Goal: Task Accomplishment & Management: Use online tool/utility

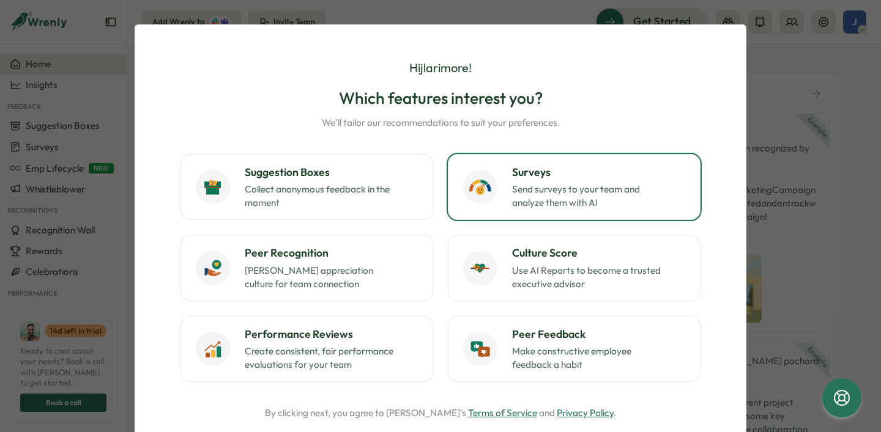
click at [561, 197] on p "Send surveys to your team and analyze them with AI" at bounding box center [588, 196] width 153 height 27
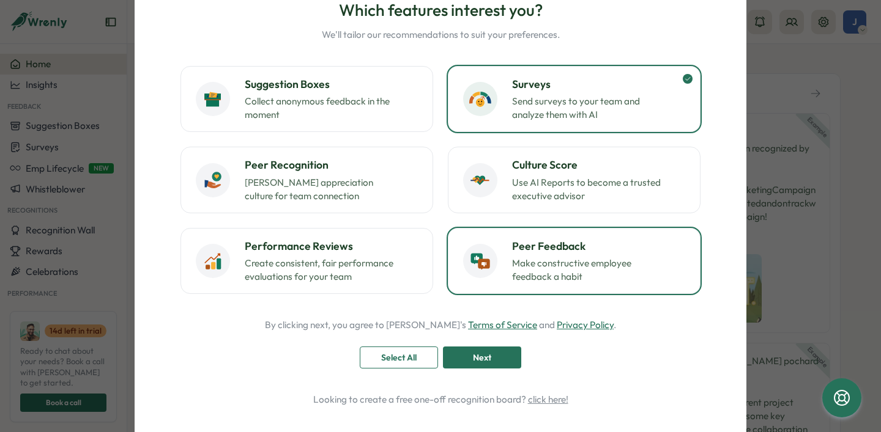
scroll to position [103, 0]
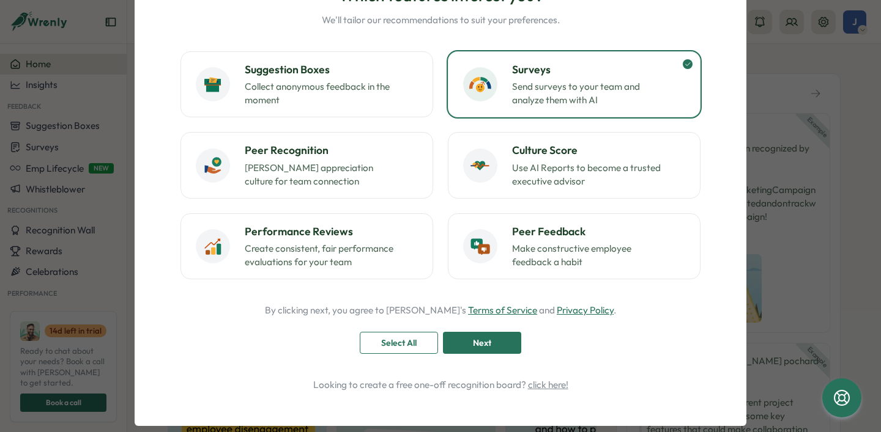
click at [473, 342] on span "Next" at bounding box center [482, 343] width 18 height 21
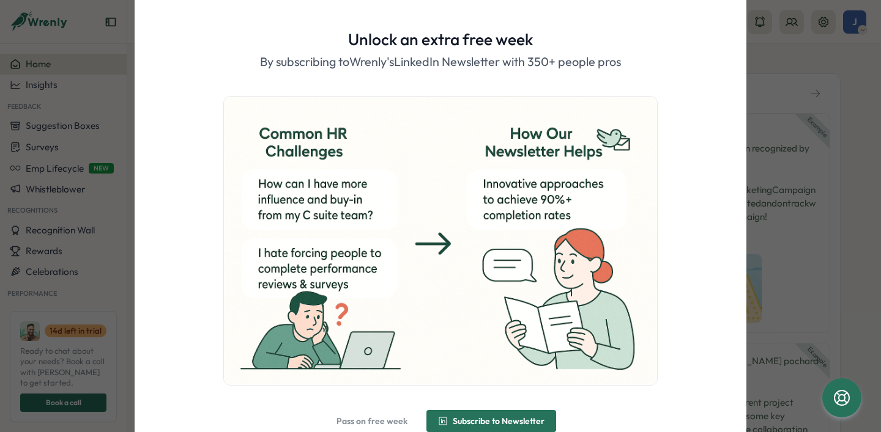
scroll to position [89, 0]
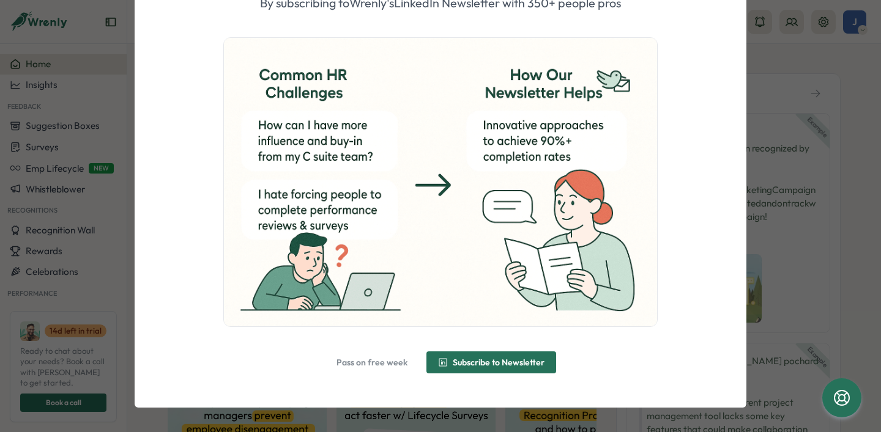
click at [367, 360] on span "Pass on free week" at bounding box center [371, 362] width 71 height 9
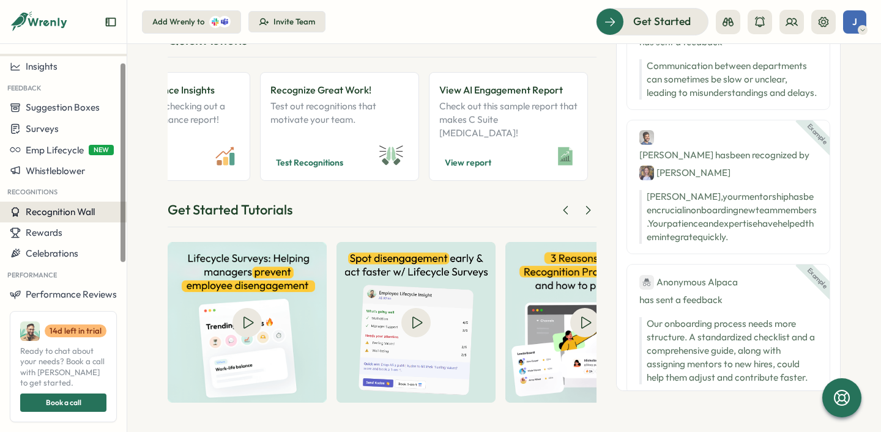
scroll to position [0, 0]
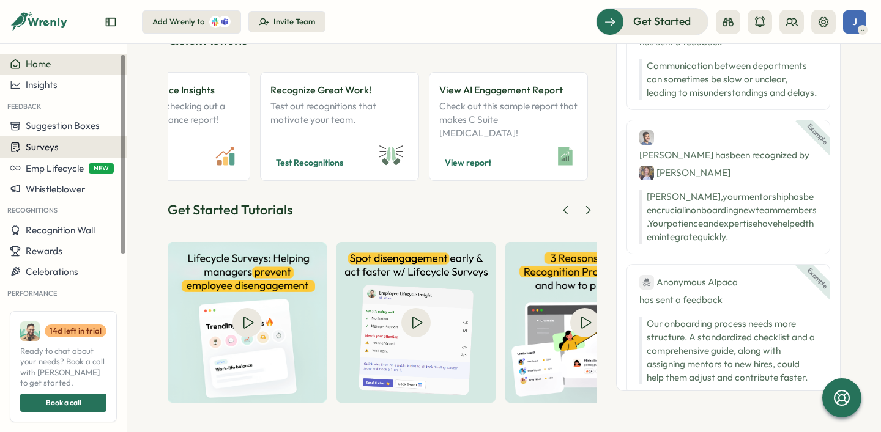
click at [84, 150] on div "Surveys" at bounding box center [63, 147] width 107 height 12
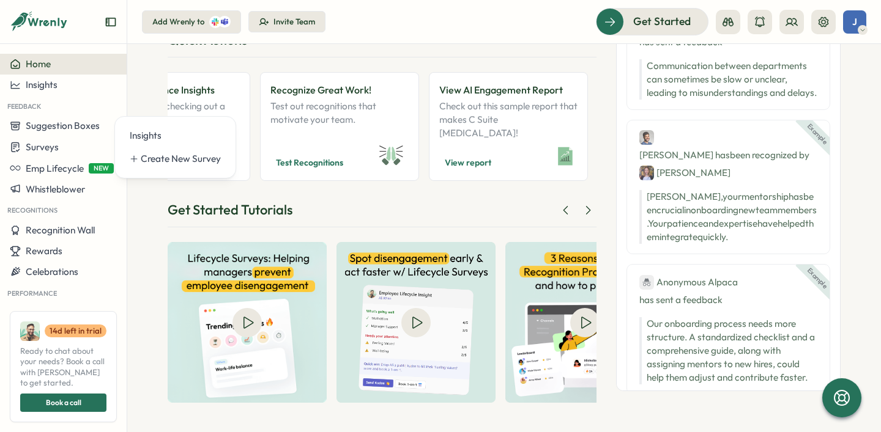
click at [333, 199] on div "Good afternoon , jlarimore ! The art of communication is the language of leader…" at bounding box center [382, 166] width 429 height 473
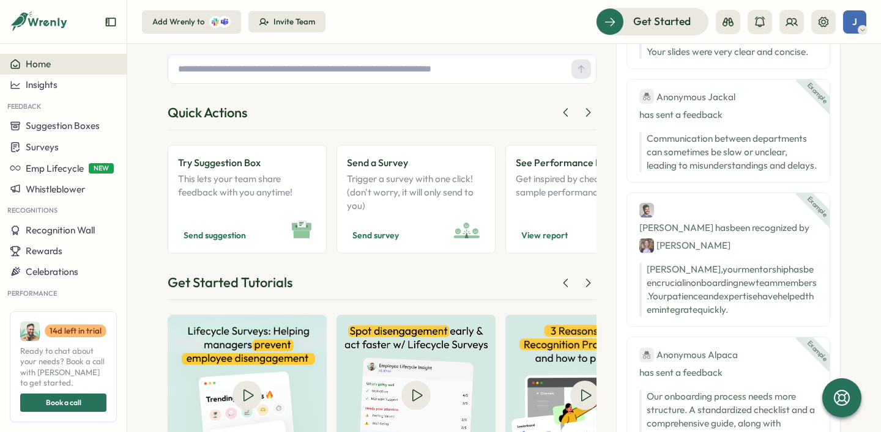
scroll to position [64, 0]
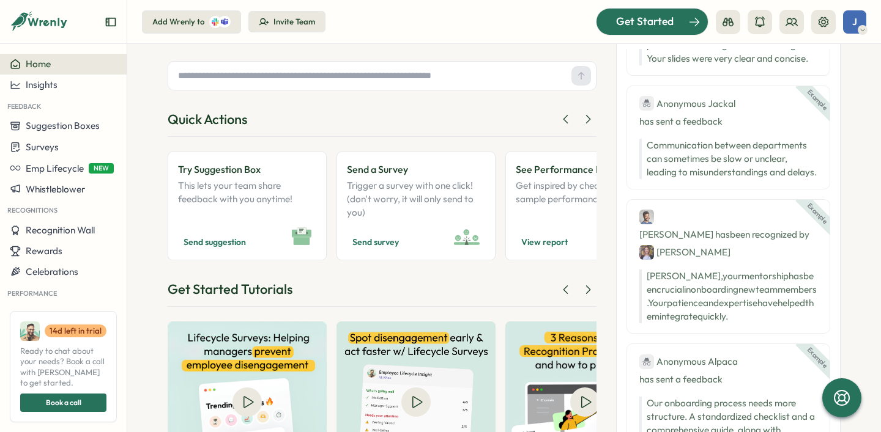
click at [606, 22] on div "Get Started" at bounding box center [645, 21] width 102 height 16
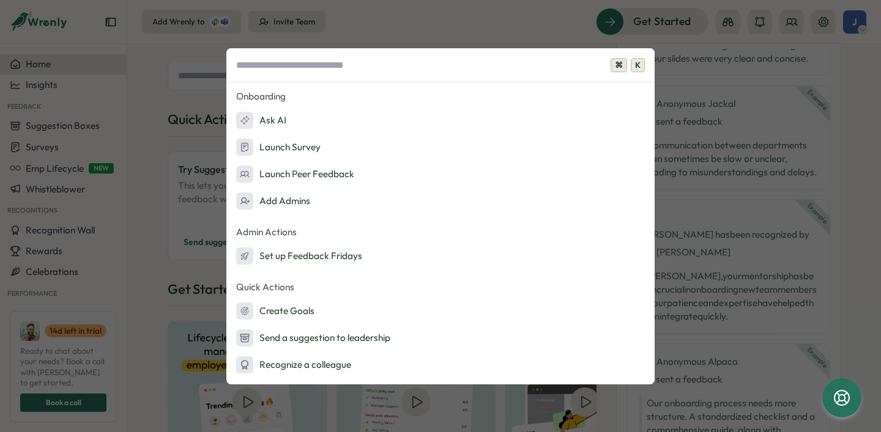
click at [419, 25] on div "⌘ K Onboarding Ask AI Launch Survey Launch Peer Feedback Add Admins Admin Actio…" at bounding box center [440, 216] width 881 height 432
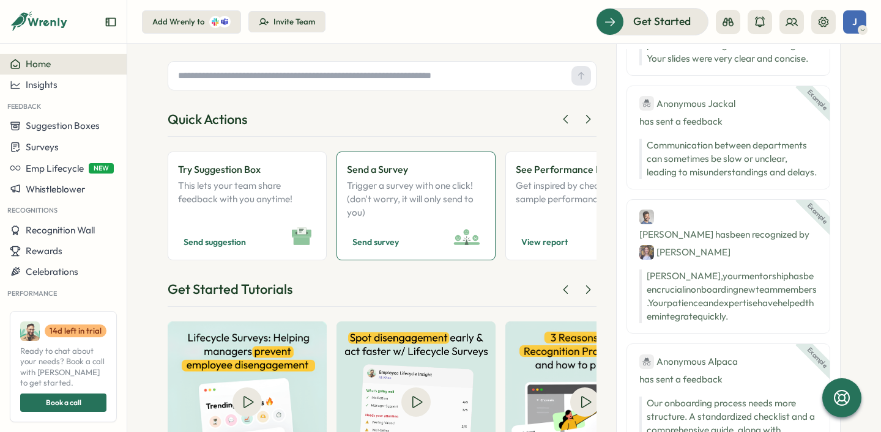
click at [381, 206] on p "Trigger a survey with one click! (don't worry, it will only send to you)" at bounding box center [416, 199] width 138 height 40
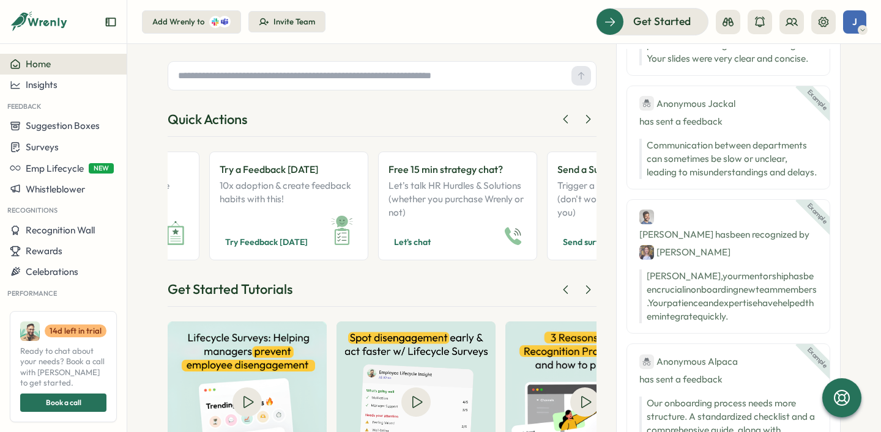
scroll to position [0, 1080]
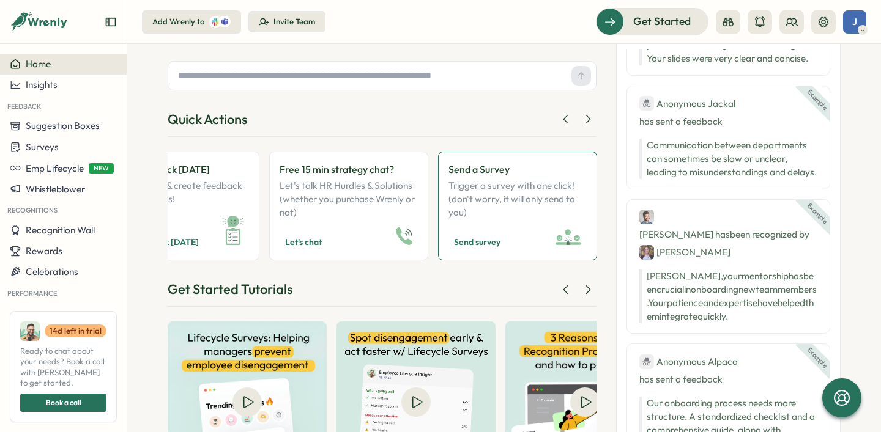
click at [484, 199] on p "Trigger a survey with one click! (don't worry, it will only send to you)" at bounding box center [517, 199] width 138 height 40
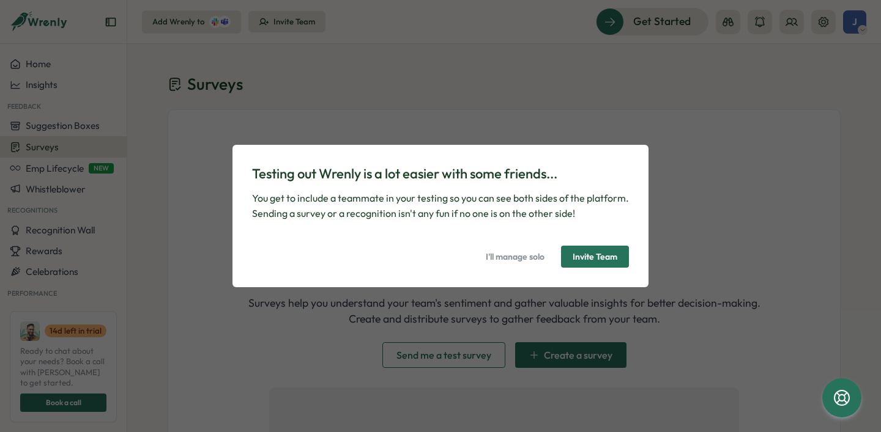
click at [530, 258] on span "I'll manage solo" at bounding box center [515, 256] width 59 height 21
click at [606, 257] on span "Invite Team" at bounding box center [594, 256] width 45 height 21
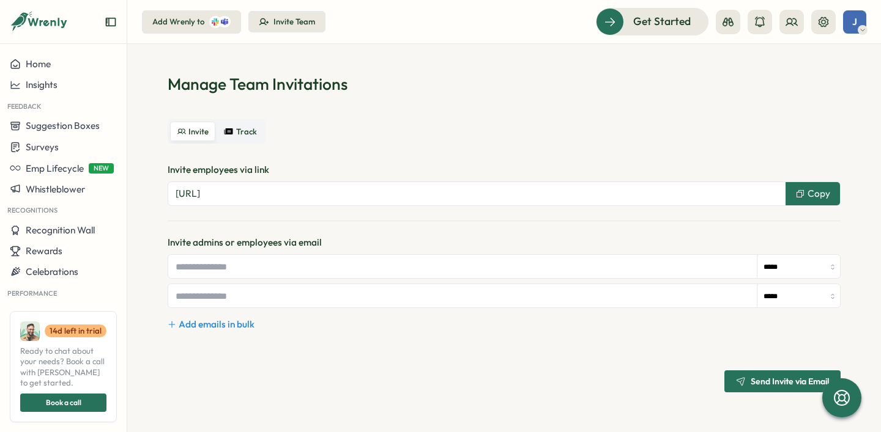
click at [702, 270] on input "text" at bounding box center [462, 266] width 589 height 23
type input "**********"
click at [789, 268] on input "*****" at bounding box center [798, 267] width 83 height 24
type input "******"
click at [769, 380] on span "Send Invite via Email" at bounding box center [789, 381] width 78 height 9
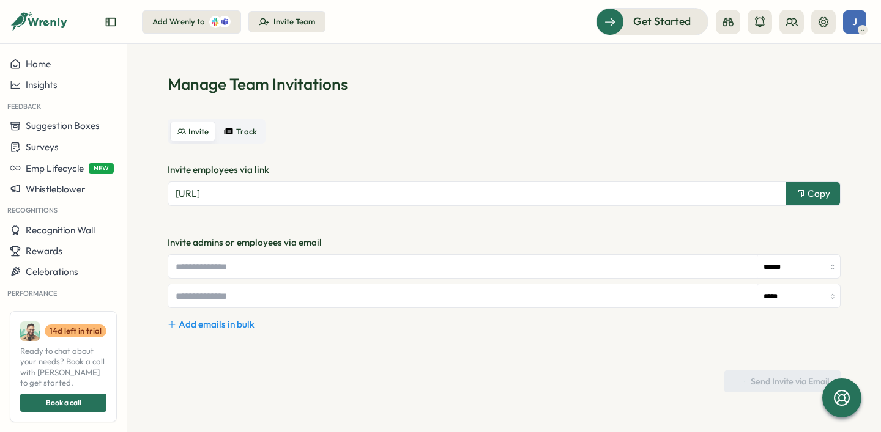
type input "*****"
click at [237, 135] on span "Track" at bounding box center [246, 131] width 21 height 9
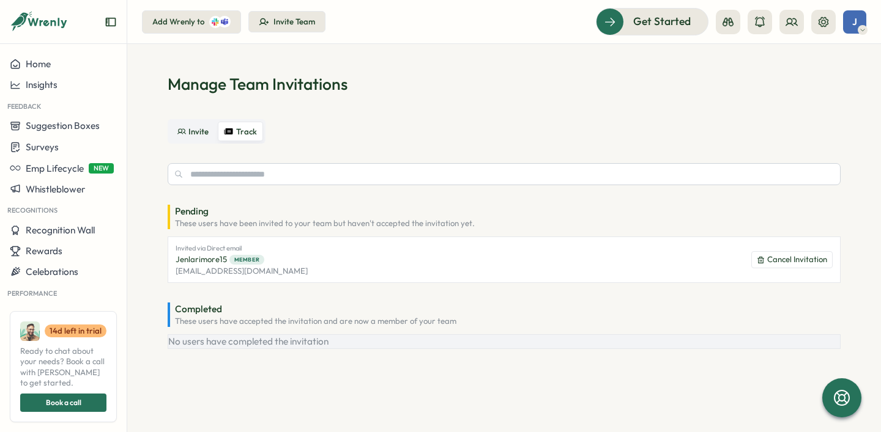
click at [198, 135] on span "Invite" at bounding box center [198, 131] width 20 height 9
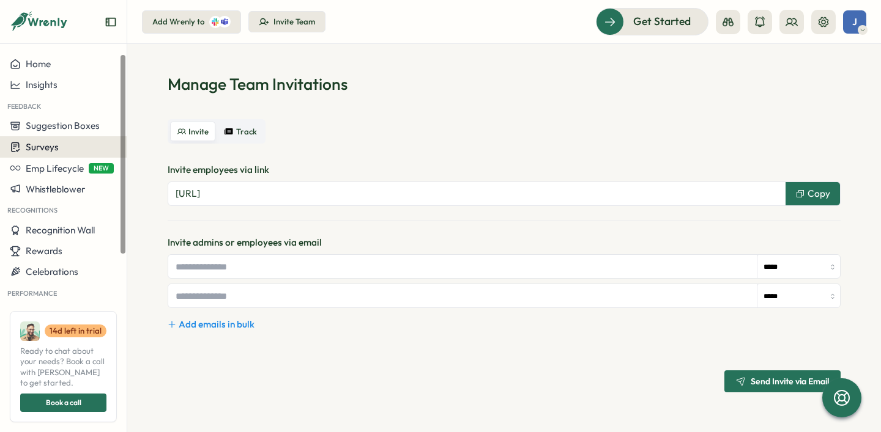
click at [62, 151] on div "Surveys" at bounding box center [63, 147] width 107 height 12
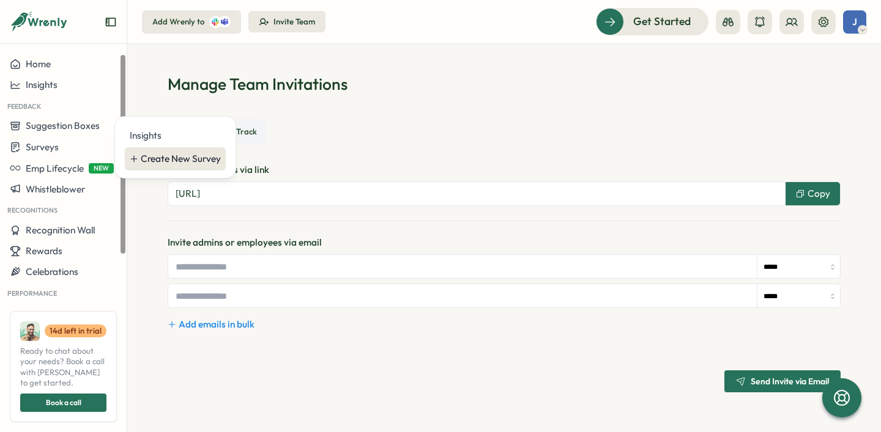
click at [163, 158] on div "Create New Survey" at bounding box center [181, 158] width 80 height 13
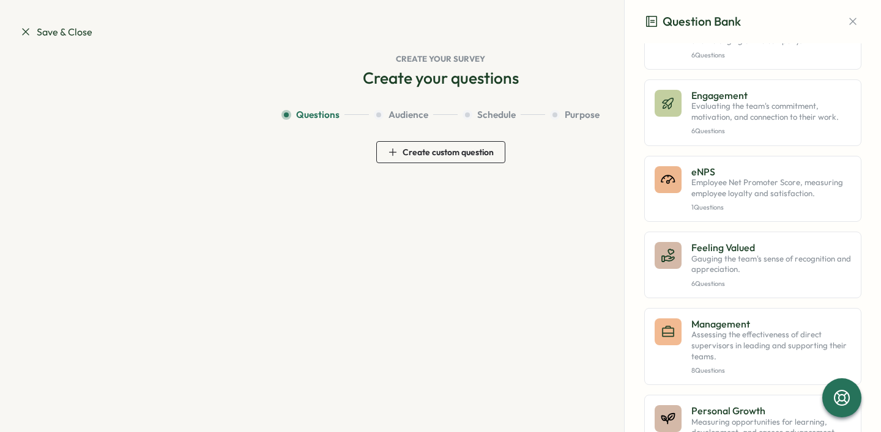
scroll to position [465, 0]
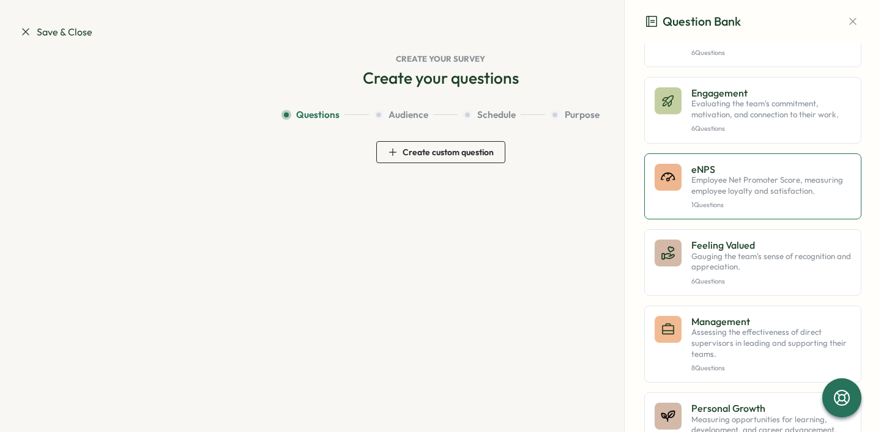
click at [737, 196] on p "Employee Net Promoter Score, measuring employee loyalty and satisfaction." at bounding box center [771, 185] width 160 height 21
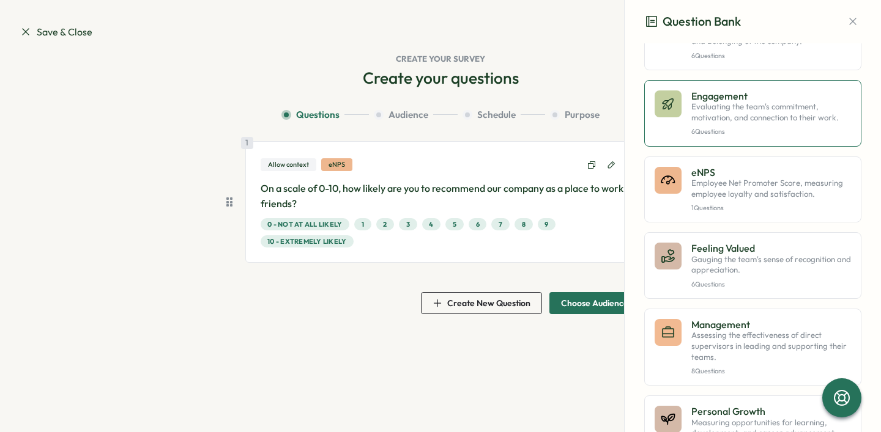
scroll to position [458, 0]
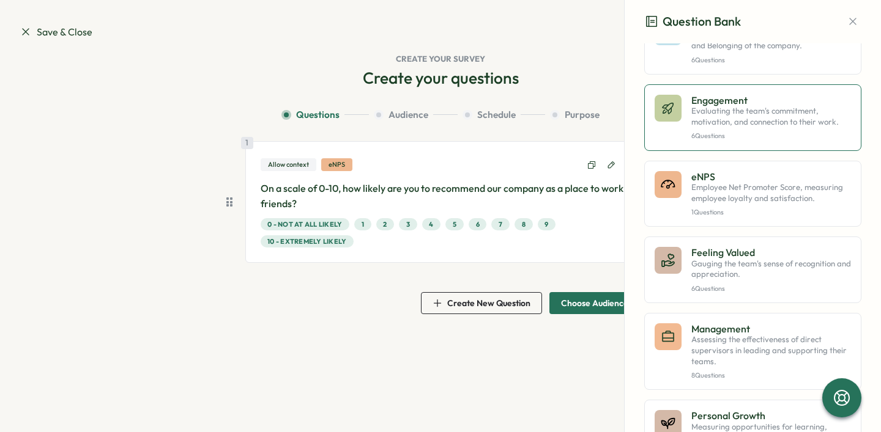
click at [708, 141] on div "Engagement Evaluating the team's commitment, motivation, and connection to thei…" at bounding box center [771, 118] width 160 height 46
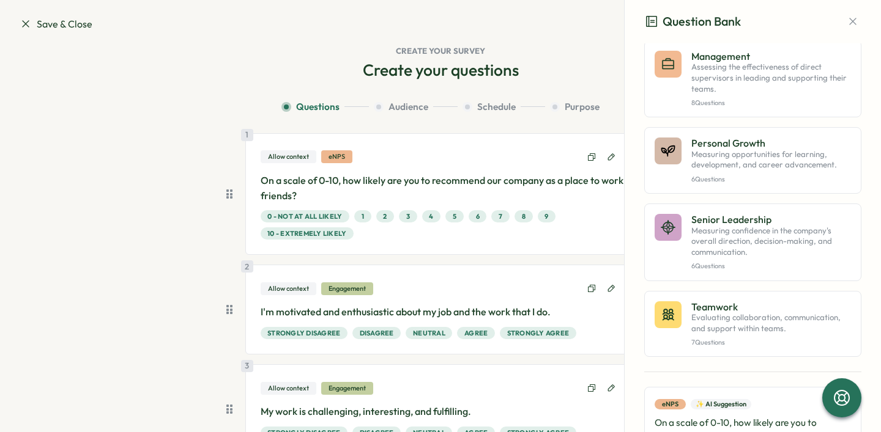
scroll to position [734, 0]
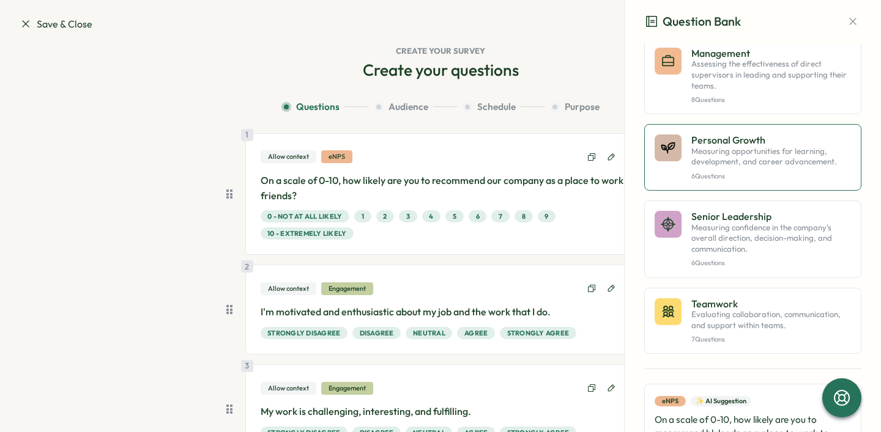
click at [719, 180] on p "6 Questions" at bounding box center [771, 176] width 160 height 8
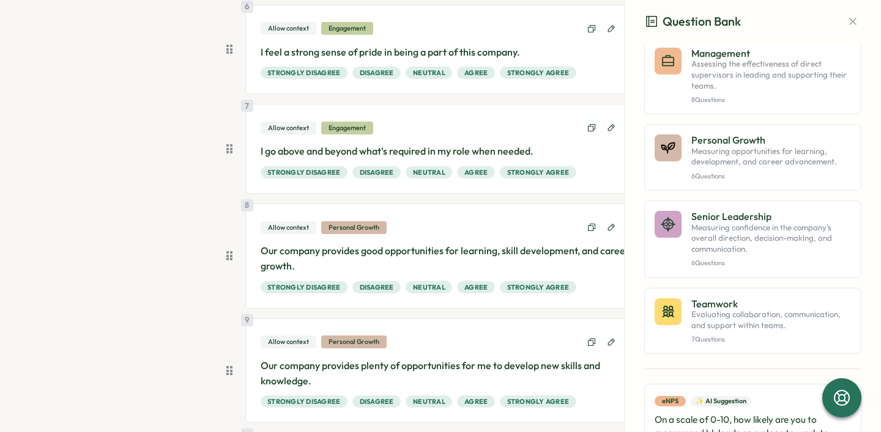
scroll to position [670, 0]
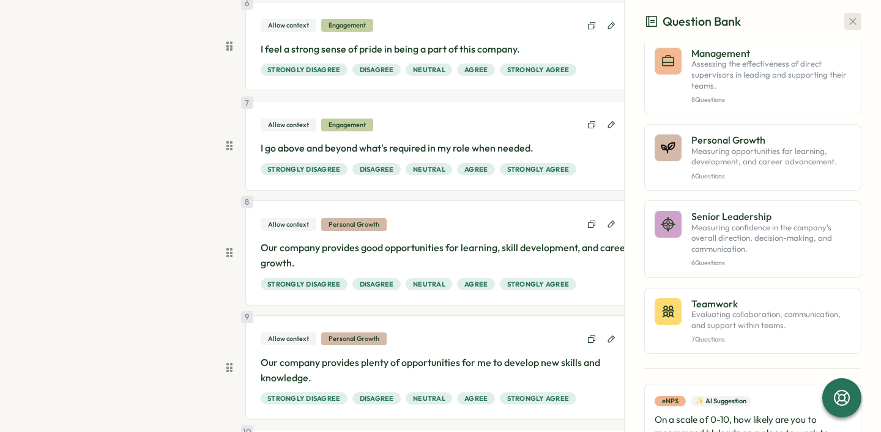
click at [846, 25] on icon "button" at bounding box center [852, 21] width 12 height 12
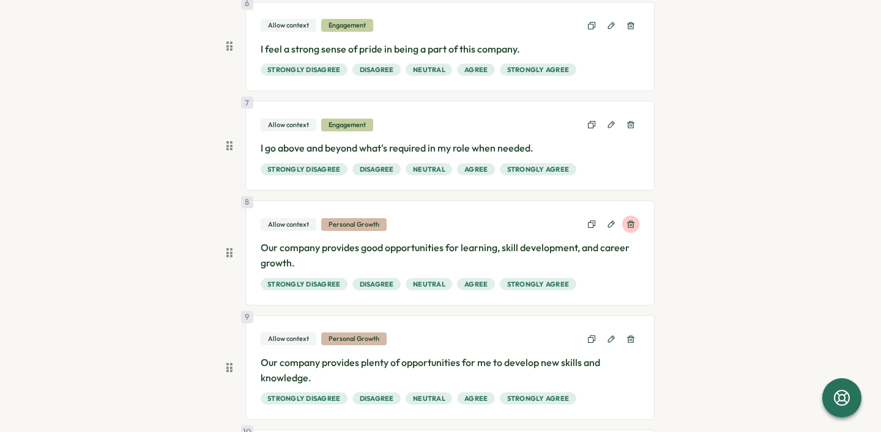
click at [627, 224] on icon at bounding box center [630, 224] width 7 height 7
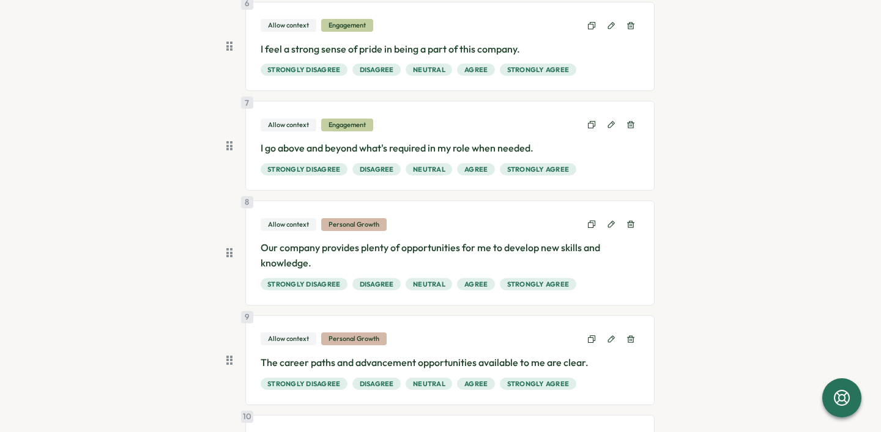
click at [627, 224] on icon at bounding box center [630, 224] width 7 height 7
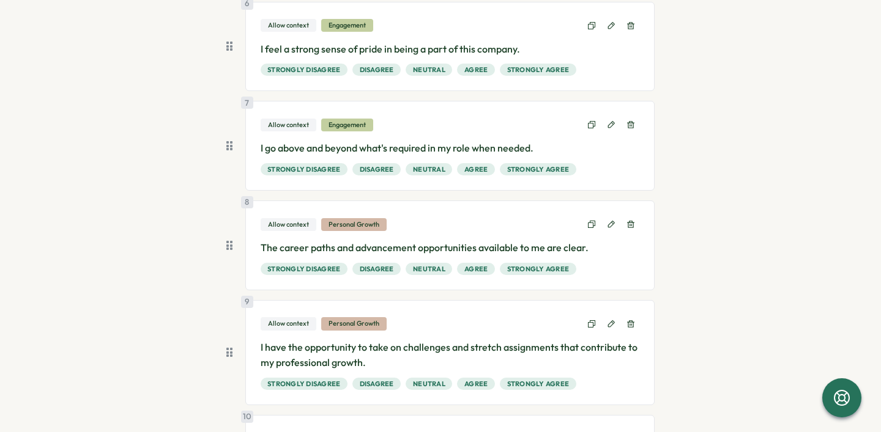
click at [627, 224] on icon at bounding box center [630, 224] width 7 height 7
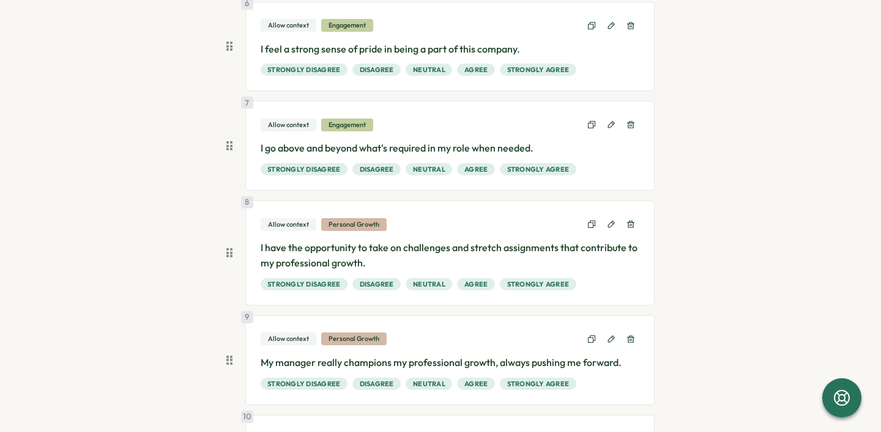
click at [627, 224] on icon at bounding box center [630, 224] width 7 height 7
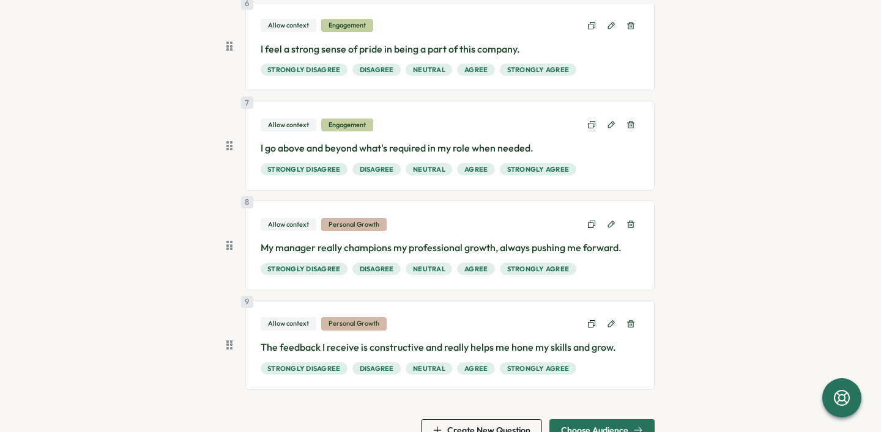
click at [627, 224] on icon at bounding box center [630, 224] width 7 height 7
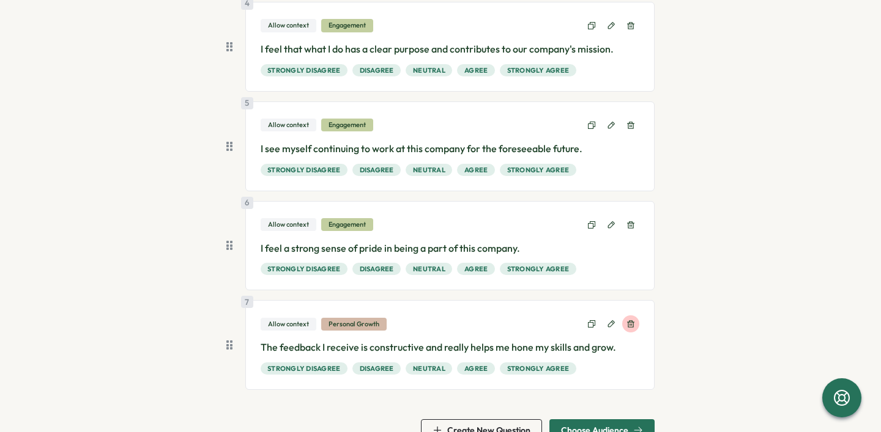
click at [627, 322] on icon at bounding box center [630, 324] width 7 height 7
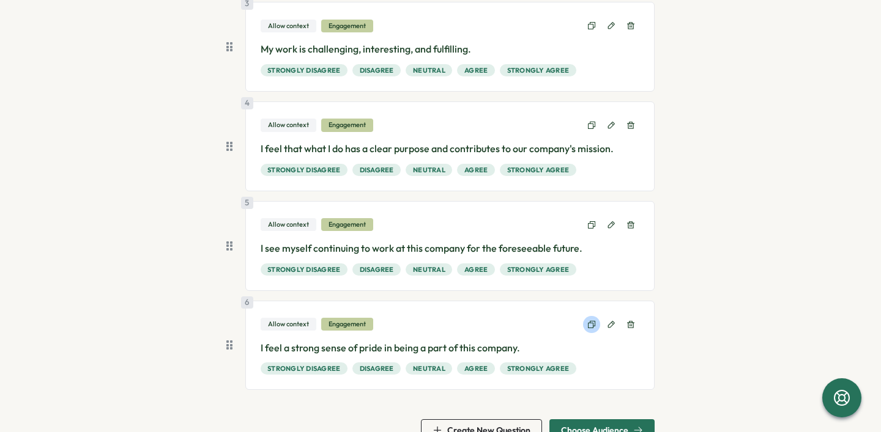
scroll to position [399, 0]
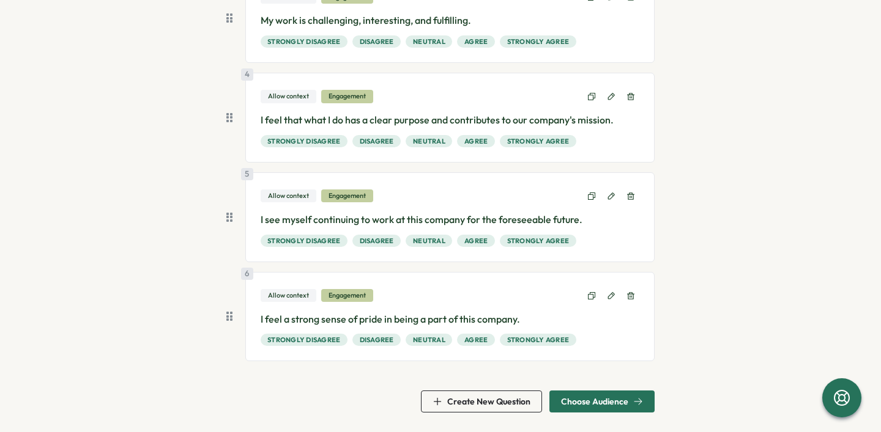
click at [507, 404] on span "Create New Question" at bounding box center [488, 401] width 83 height 9
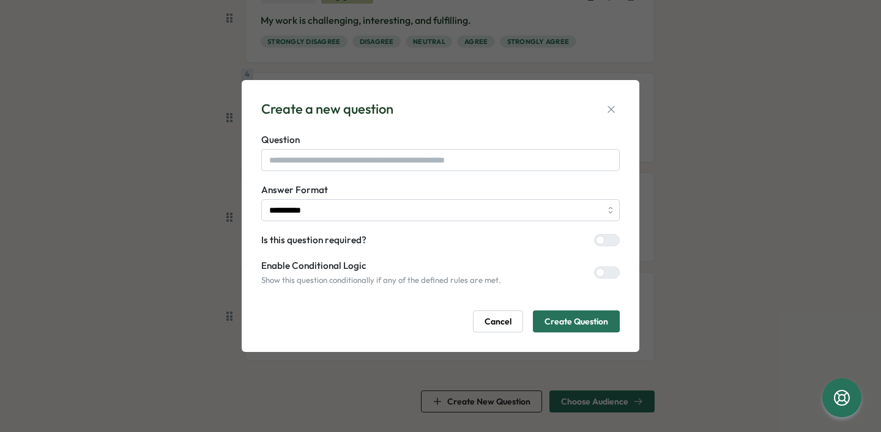
click at [503, 325] on span "Cancel" at bounding box center [497, 321] width 27 height 21
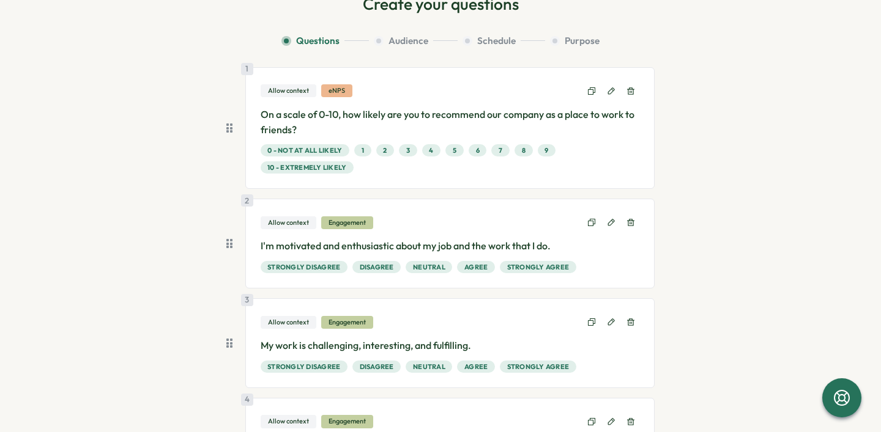
scroll to position [0, 0]
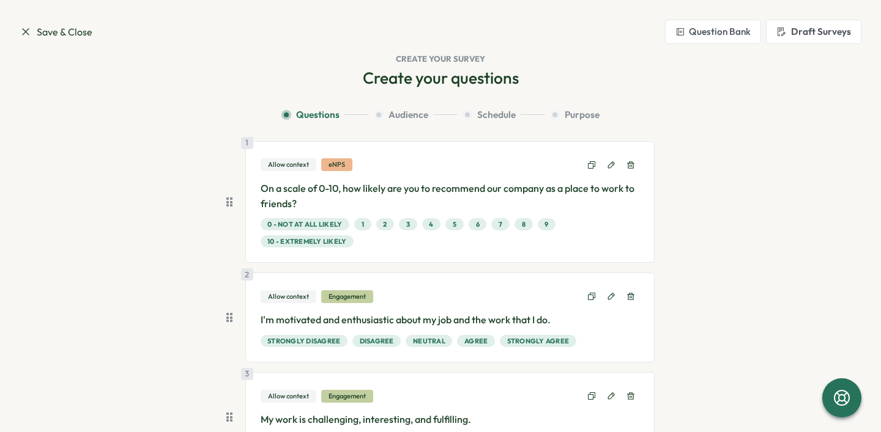
click at [727, 29] on button "Question Bank" at bounding box center [713, 32] width 96 height 24
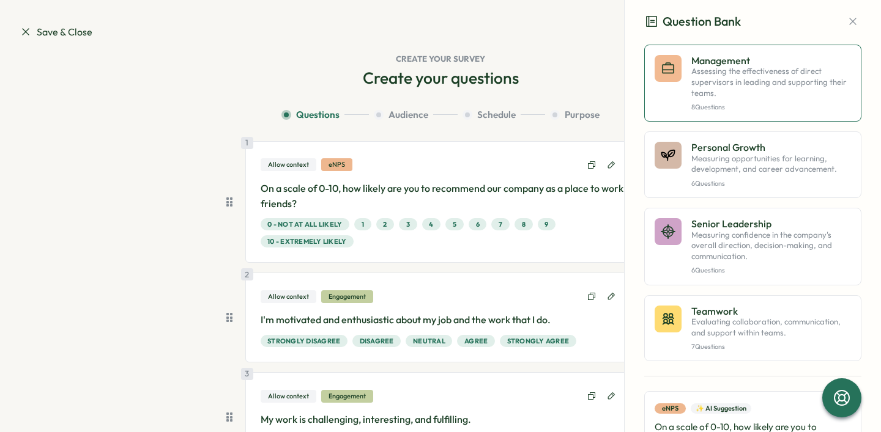
scroll to position [720, 0]
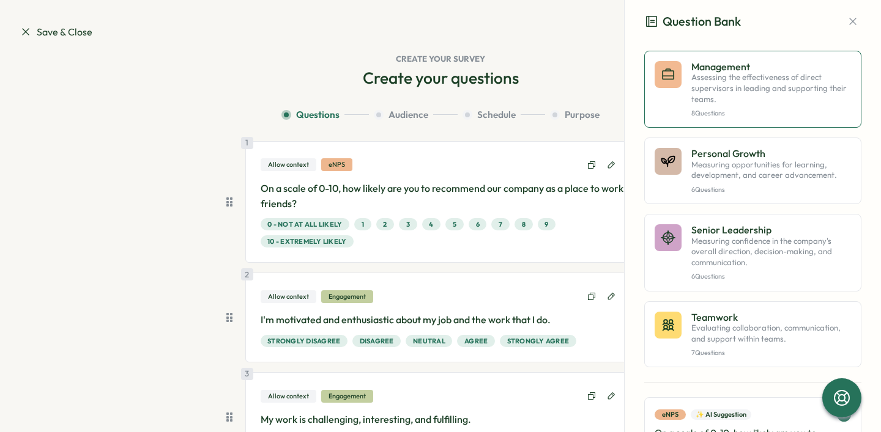
click at [726, 105] on p "Assessing the effectiveness of direct supervisors in leading and supporting the…" at bounding box center [771, 88] width 160 height 32
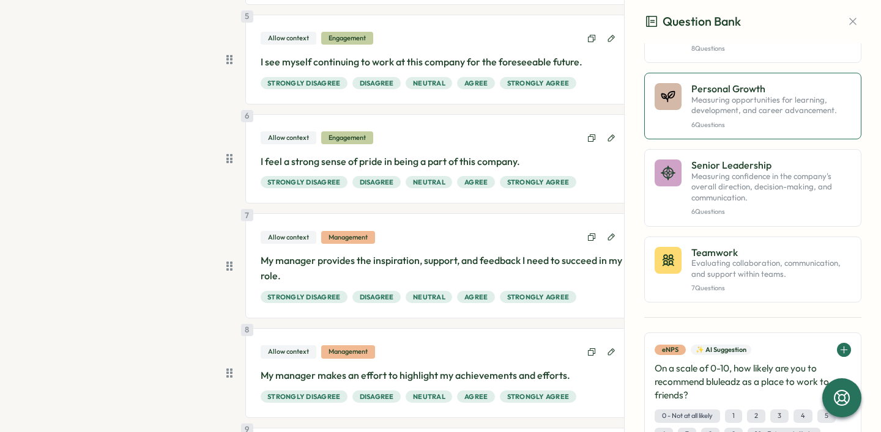
scroll to position [789, 0]
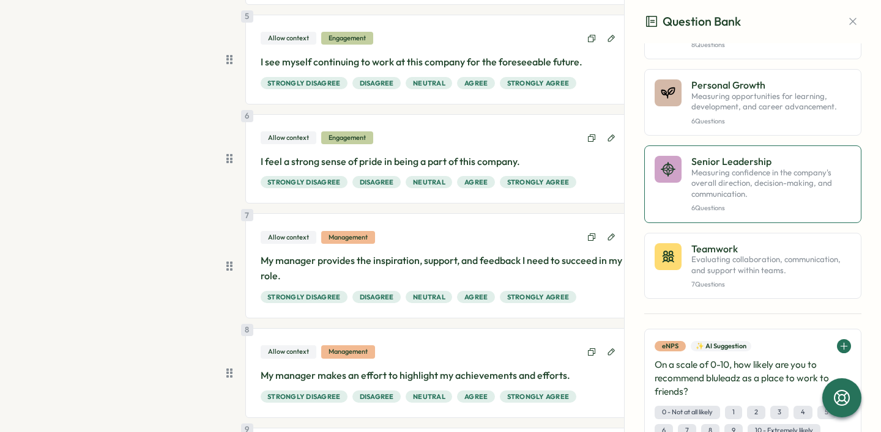
click at [742, 200] on p "Measuring confidence in the company's overall direction, decision-making, and c…" at bounding box center [771, 184] width 160 height 32
click at [720, 200] on p "Measuring confidence in the company's overall direction, decision-making, and c…" at bounding box center [771, 184] width 160 height 32
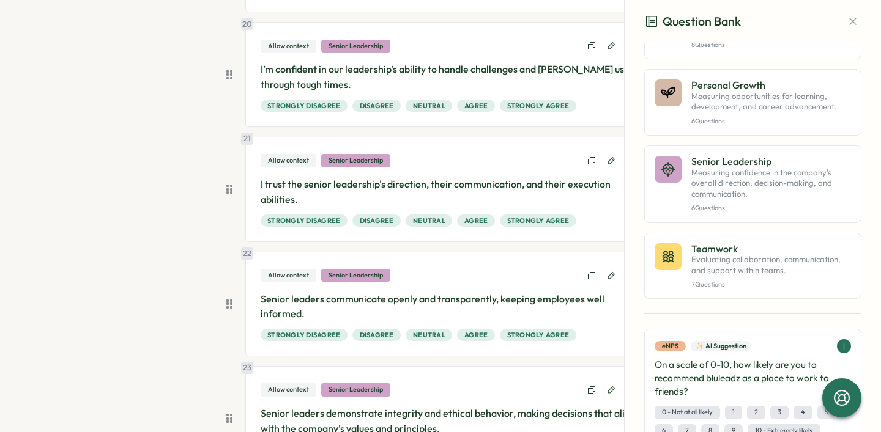
scroll to position [2154, 0]
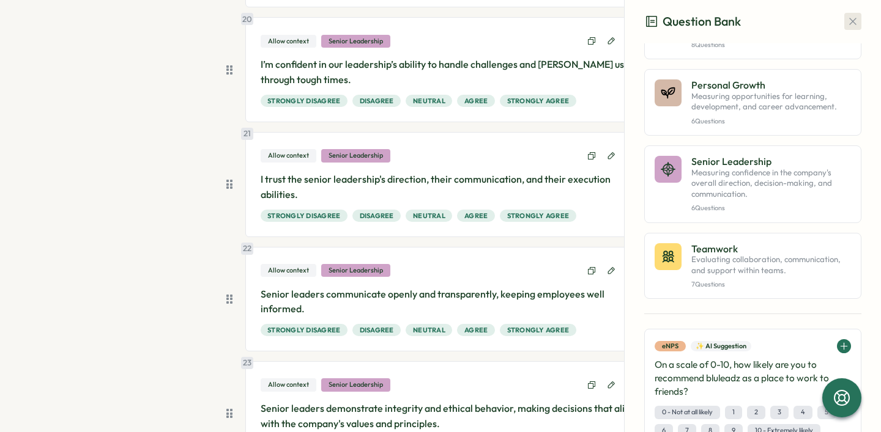
click at [846, 23] on icon "button" at bounding box center [852, 21] width 12 height 12
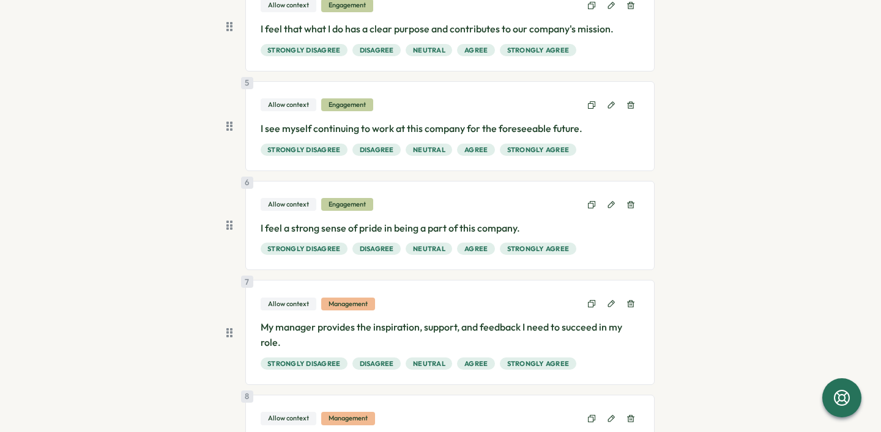
scroll to position [487, 0]
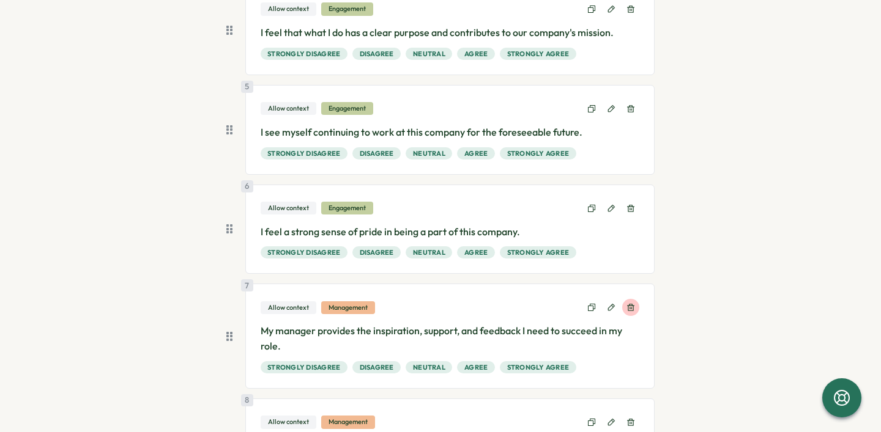
click at [628, 305] on icon at bounding box center [630, 307] width 9 height 9
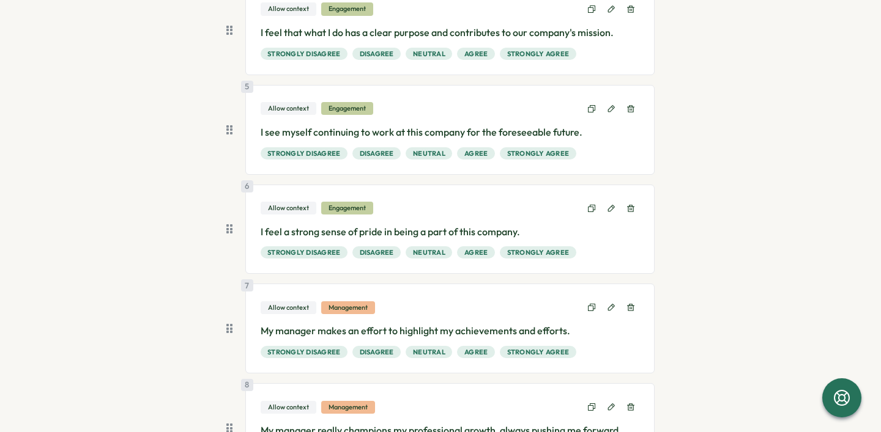
click at [628, 305] on icon at bounding box center [630, 307] width 9 height 9
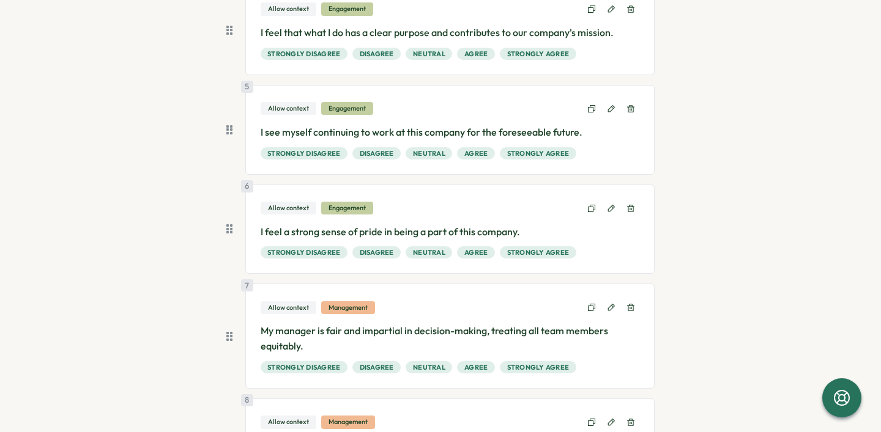
click at [628, 305] on icon at bounding box center [630, 307] width 9 height 9
click at [628, 418] on icon at bounding box center [630, 422] width 9 height 9
click at [628, 305] on icon at bounding box center [630, 307] width 9 height 9
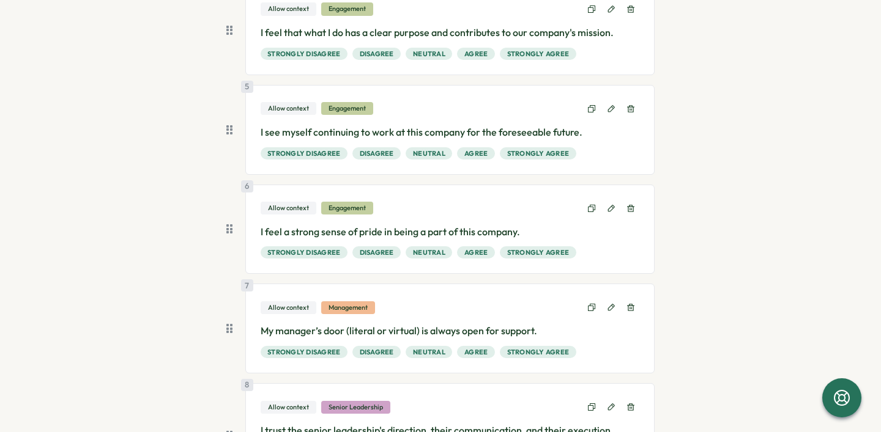
click at [628, 305] on icon at bounding box center [630, 307] width 9 height 9
click at [628, 403] on icon at bounding box center [630, 407] width 9 height 9
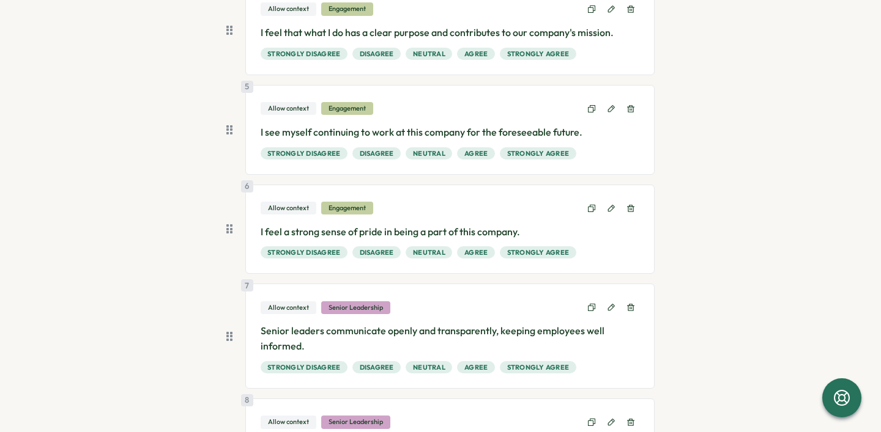
click at [628, 305] on icon at bounding box center [630, 307] width 9 height 9
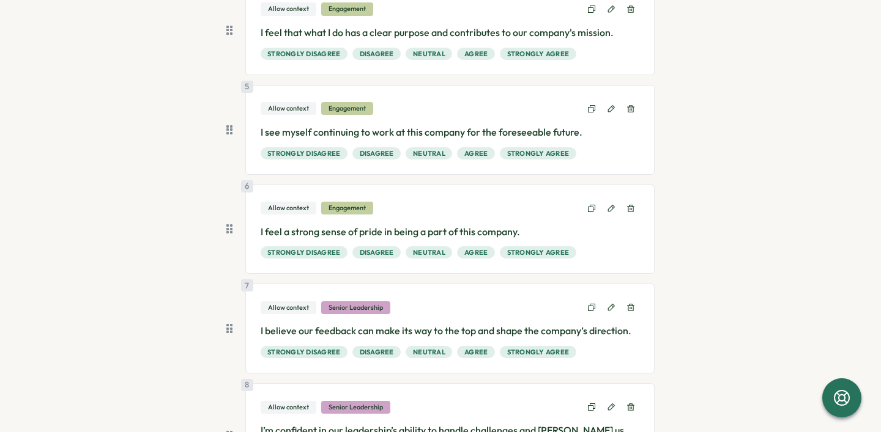
click at [628, 305] on icon at bounding box center [630, 307] width 9 height 9
click at [628, 403] on icon at bounding box center [630, 407] width 9 height 9
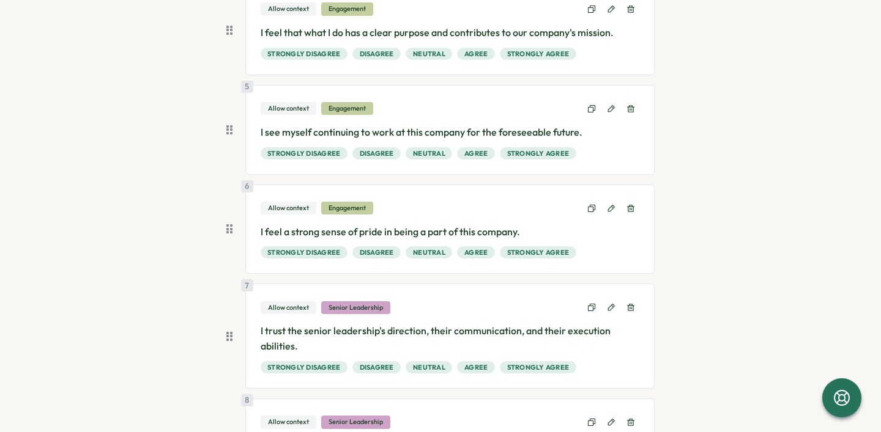
click at [628, 305] on icon at bounding box center [630, 307] width 9 height 9
click at [628, 418] on icon at bounding box center [630, 422] width 9 height 9
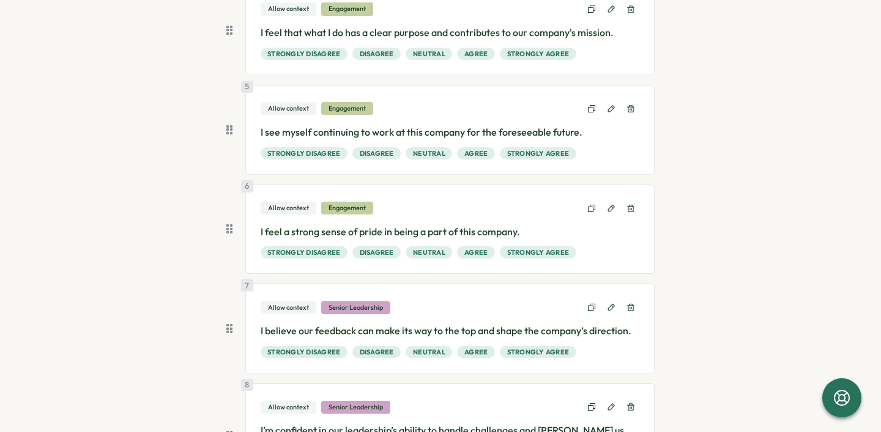
click at [628, 305] on icon at bounding box center [630, 307] width 9 height 9
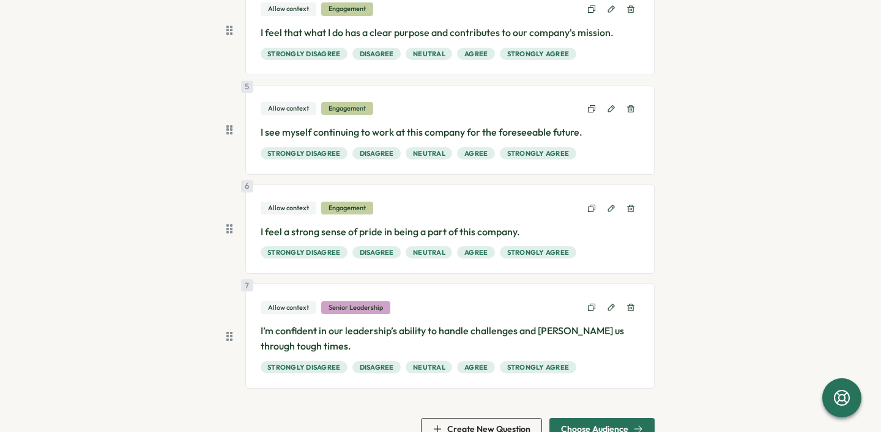
click at [628, 305] on icon at bounding box center [630, 307] width 9 height 9
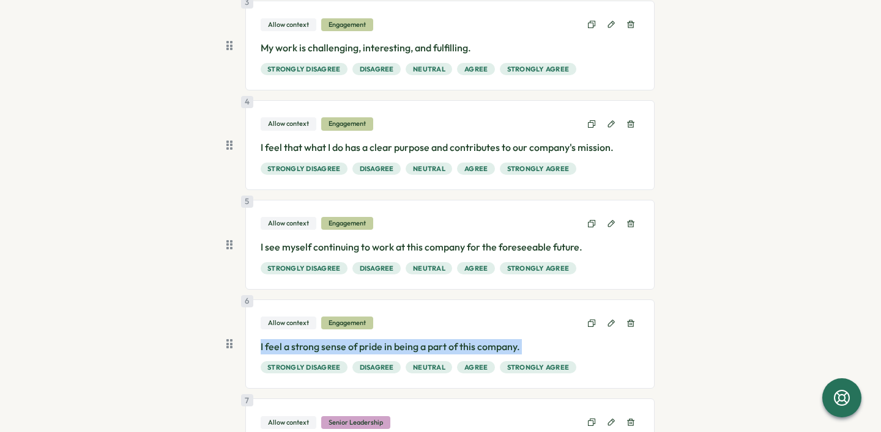
click at [628, 305] on div "6 Allow context Engagement I feel a strong sense of pride in being a part of th…" at bounding box center [450, 345] width 410 height 90
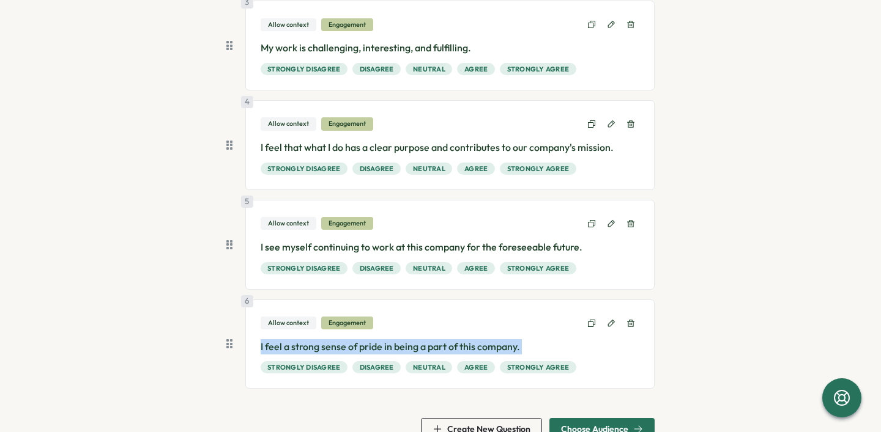
scroll to position [399, 0]
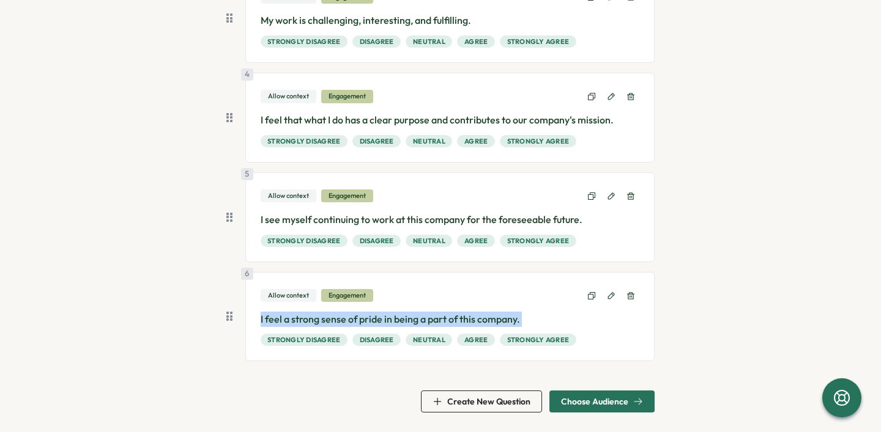
click at [578, 398] on span "Choose Audience" at bounding box center [594, 401] width 67 height 9
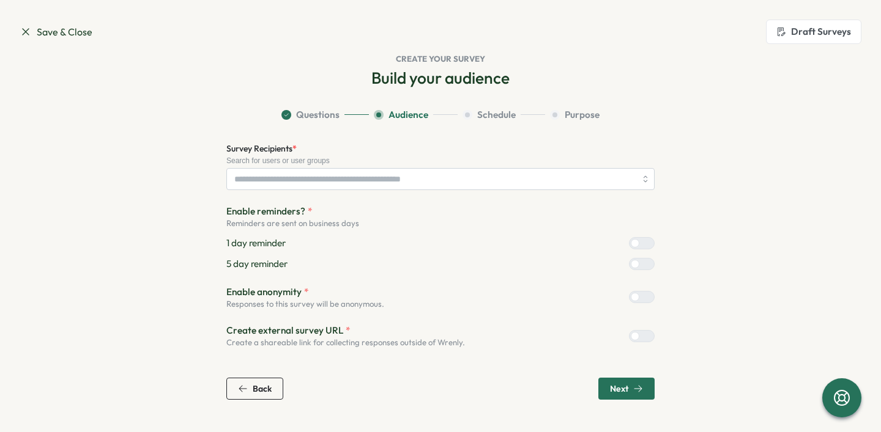
scroll to position [0, 0]
click at [255, 385] on span "Back" at bounding box center [262, 389] width 19 height 9
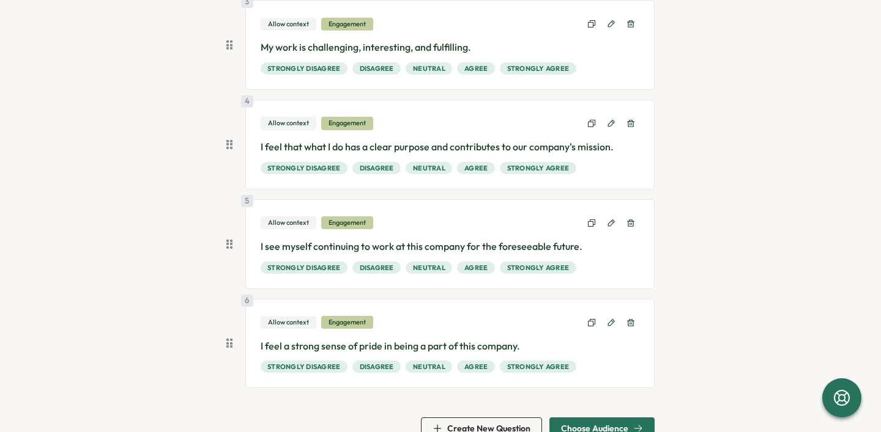
scroll to position [399, 0]
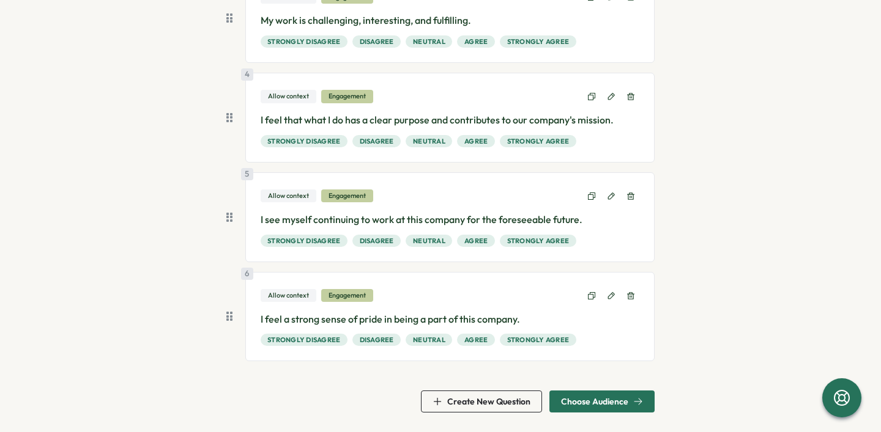
click at [505, 407] on span "Create New Question" at bounding box center [481, 401] width 98 height 21
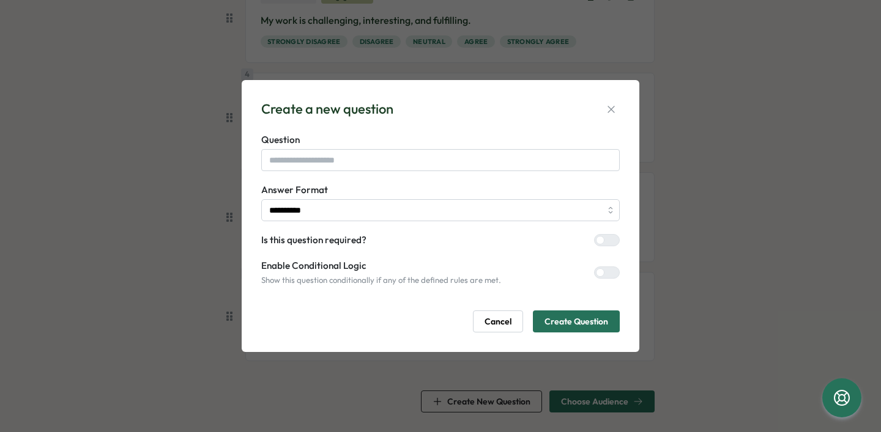
click at [498, 323] on span "Cancel" at bounding box center [497, 321] width 27 height 21
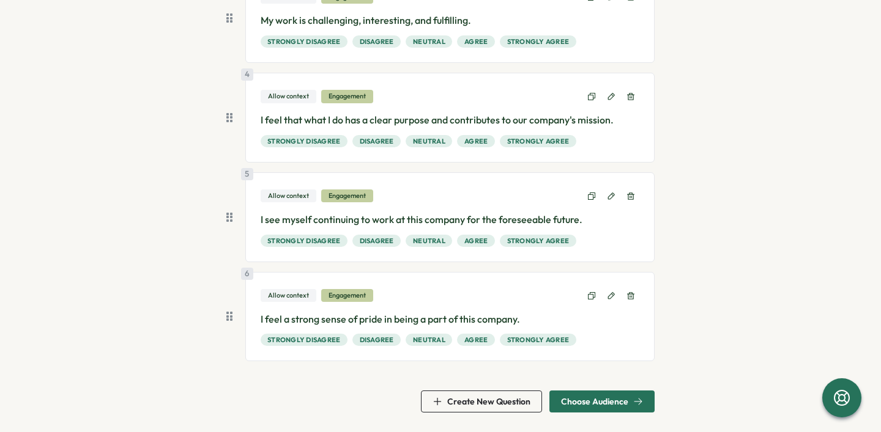
click at [577, 396] on span "Choose Audience" at bounding box center [602, 401] width 82 height 21
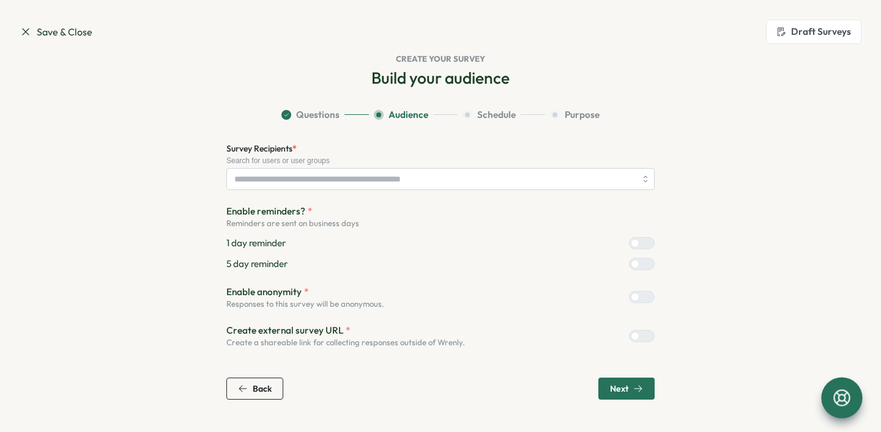
click at [848, 400] on icon at bounding box center [841, 398] width 21 height 21
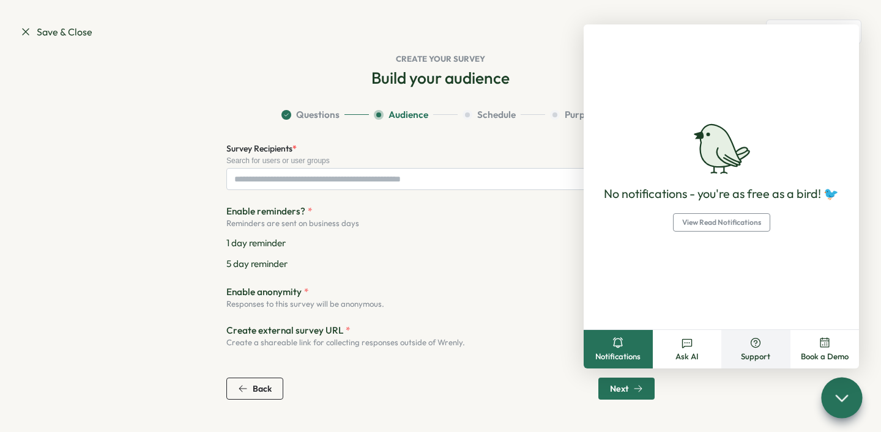
click at [761, 350] on button "Support" at bounding box center [755, 349] width 69 height 39
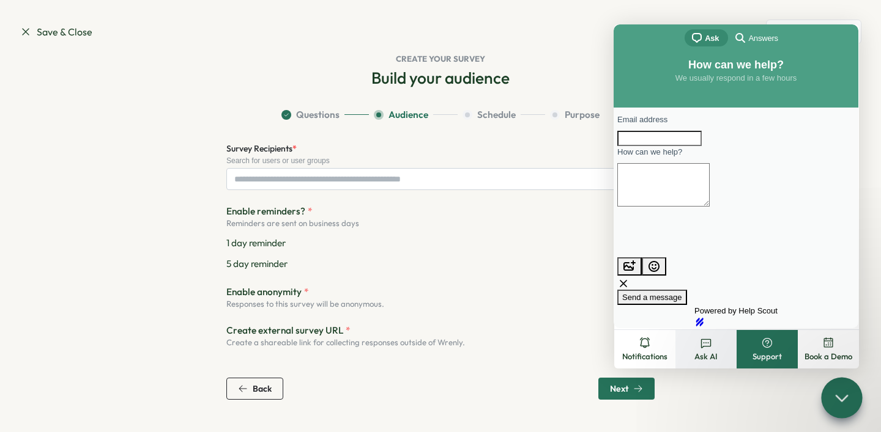
click at [698, 350] on button "Ask AI" at bounding box center [705, 349] width 61 height 39
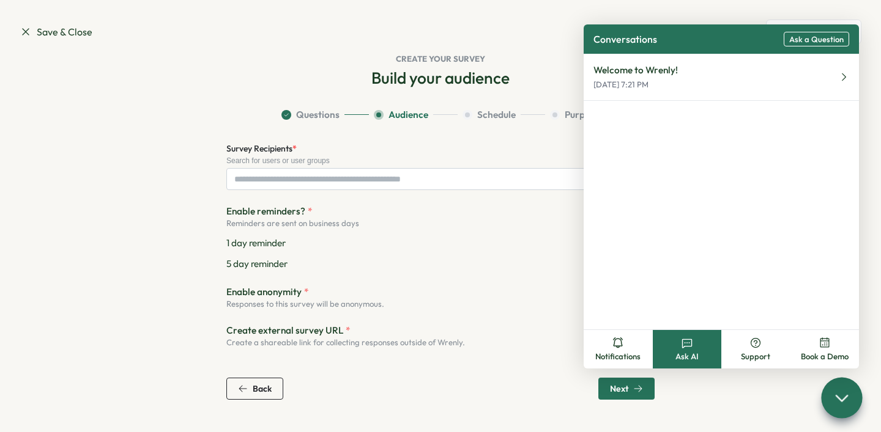
click at [501, 259] on div "5 day reminder" at bounding box center [440, 263] width 428 height 13
click at [839, 402] on icon at bounding box center [841, 398] width 18 height 18
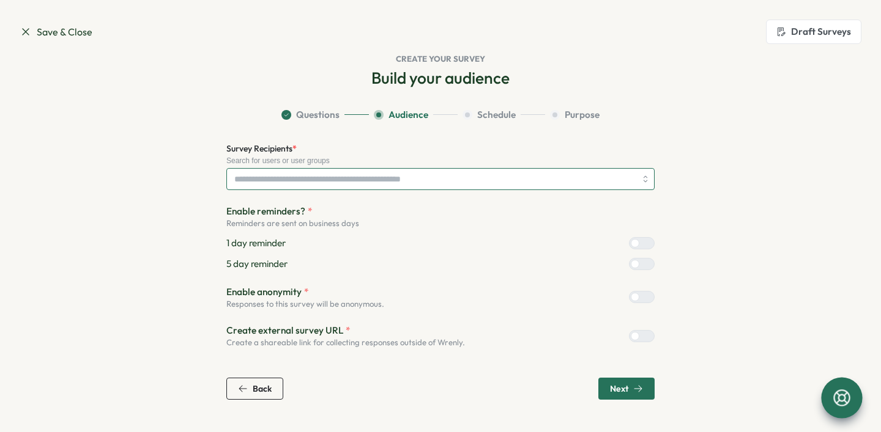
click at [423, 185] on input "Survey Recipients *" at bounding box center [434, 179] width 401 height 21
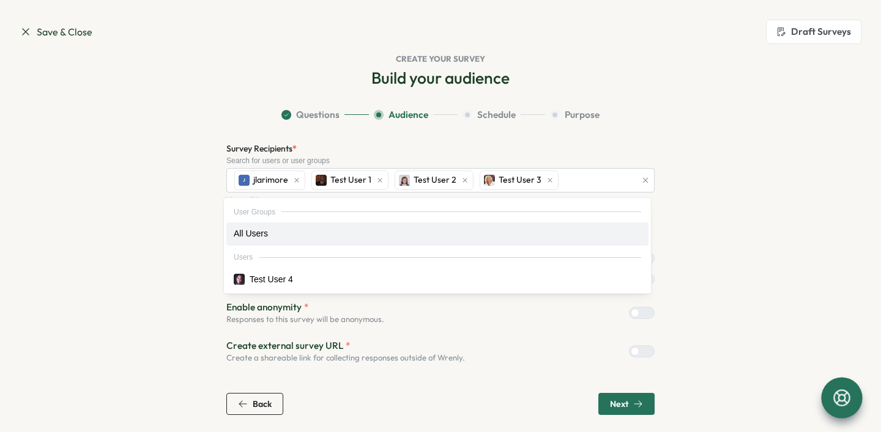
click at [761, 193] on section "Questions Audience Schedule Purpose Survey Recipients * Search for users or use…" at bounding box center [440, 261] width 783 height 307
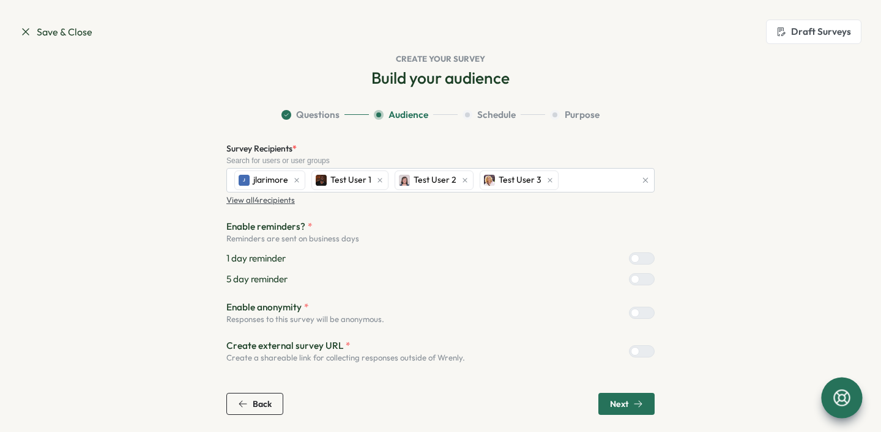
click at [833, 398] on icon at bounding box center [841, 398] width 17 height 17
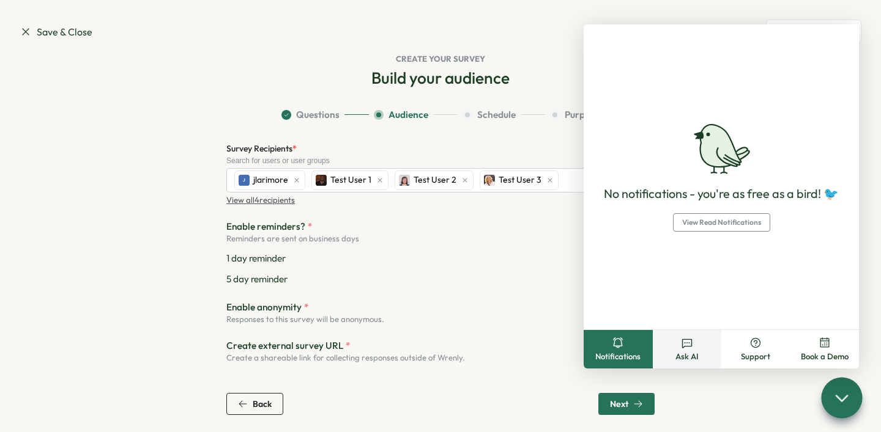
click at [689, 344] on icon at bounding box center [687, 343] width 12 height 12
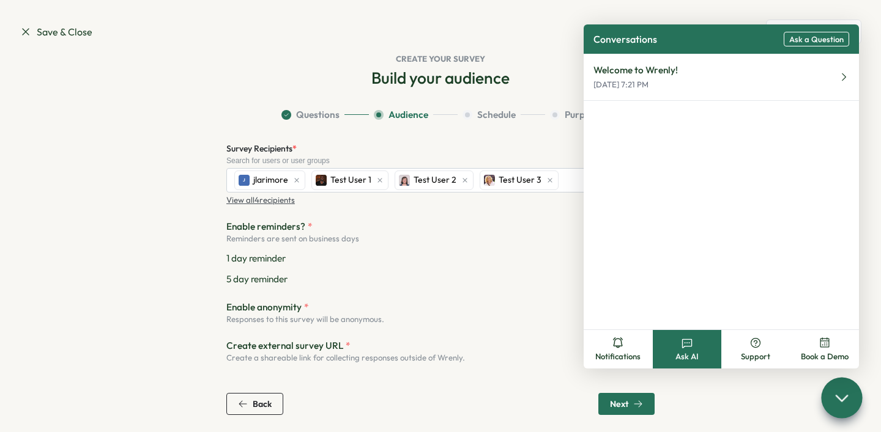
click at [673, 247] on div "Welcome to Wrenly! Sep 9, 7:21 PM" at bounding box center [720, 192] width 275 height 276
click at [802, 43] on button "Ask a Question" at bounding box center [815, 39] width 65 height 15
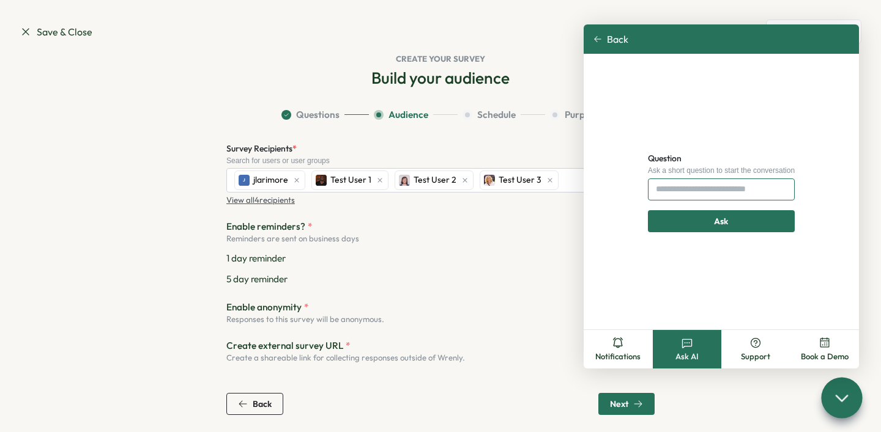
click at [699, 193] on input "Question" at bounding box center [721, 190] width 147 height 22
type input "**********"
click button "Ask" at bounding box center [721, 221] width 158 height 22
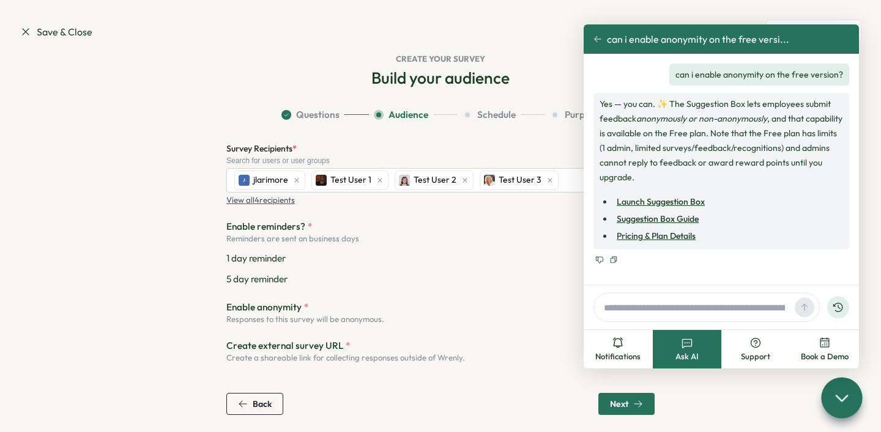
click at [671, 308] on input "text" at bounding box center [694, 307] width 191 height 18
type input "**********"
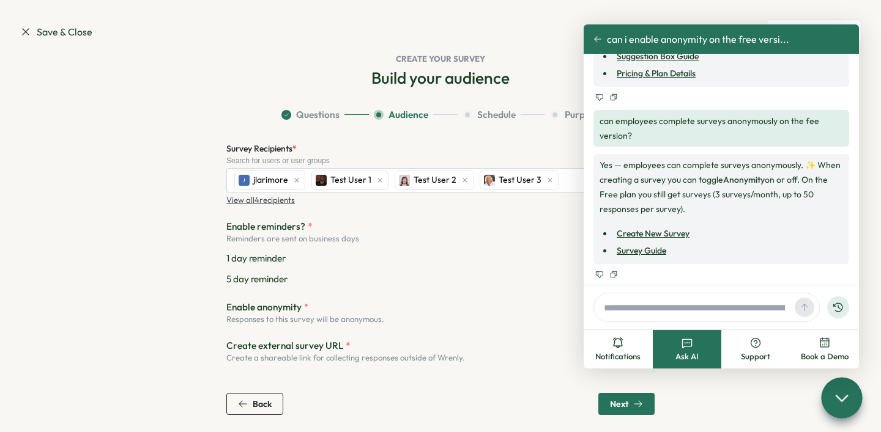
scroll to position [165, 0]
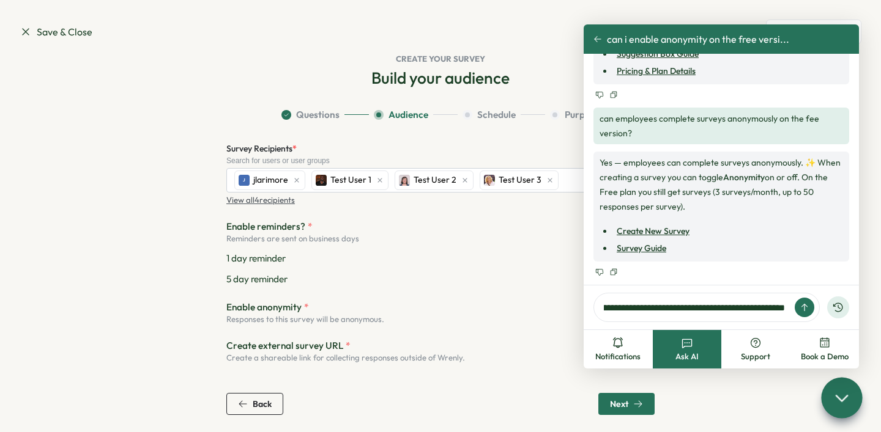
type input "**********"
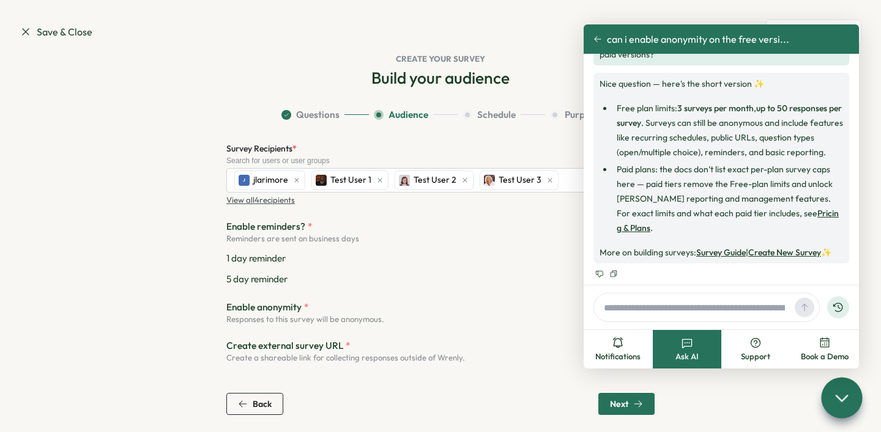
scroll to position [423, 0]
click at [511, 284] on div "5 day reminder" at bounding box center [440, 279] width 428 height 13
click at [835, 400] on icon at bounding box center [841, 398] width 18 height 18
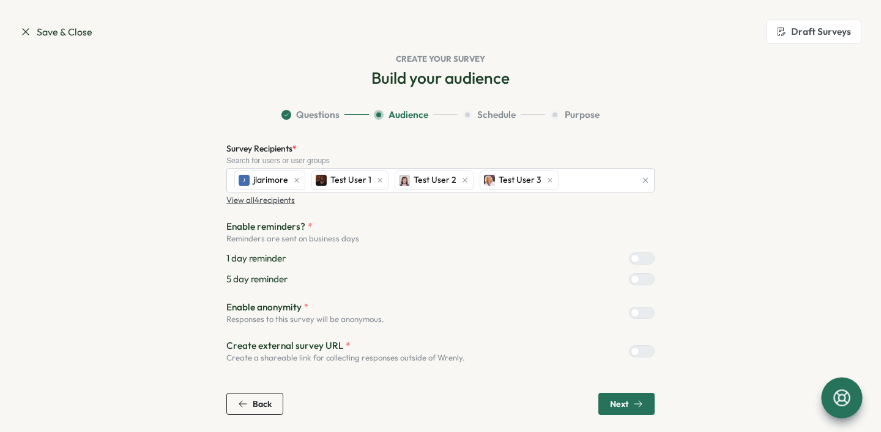
drag, startPoint x: 623, startPoint y: 401, endPoint x: 620, endPoint y: 357, distance: 44.1
click at [620, 357] on div "Survey Recipients * Search for users or user groups J jlarimore Test User 1 Tes…" at bounding box center [440, 278] width 428 height 274
click at [645, 353] on div at bounding box center [646, 351] width 15 height 11
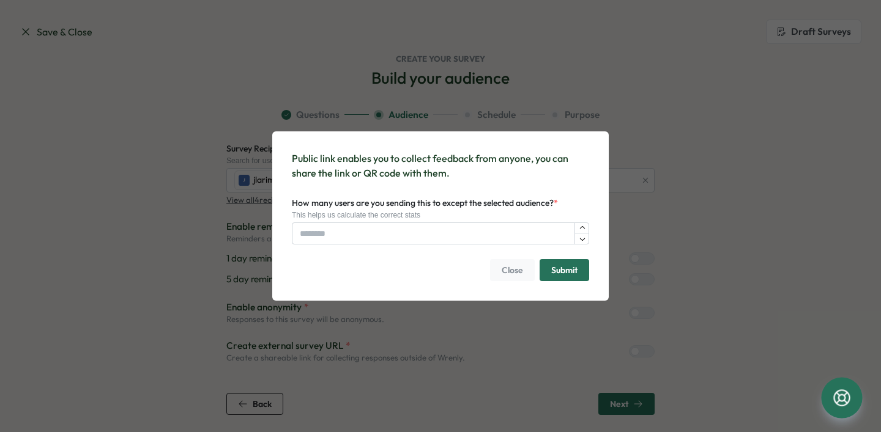
click at [522, 272] on span "Close" at bounding box center [511, 270] width 21 height 21
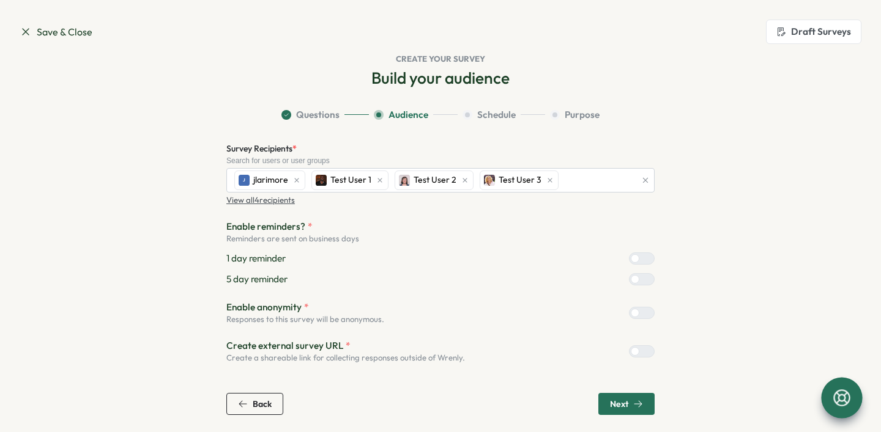
click at [645, 352] on div at bounding box center [646, 351] width 15 height 11
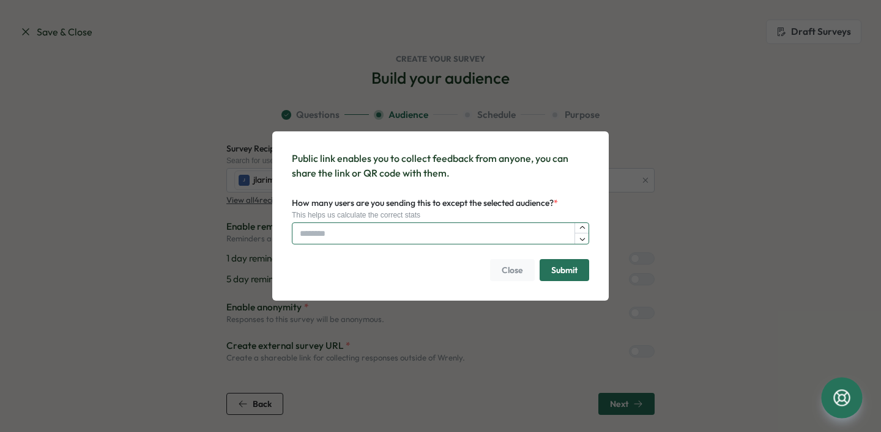
click at [541, 234] on input "How many users are you sending this to except the selected audience? *" at bounding box center [440, 234] width 297 height 22
type input "**"
click at [551, 270] on span "Submit" at bounding box center [564, 270] width 26 height 21
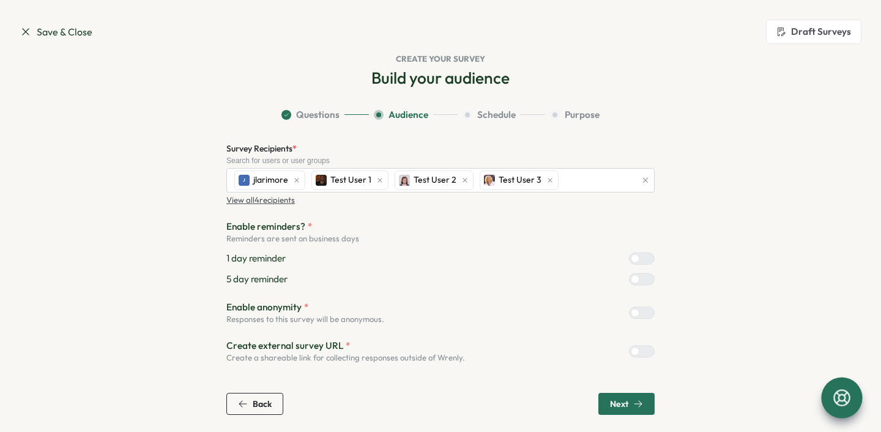
click at [615, 401] on span "Next" at bounding box center [619, 404] width 18 height 9
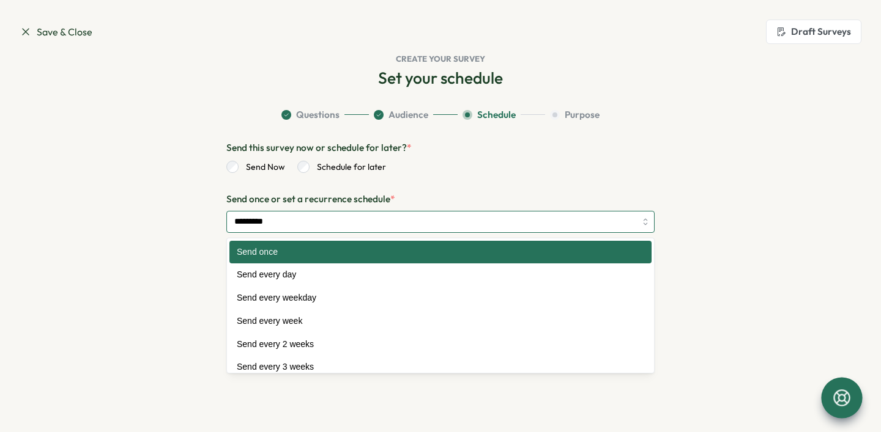
click at [353, 223] on input "*********" at bounding box center [440, 222] width 428 height 22
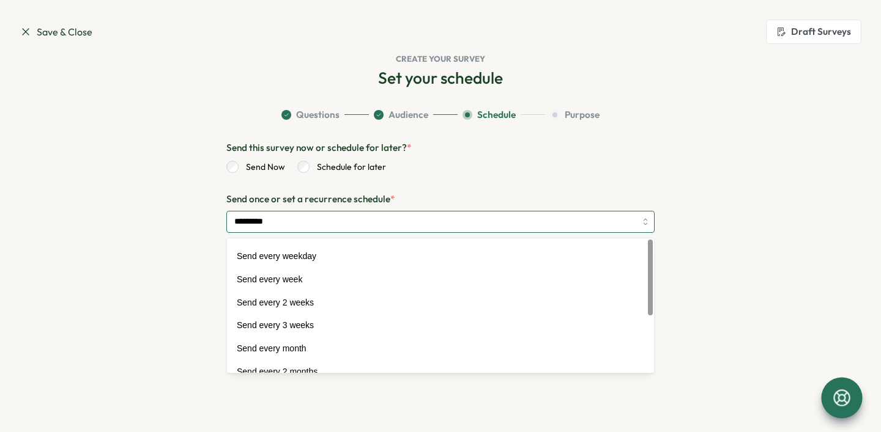
scroll to position [0, 0]
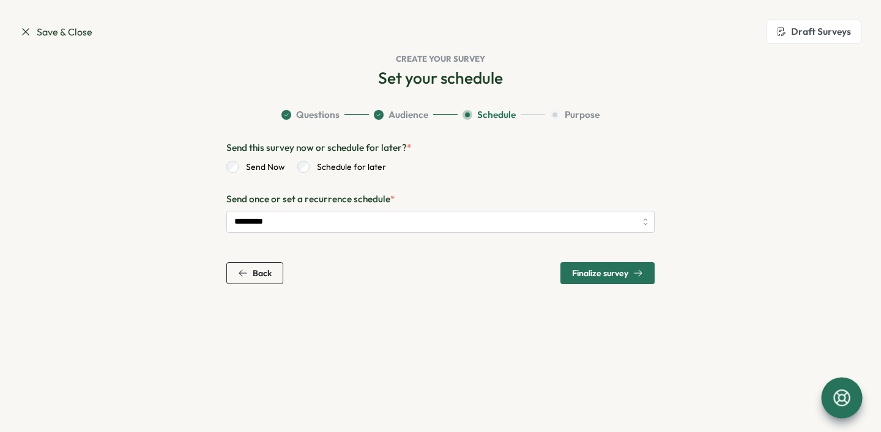
click at [848, 393] on icon at bounding box center [841, 398] width 17 height 17
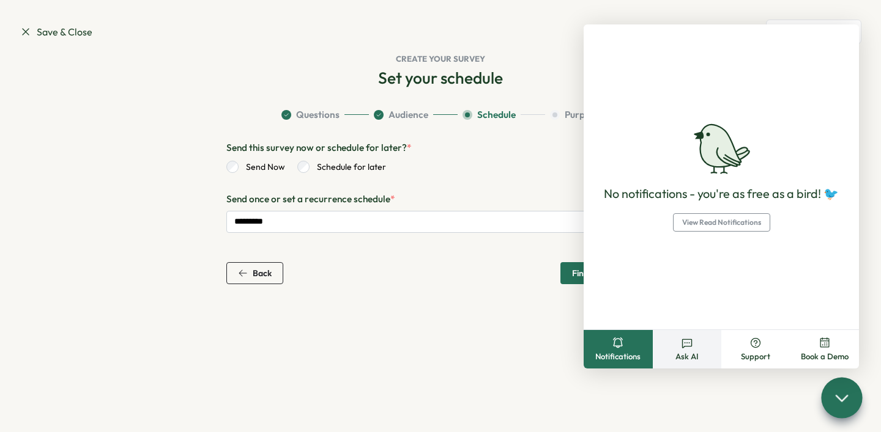
click at [692, 349] on button "Ask AI" at bounding box center [686, 349] width 69 height 39
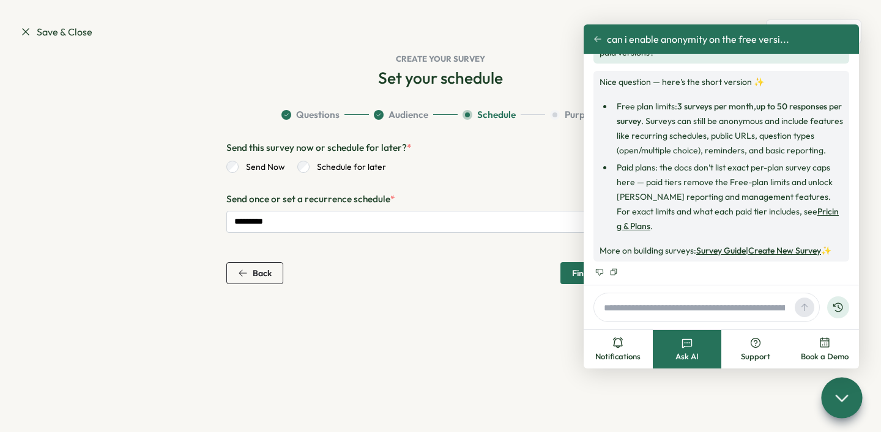
scroll to position [413, 0]
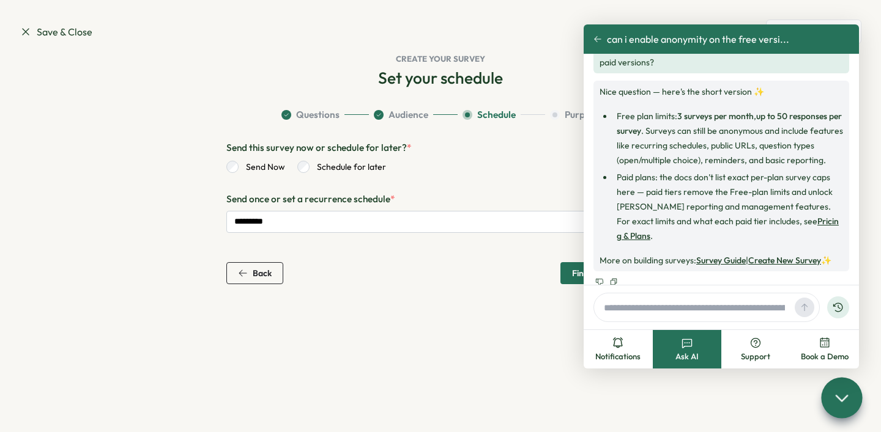
click at [483, 277] on div "Back Finalize survey" at bounding box center [440, 273] width 428 height 22
click at [845, 404] on icon at bounding box center [841, 398] width 18 height 18
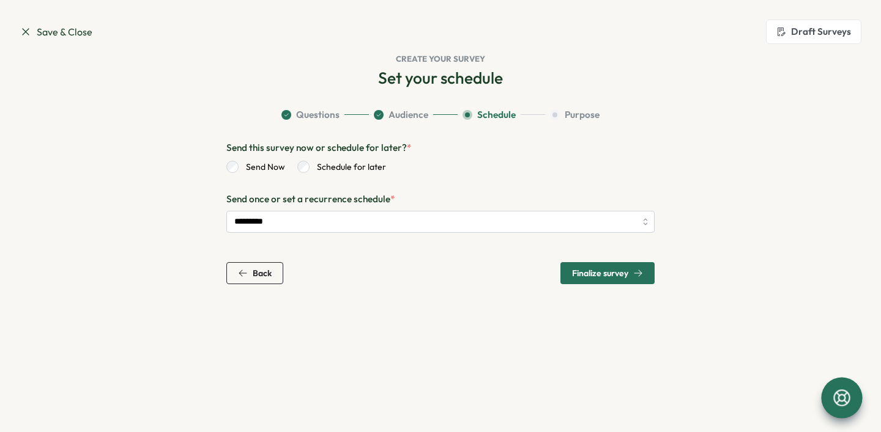
click at [612, 276] on span "Finalize survey" at bounding box center [600, 273] width 56 height 9
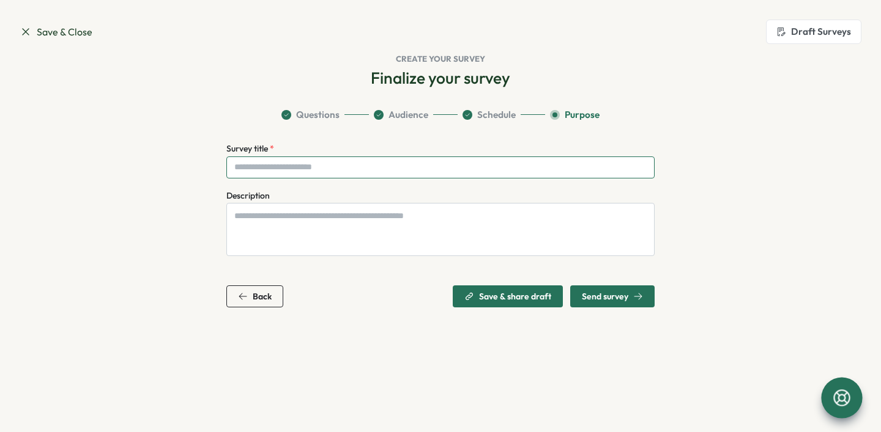
click at [474, 167] on input "Survey title *" at bounding box center [440, 168] width 428 height 22
type input "*"
type input "**********"
click at [607, 294] on span "Send survey" at bounding box center [605, 296] width 46 height 9
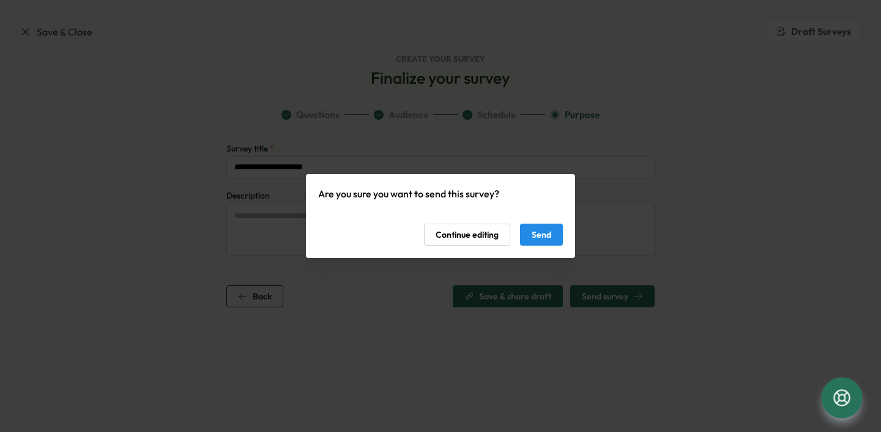
click at [534, 235] on span "Send" at bounding box center [541, 234] width 20 height 21
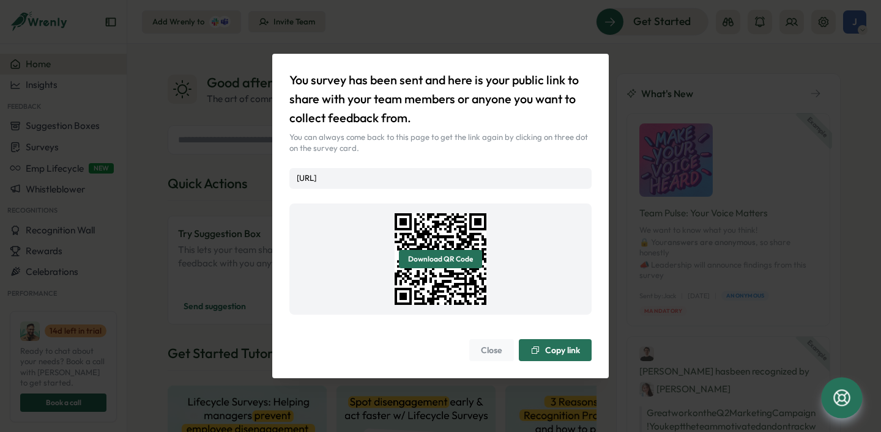
click at [486, 357] on span "Close" at bounding box center [491, 350] width 21 height 21
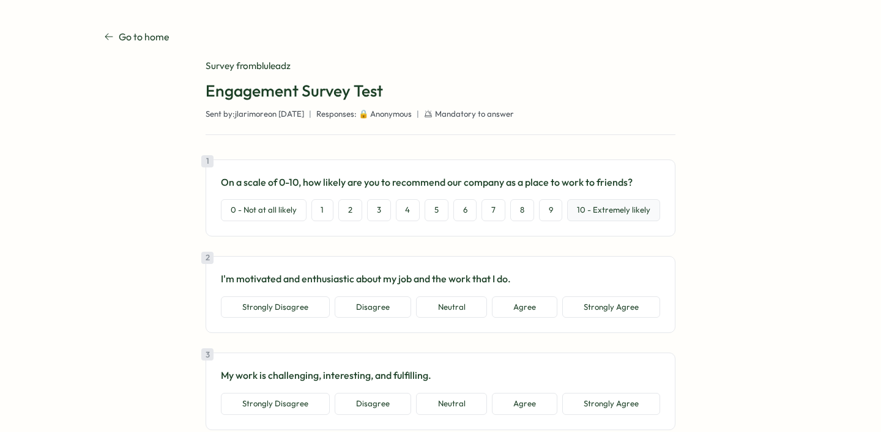
click at [581, 213] on button "10 - Extremely likely" at bounding box center [613, 210] width 93 height 22
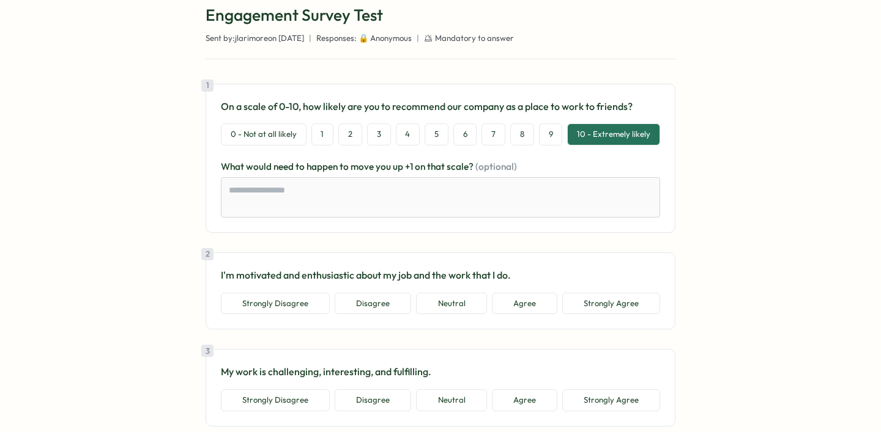
scroll to position [88, 0]
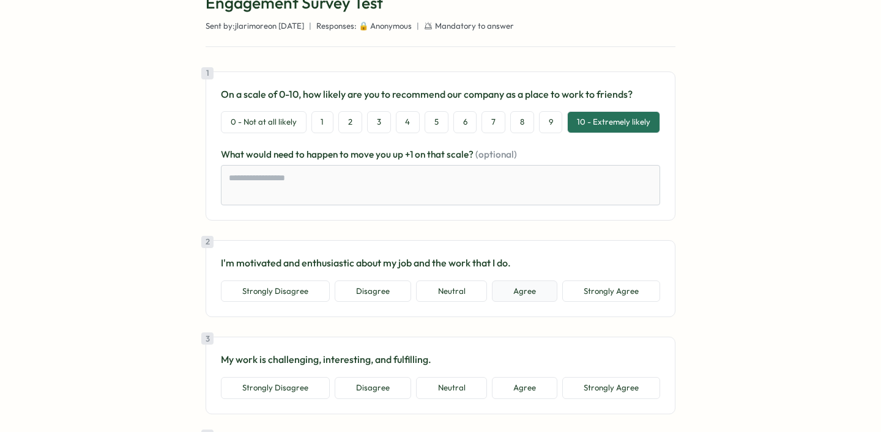
click at [528, 295] on button "Agree" at bounding box center [524, 292] width 65 height 22
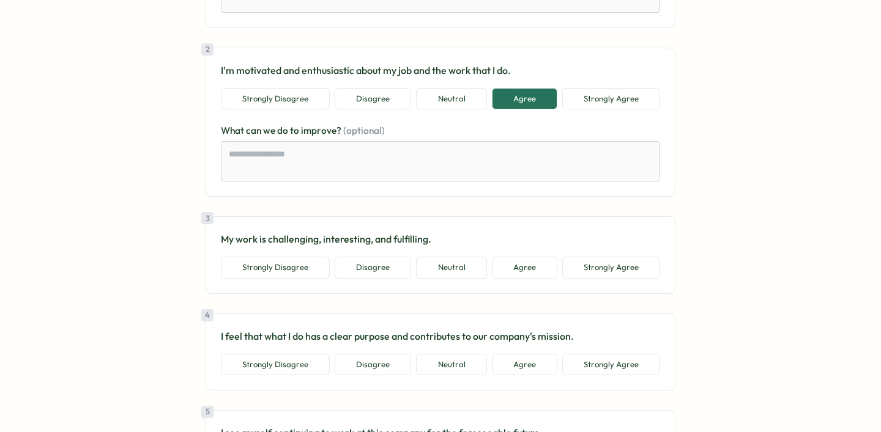
scroll to position [293, 0]
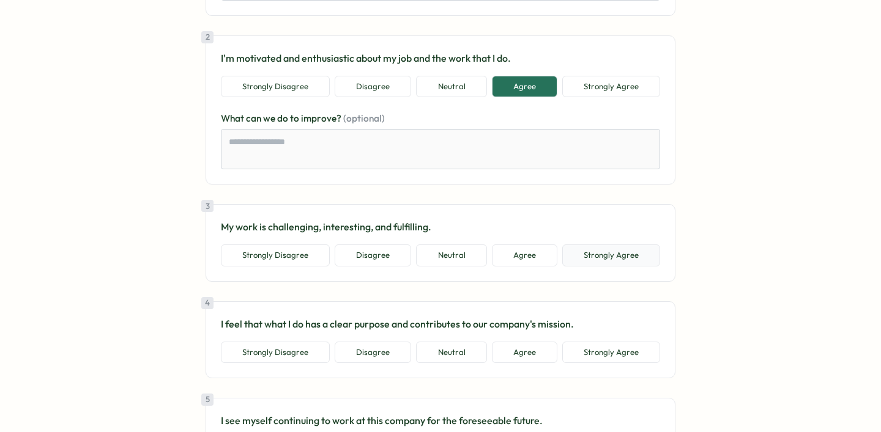
click at [615, 259] on button "Strongly Agree" at bounding box center [611, 256] width 98 height 22
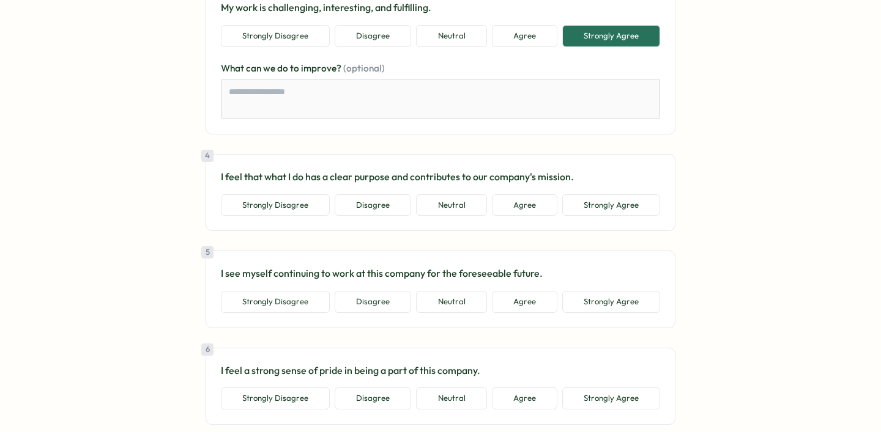
scroll to position [543, 0]
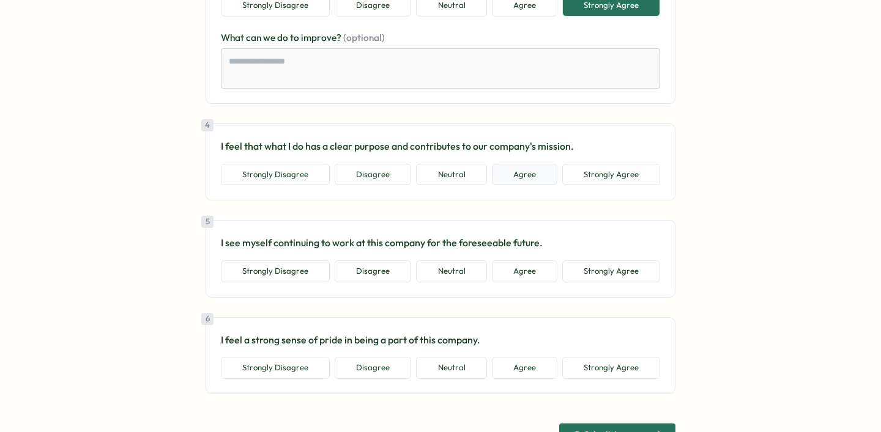
click at [525, 173] on button "Agree" at bounding box center [524, 175] width 65 height 22
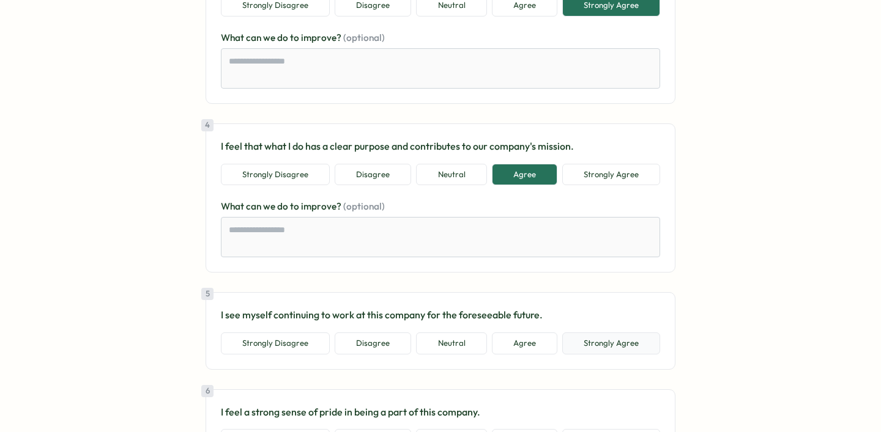
click at [608, 341] on button "Strongly Agree" at bounding box center [611, 344] width 98 height 22
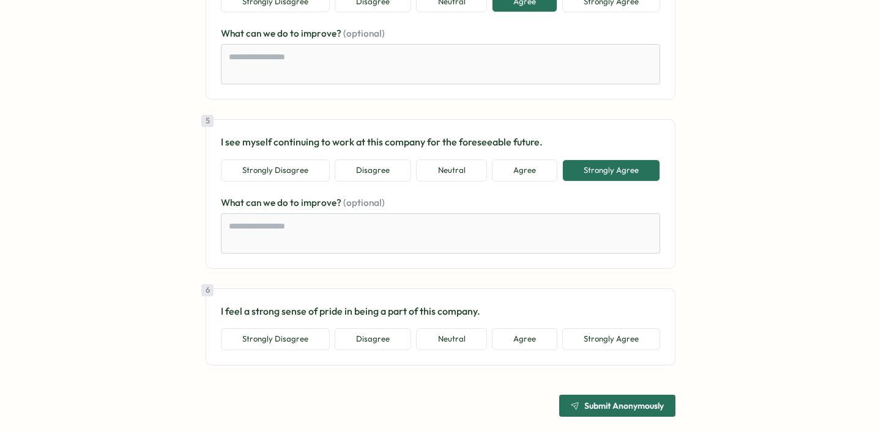
scroll to position [730, 0]
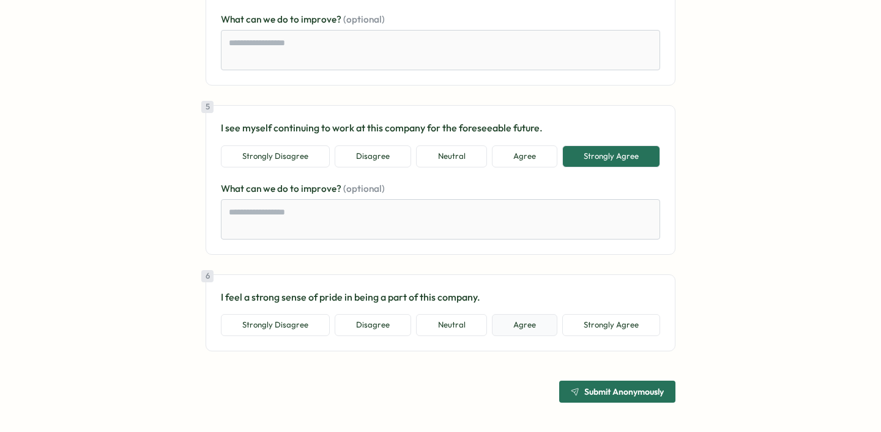
click at [528, 327] on button "Agree" at bounding box center [524, 325] width 65 height 22
type textarea "*"
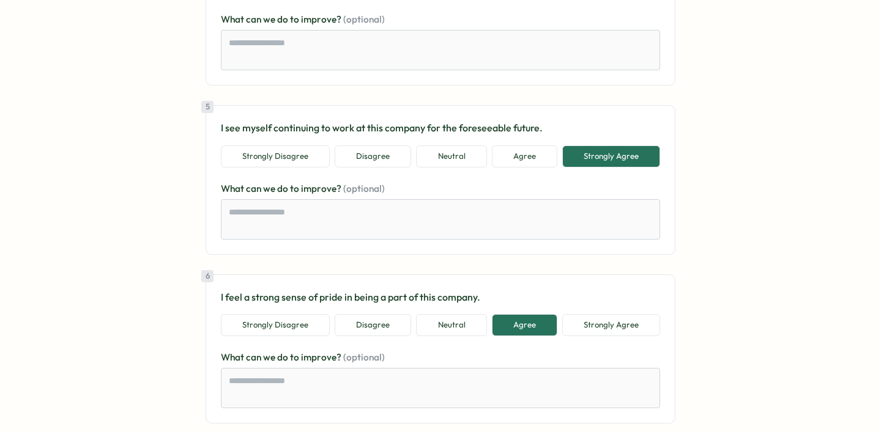
scroll to position [802, 0]
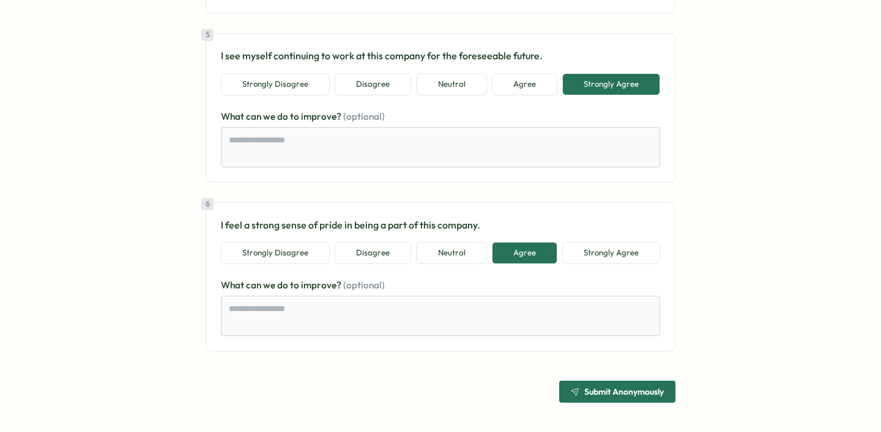
click at [618, 396] on span "Submit Anonymously" at bounding box center [623, 392] width 79 height 9
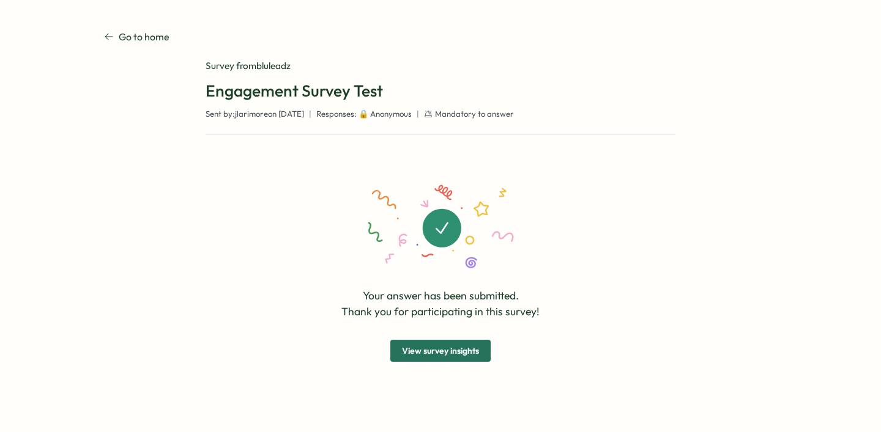
click at [464, 353] on span "View survey insights" at bounding box center [440, 351] width 77 height 21
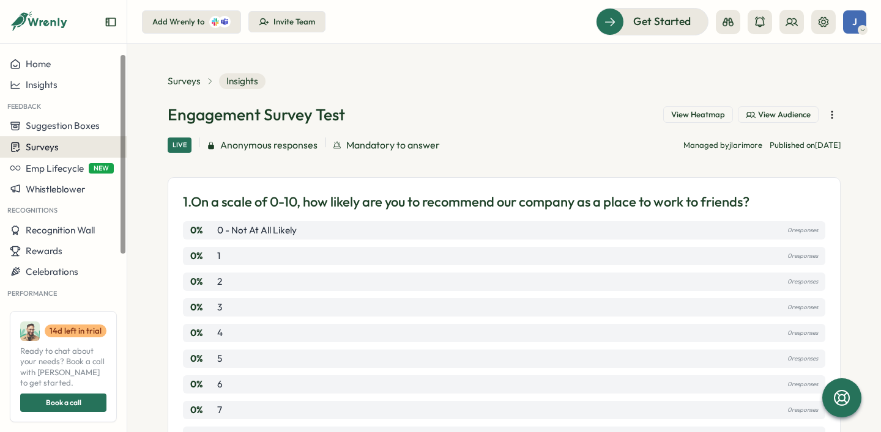
click at [43, 153] on button "Surveys" at bounding box center [63, 146] width 127 height 21
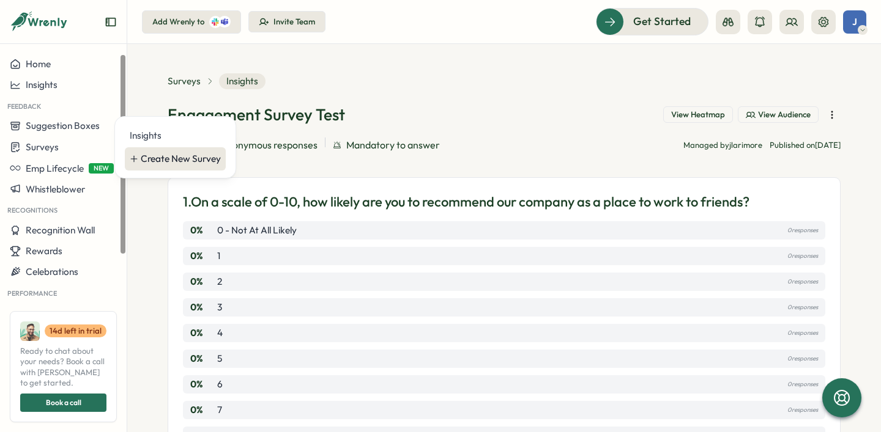
click at [144, 167] on div "Create New Survey" at bounding box center [175, 158] width 101 height 23
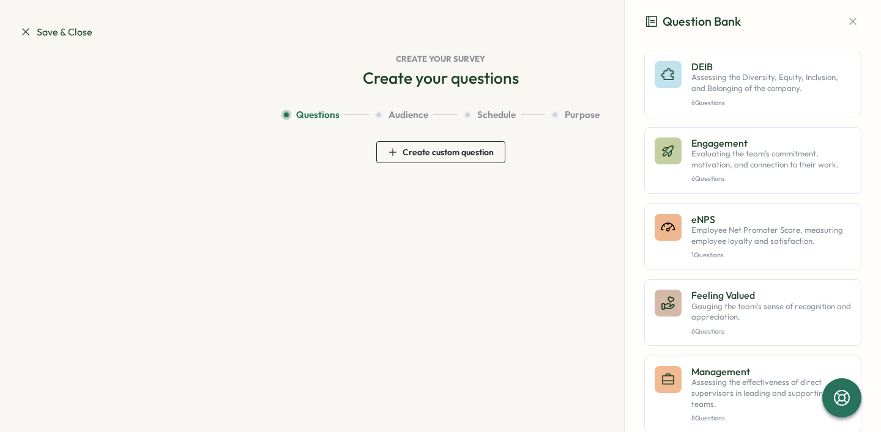
scroll to position [434, 0]
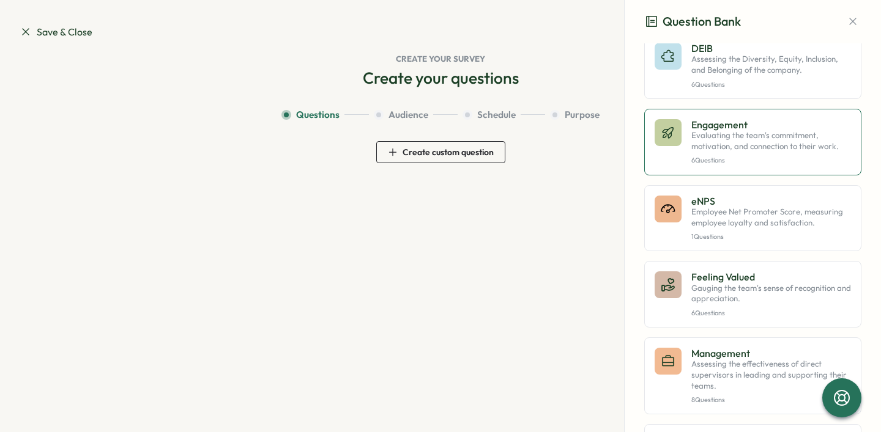
click at [741, 152] on p "Evaluating the team's commitment, motivation, and connection to their work." at bounding box center [771, 140] width 160 height 21
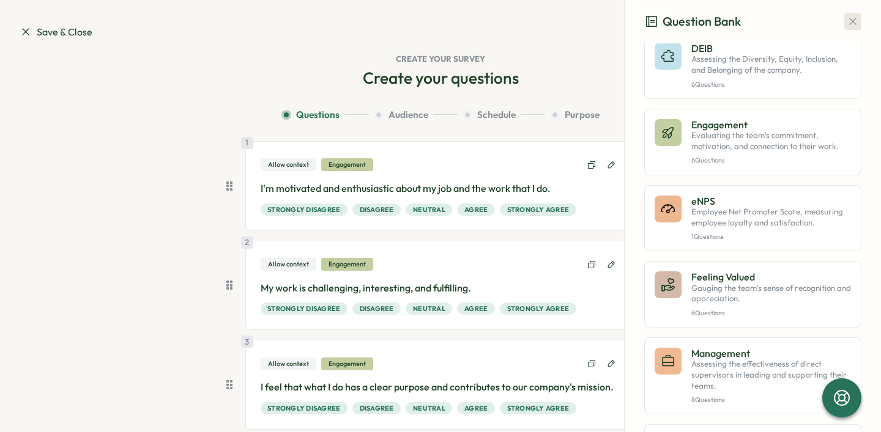
click at [848, 21] on icon "button" at bounding box center [852, 21] width 12 height 12
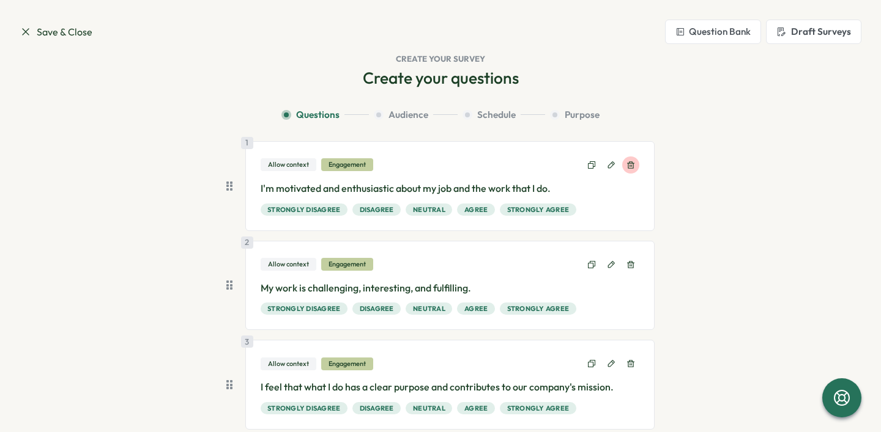
click at [629, 161] on icon at bounding box center [630, 165] width 9 height 9
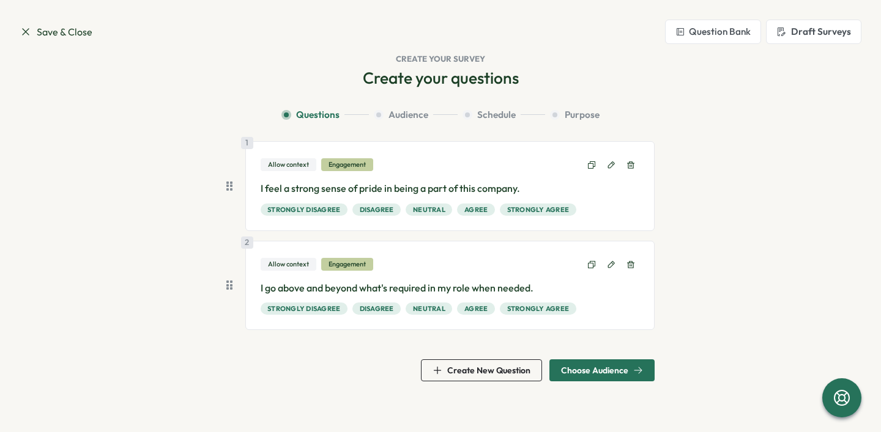
click at [629, 161] on icon at bounding box center [630, 164] width 7 height 7
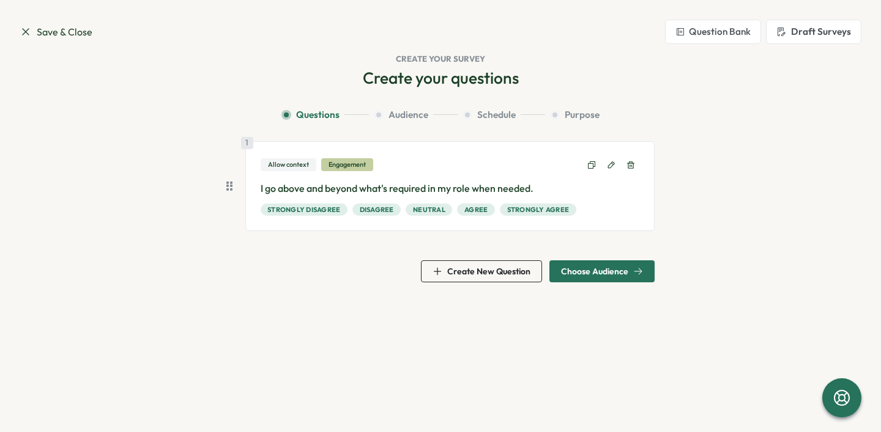
click at [629, 161] on icon at bounding box center [630, 164] width 7 height 7
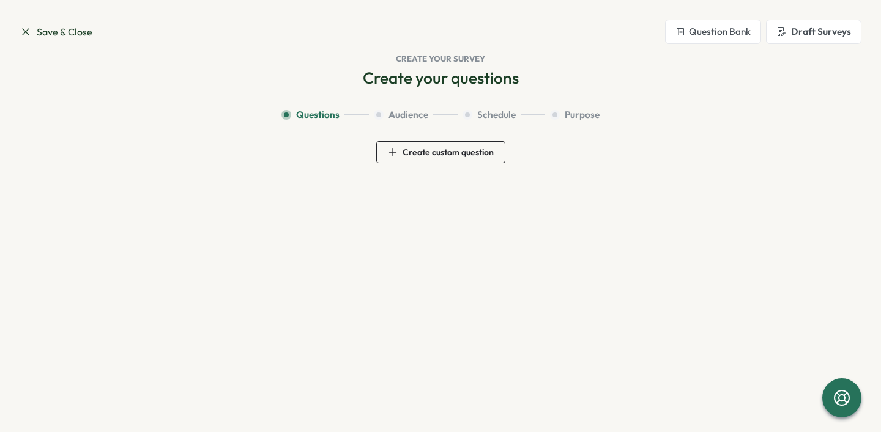
click at [694, 29] on button "Question Bank" at bounding box center [713, 32] width 96 height 24
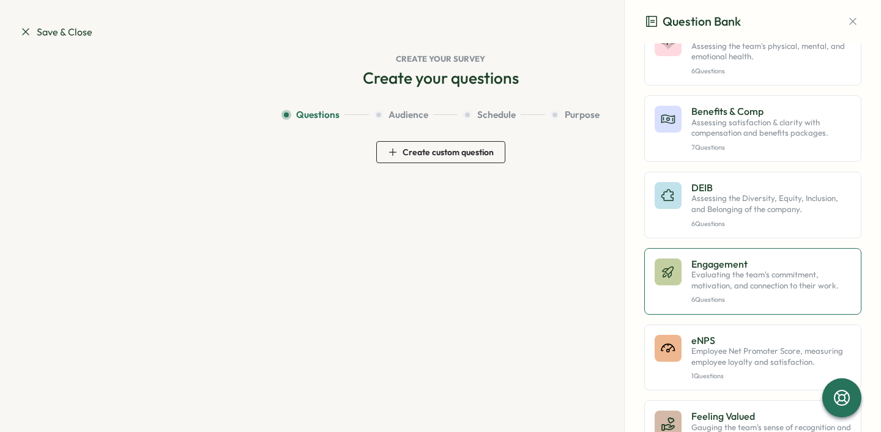
scroll to position [292, 0]
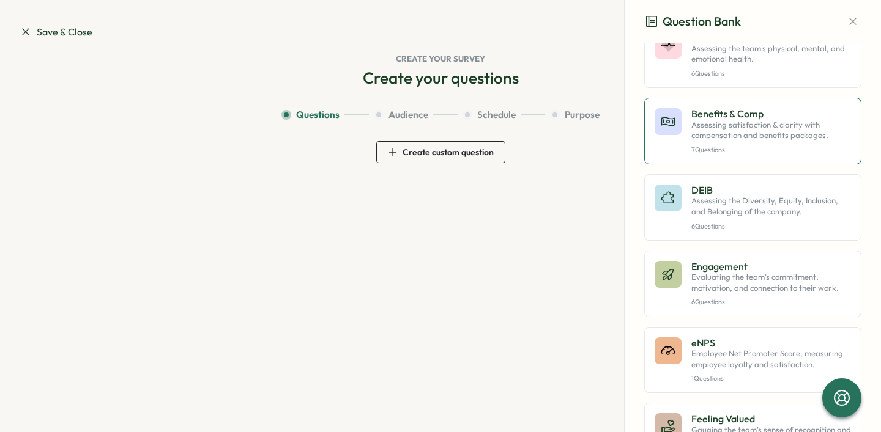
click at [715, 141] on p "Assessing satisfaction & clarity with compensation and benefits packages." at bounding box center [771, 130] width 160 height 21
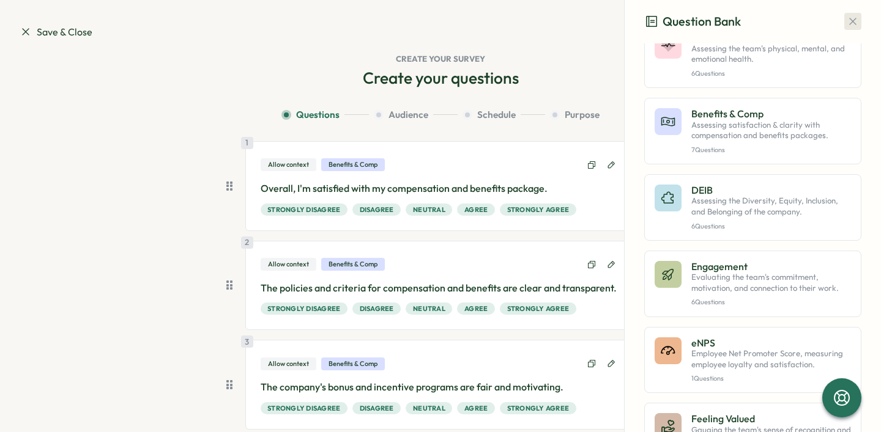
click at [846, 20] on icon "button" at bounding box center [852, 21] width 12 height 12
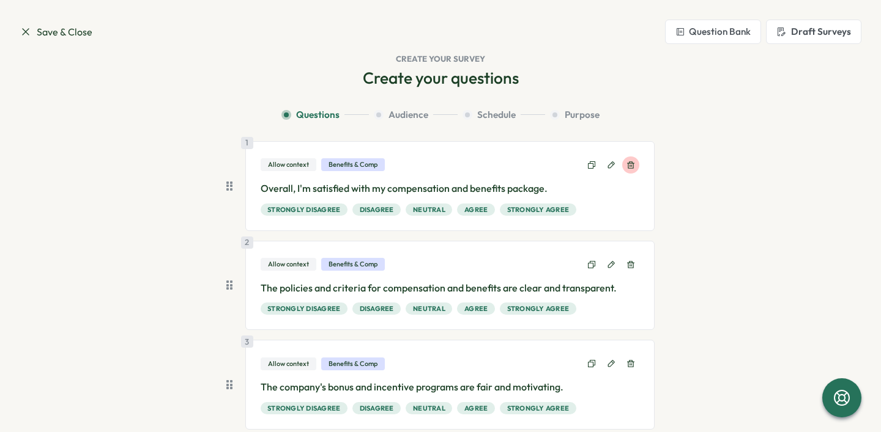
click at [626, 167] on icon at bounding box center [630, 165] width 9 height 9
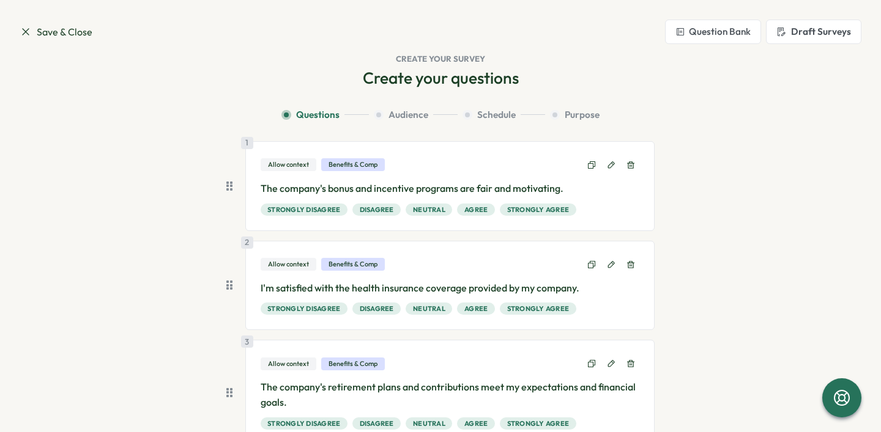
click at [626, 167] on icon at bounding box center [630, 165] width 9 height 9
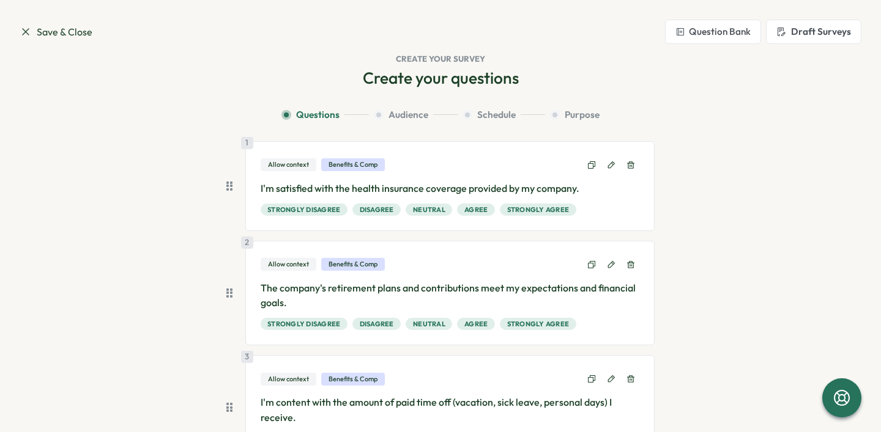
click at [626, 167] on icon at bounding box center [630, 165] width 9 height 9
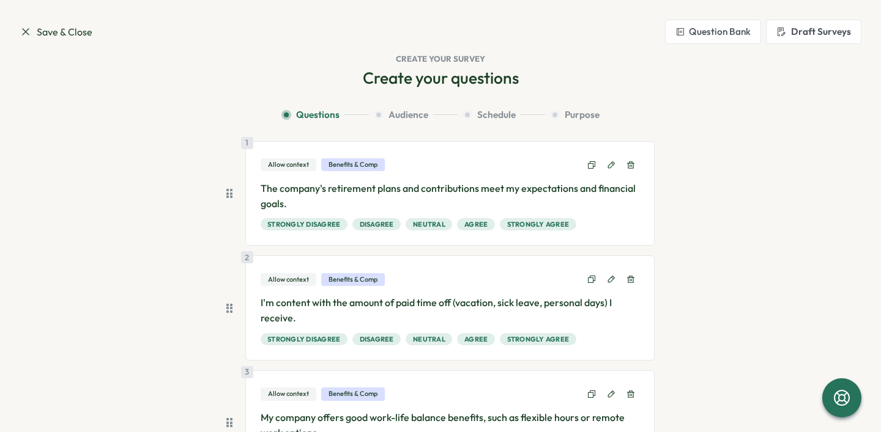
click at [626, 167] on icon at bounding box center [630, 165] width 9 height 9
click at [624, 271] on button at bounding box center [630, 279] width 17 height 17
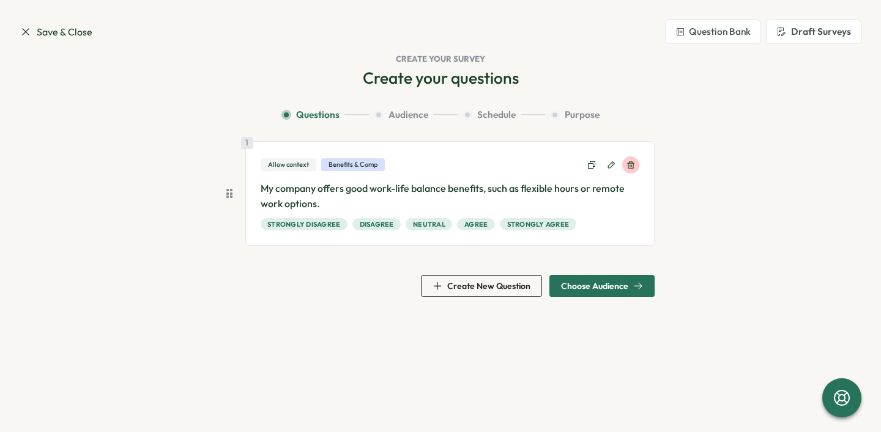
click at [624, 167] on button at bounding box center [630, 165] width 17 height 17
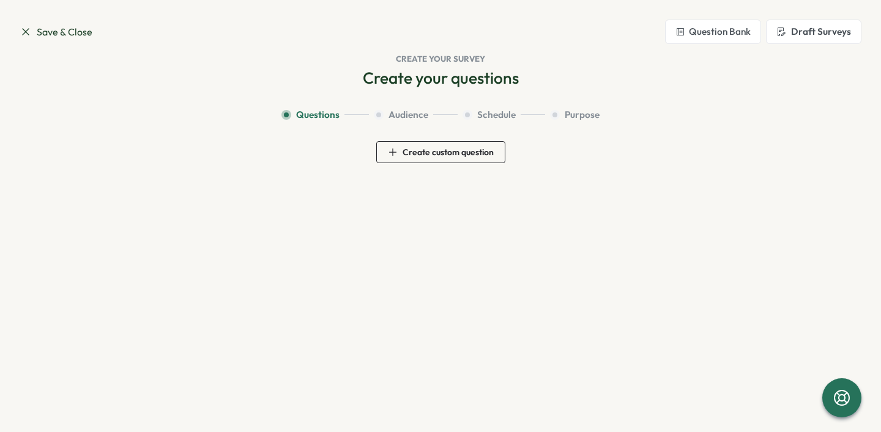
click at [719, 38] on button "Question Bank" at bounding box center [713, 32] width 96 height 24
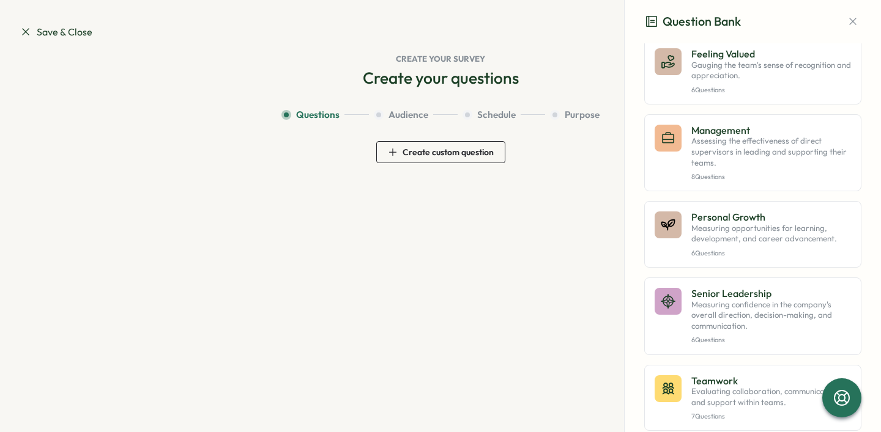
scroll to position [667, 0]
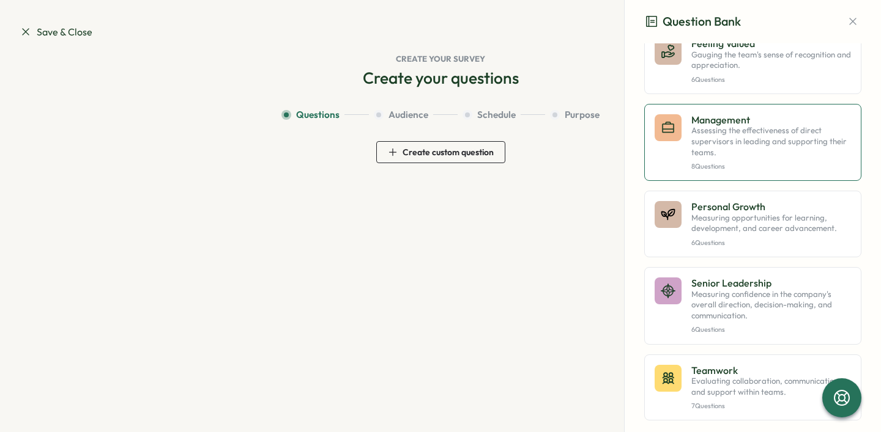
click at [764, 158] on p "Assessing the effectiveness of direct supervisors in leading and supporting the…" at bounding box center [771, 141] width 160 height 32
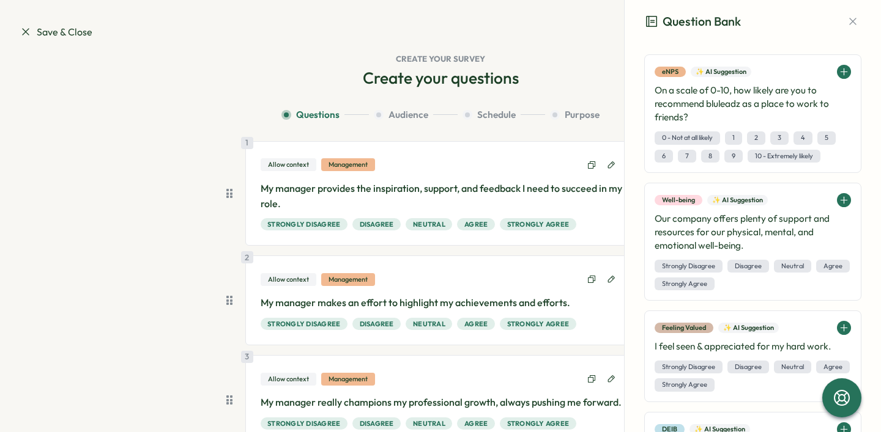
scroll to position [1071, 0]
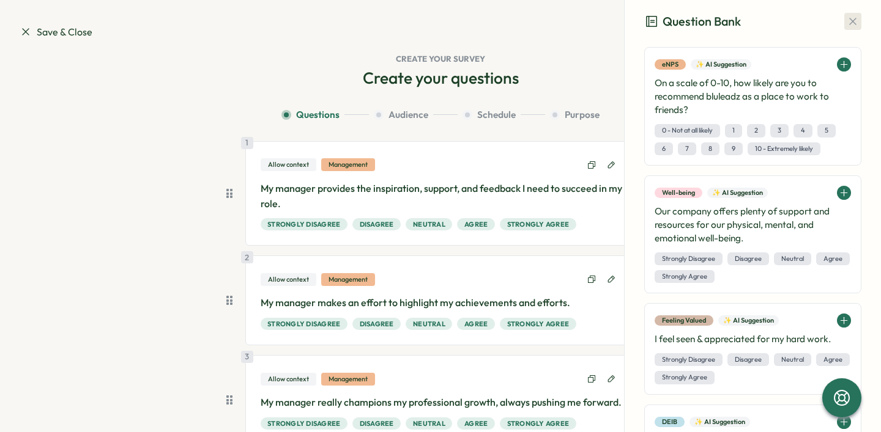
click at [849, 23] on icon "button" at bounding box center [852, 21] width 7 height 7
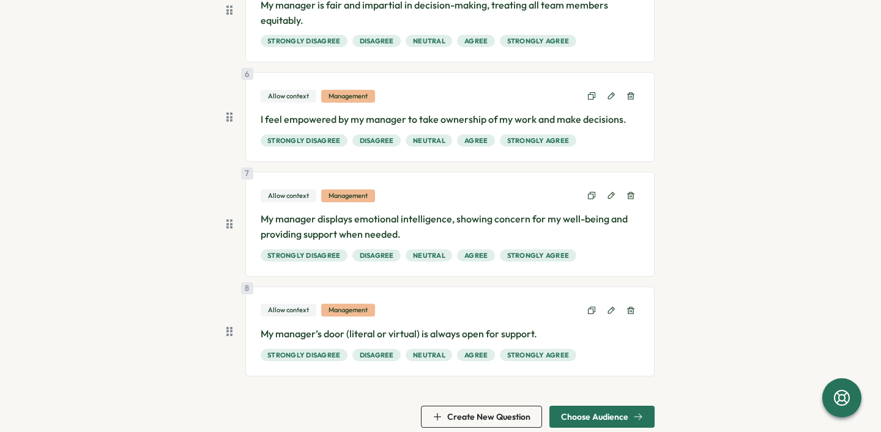
scroll to position [612, 0]
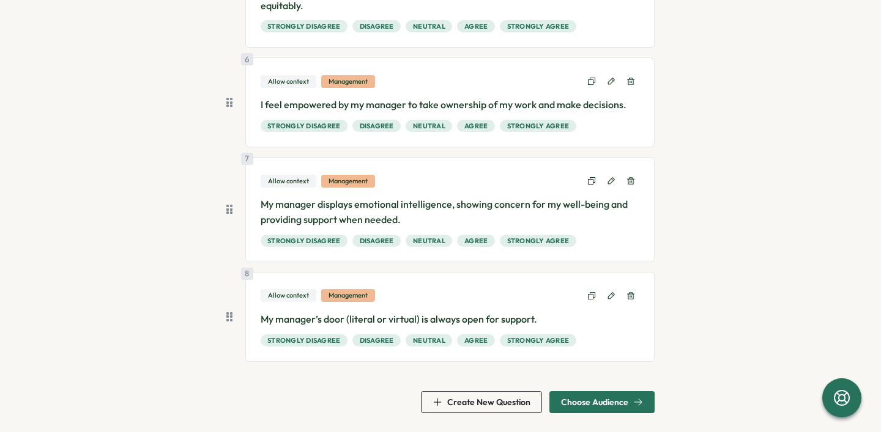
click at [578, 399] on span "Choose Audience" at bounding box center [594, 402] width 67 height 9
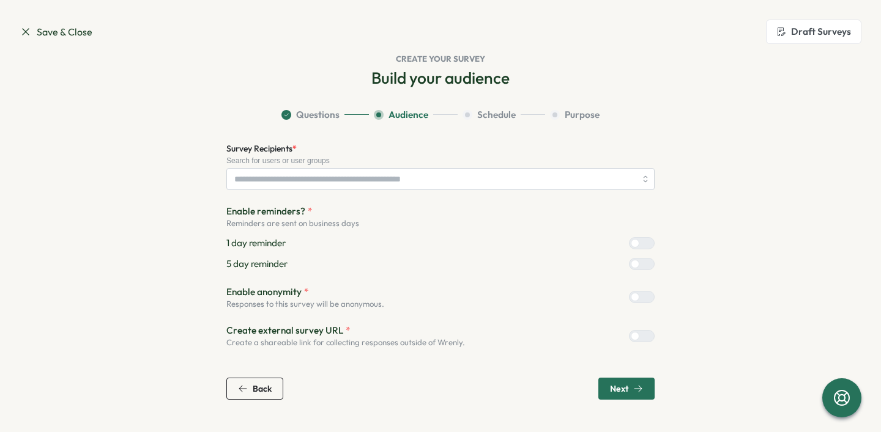
scroll to position [0, 0]
click at [620, 385] on span "Next" at bounding box center [619, 389] width 18 height 9
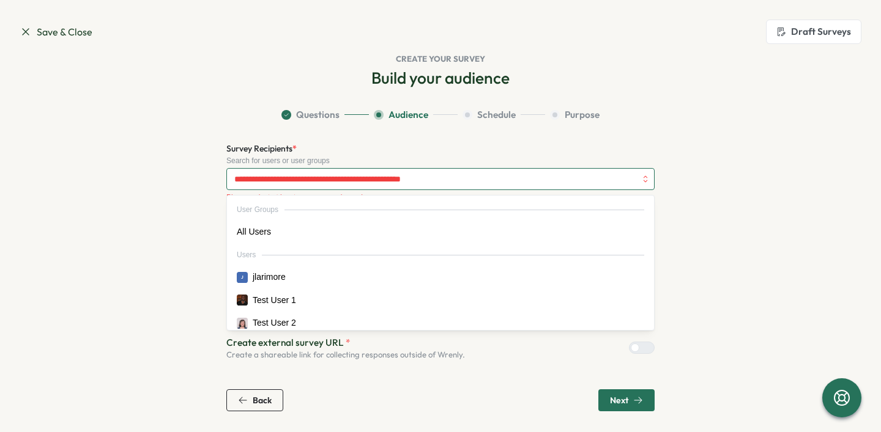
click at [464, 180] on input "Survey Recipients *" at bounding box center [434, 179] width 401 height 21
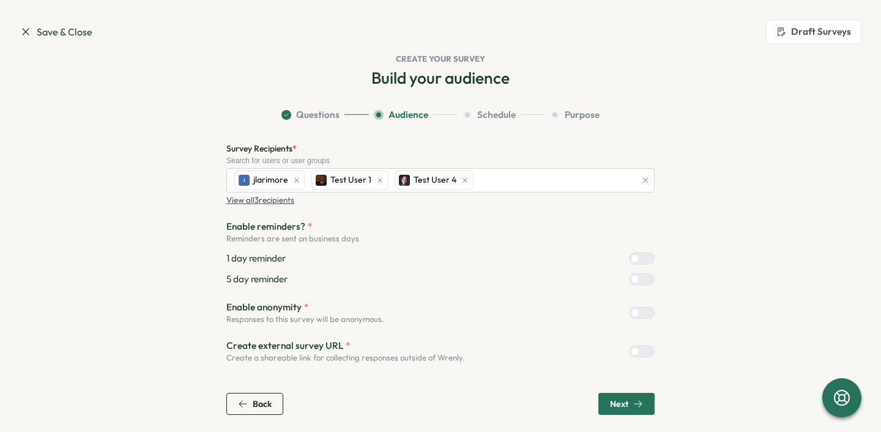
click at [617, 402] on span "Next" at bounding box center [619, 404] width 18 height 9
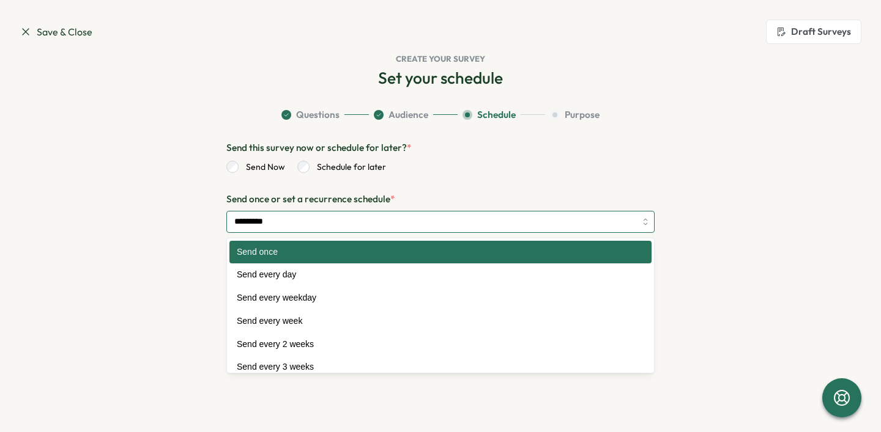
click at [466, 226] on input "*********" at bounding box center [440, 222] width 428 height 22
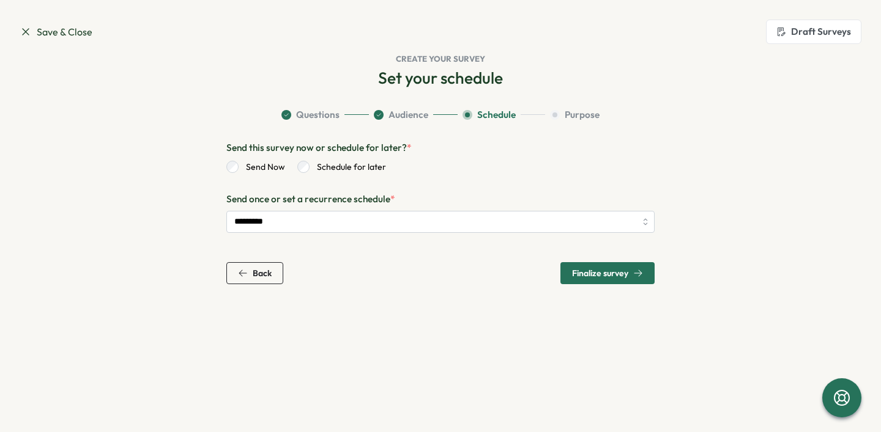
click at [580, 273] on span "Finalize survey" at bounding box center [600, 273] width 56 height 9
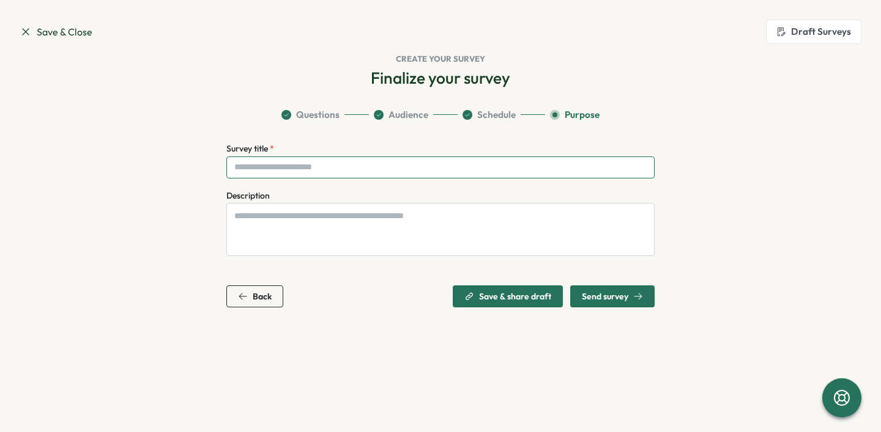
click at [445, 166] on input "Survey title *" at bounding box center [440, 168] width 428 height 22
type input "**********"
click at [602, 294] on span "Send survey" at bounding box center [605, 296] width 46 height 9
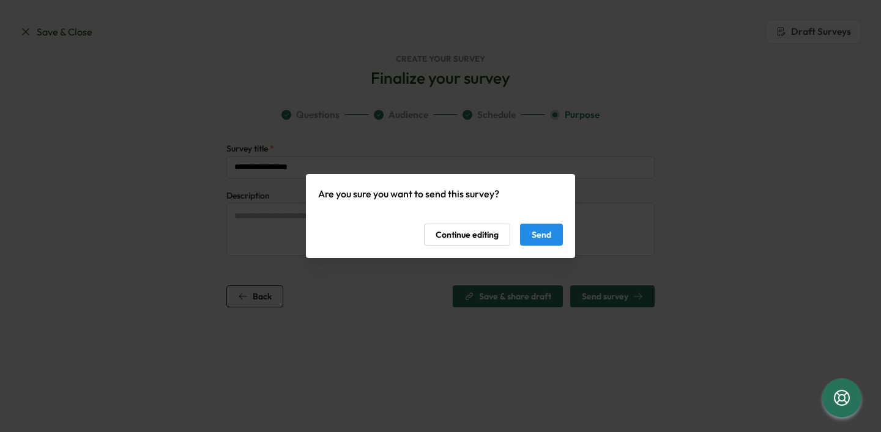
click at [544, 234] on span "Send" at bounding box center [541, 234] width 20 height 21
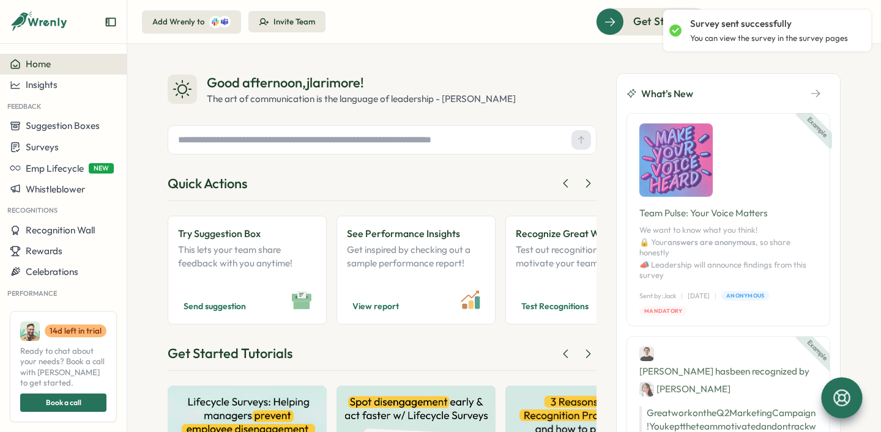
click at [839, 399] on icon at bounding box center [841, 398] width 21 height 21
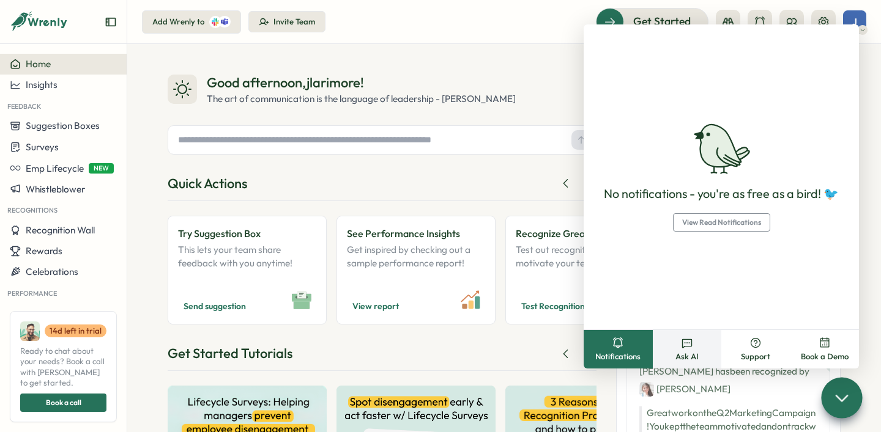
click at [684, 353] on span "Ask AI" at bounding box center [686, 357] width 23 height 11
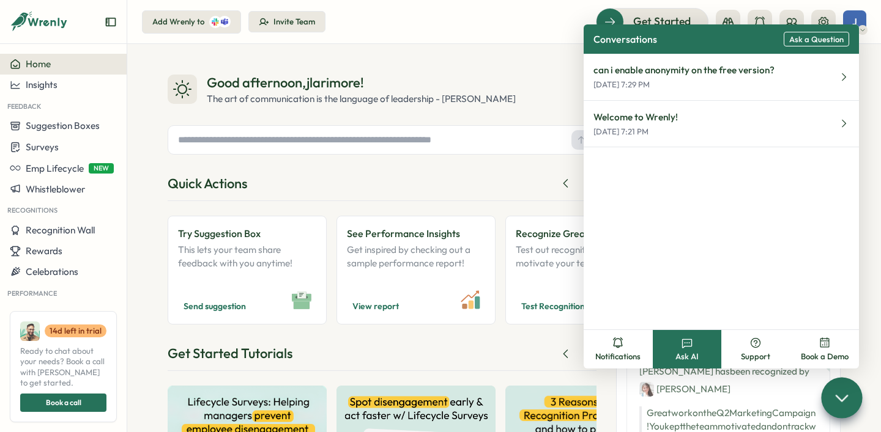
click at [800, 35] on span "Ask a Question" at bounding box center [816, 39] width 54 height 9
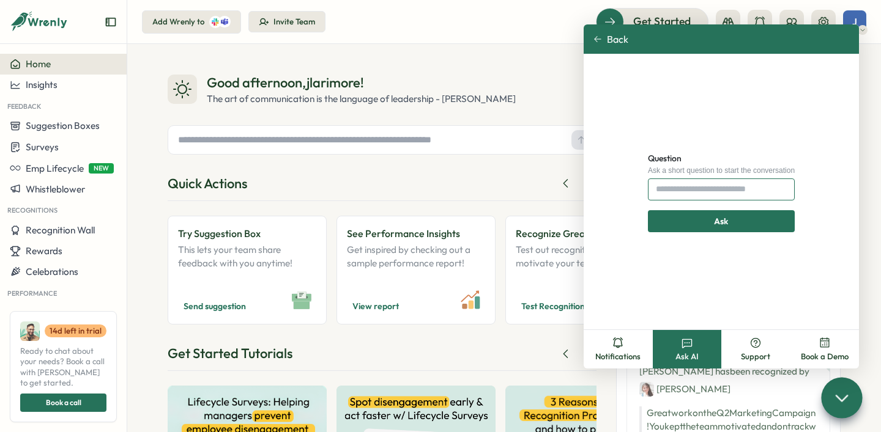
click at [657, 184] on input "Question" at bounding box center [721, 190] width 147 height 22
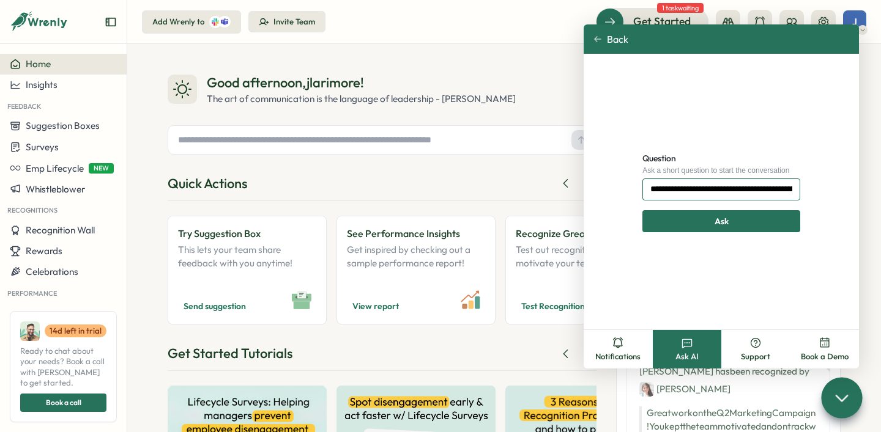
click at [780, 193] on input "**********" at bounding box center [721, 190] width 158 height 22
click at [693, 191] on input "**********" at bounding box center [721, 190] width 158 height 22
type input "**********"
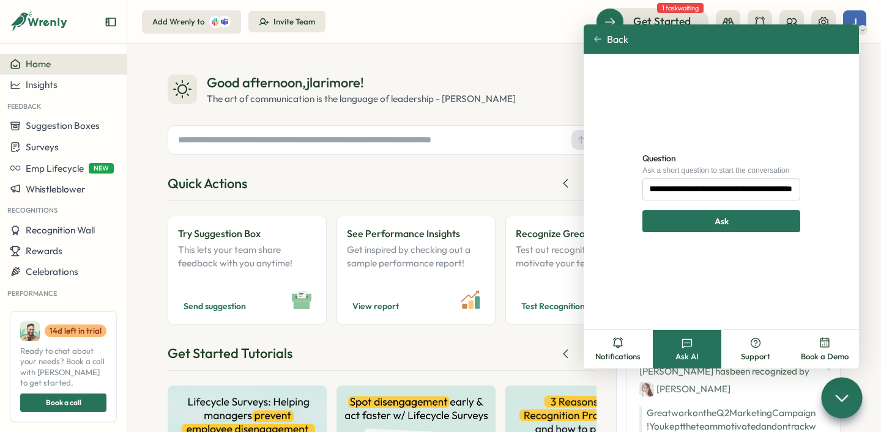
click at [771, 224] on div "Ask" at bounding box center [721, 221] width 135 height 21
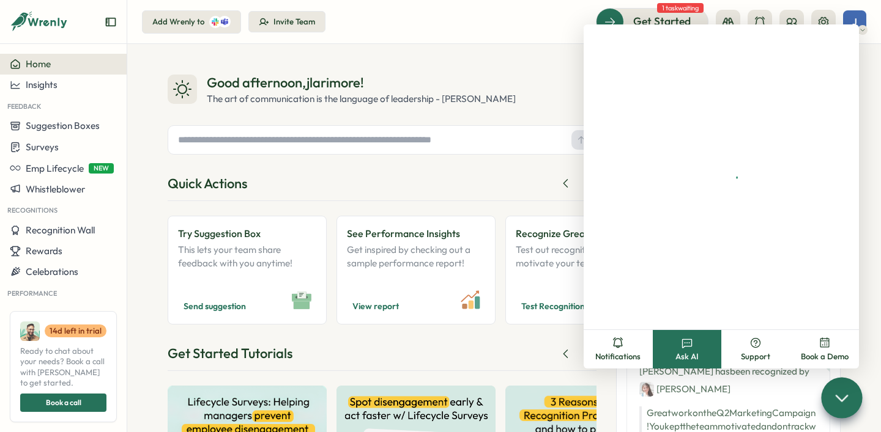
click at [451, 344] on div "Good afternoon , jlarimore ! The art of communication is the language of leader…" at bounding box center [382, 309] width 429 height 473
click at [467, 79] on div "Good afternoon , jlarimore !" at bounding box center [361, 82] width 309 height 19
click at [668, 10] on span "1 task waiting" at bounding box center [680, 8] width 46 height 10
click at [641, 14] on span "Get Started" at bounding box center [644, 21] width 57 height 16
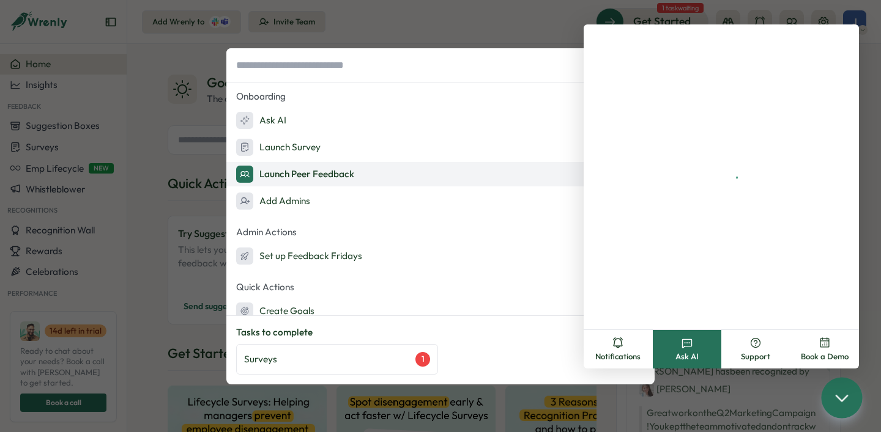
click at [484, 176] on button "Launch Peer Feedback" at bounding box center [440, 174] width 428 height 24
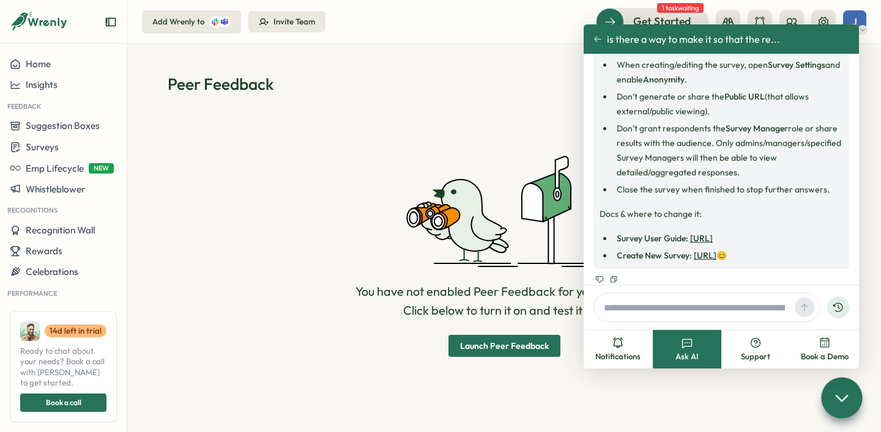
scroll to position [125, 0]
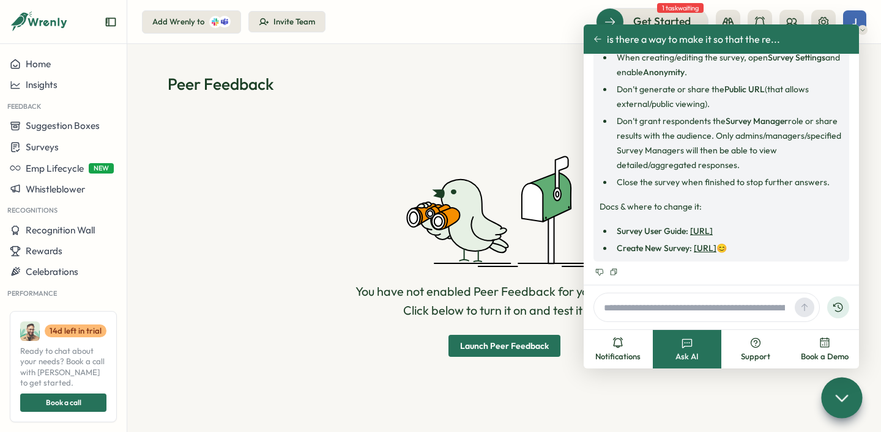
click at [343, 220] on div "You have not enabled Peer Feedback for your team yet. Click below to turn it on…" at bounding box center [504, 256] width 673 height 294
click at [595, 37] on icon at bounding box center [597, 39] width 7 height 6
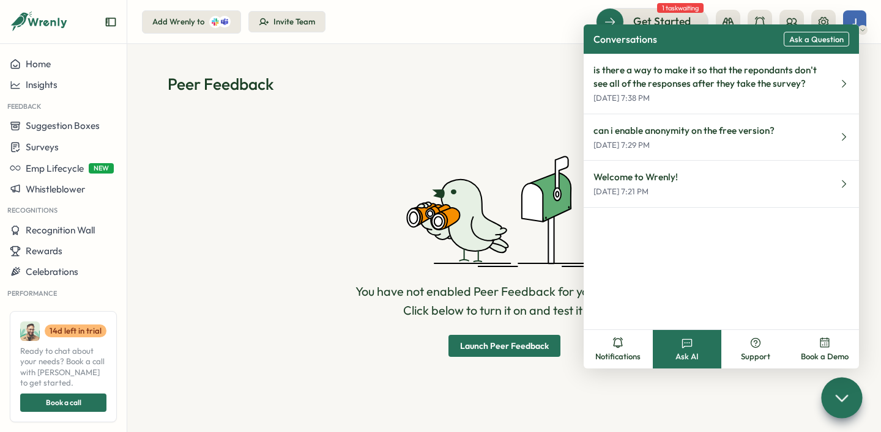
click at [269, 120] on div "You have not enabled Peer Feedback for your team yet. Click below to turn it on…" at bounding box center [504, 256] width 673 height 294
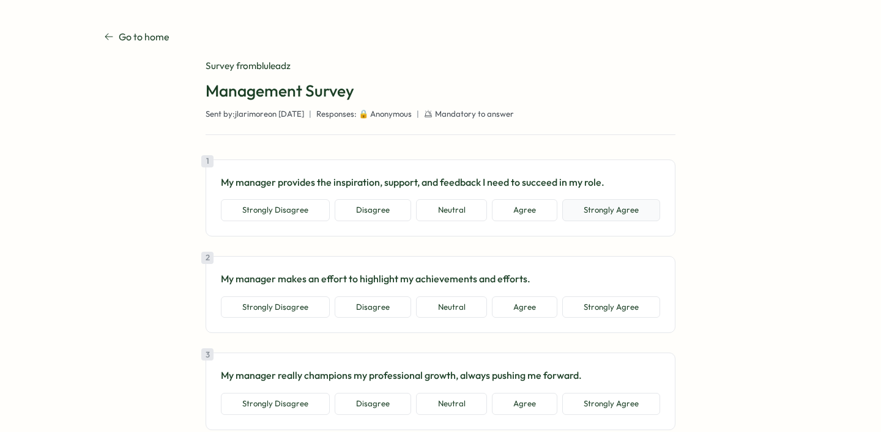
click at [616, 216] on button "Strongly Agree" at bounding box center [611, 210] width 98 height 22
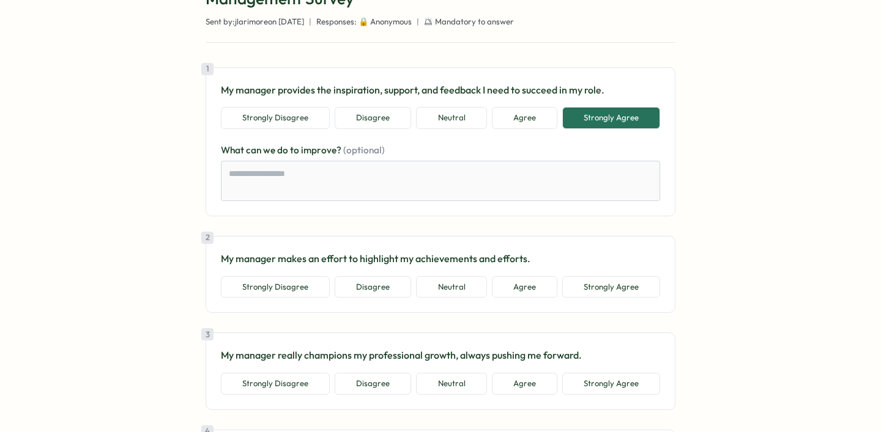
scroll to position [108, 0]
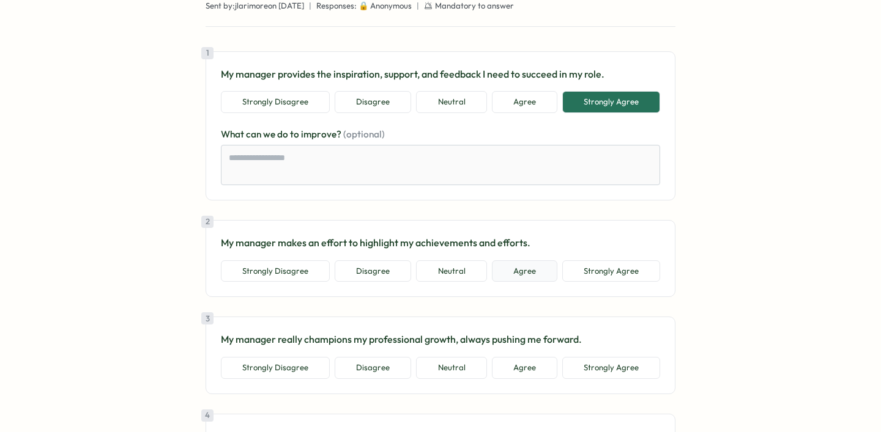
click at [527, 272] on button "Agree" at bounding box center [524, 272] width 65 height 22
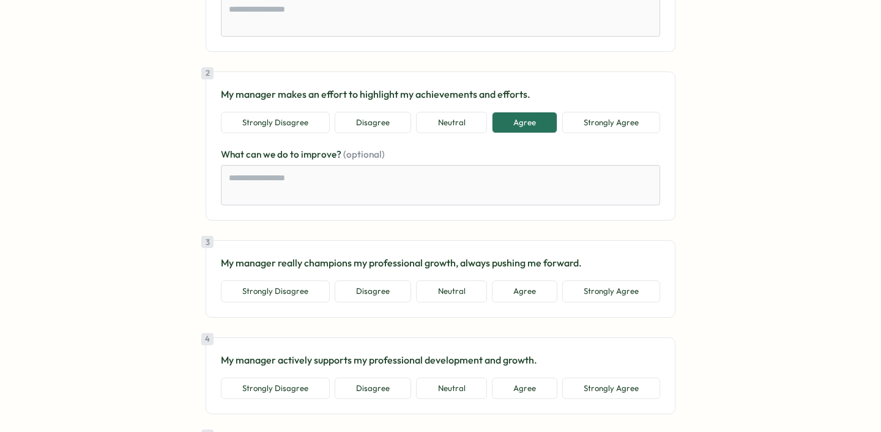
scroll to position [305, 0]
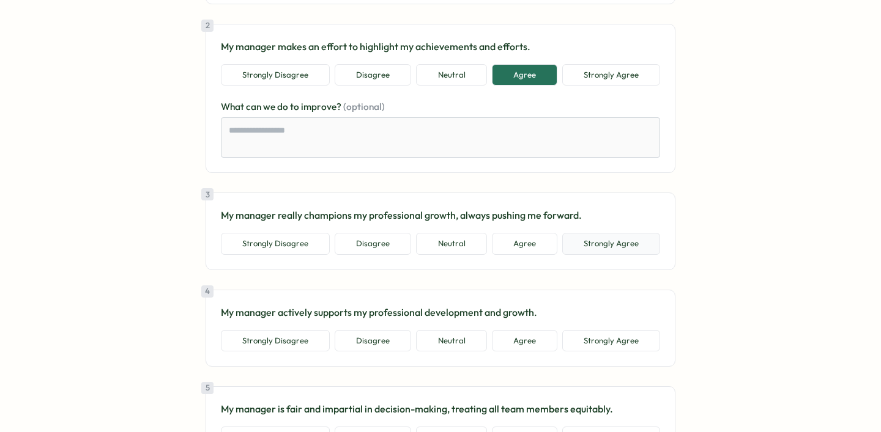
click at [619, 254] on button "Strongly Agree" at bounding box center [611, 244] width 98 height 22
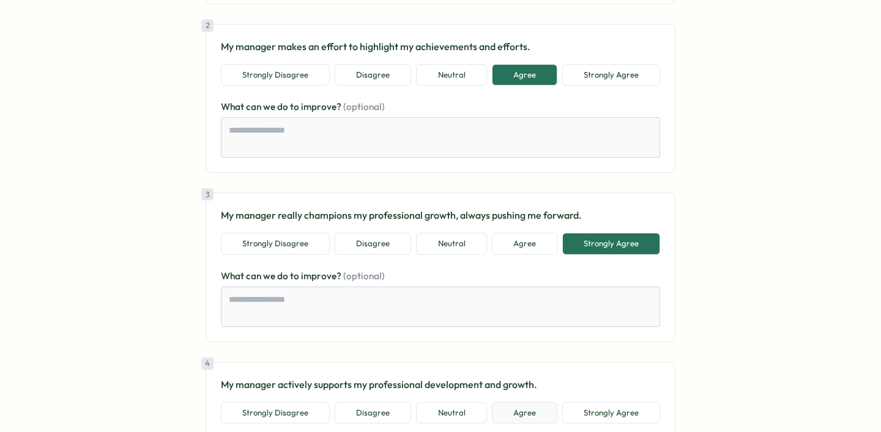
click at [531, 412] on button "Agree" at bounding box center [524, 413] width 65 height 22
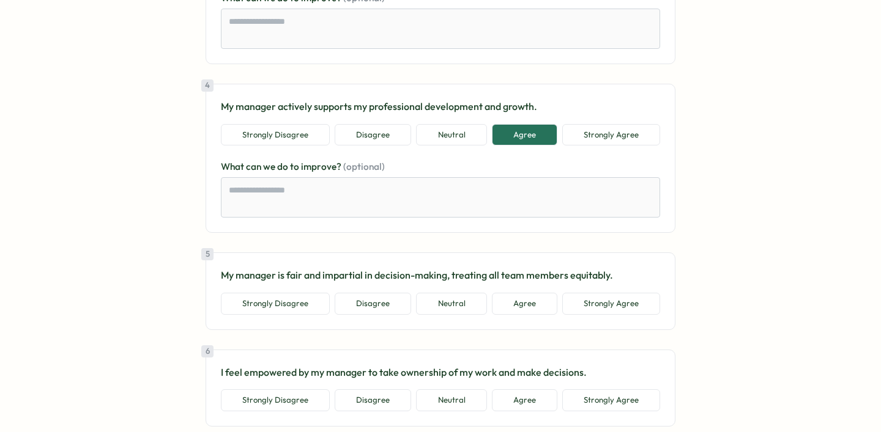
scroll to position [605, 0]
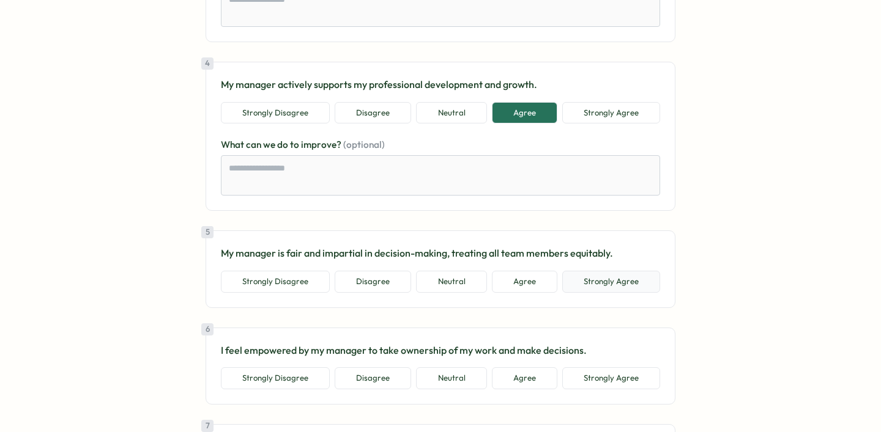
click at [618, 284] on button "Strongly Agree" at bounding box center [611, 282] width 98 height 22
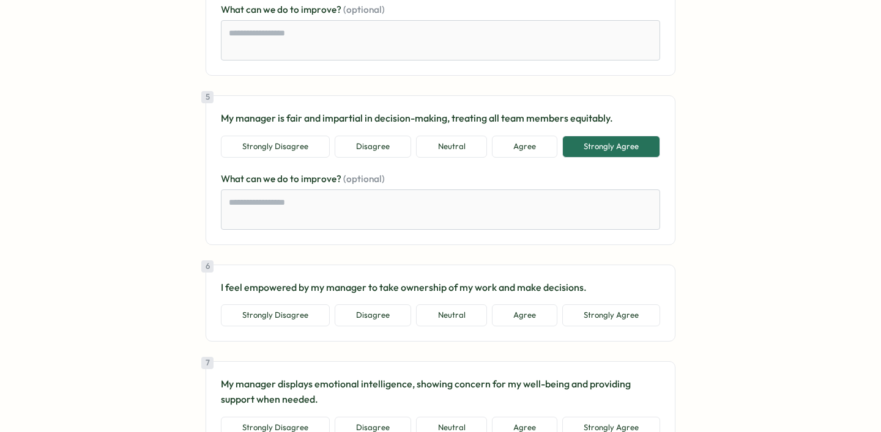
scroll to position [775, 0]
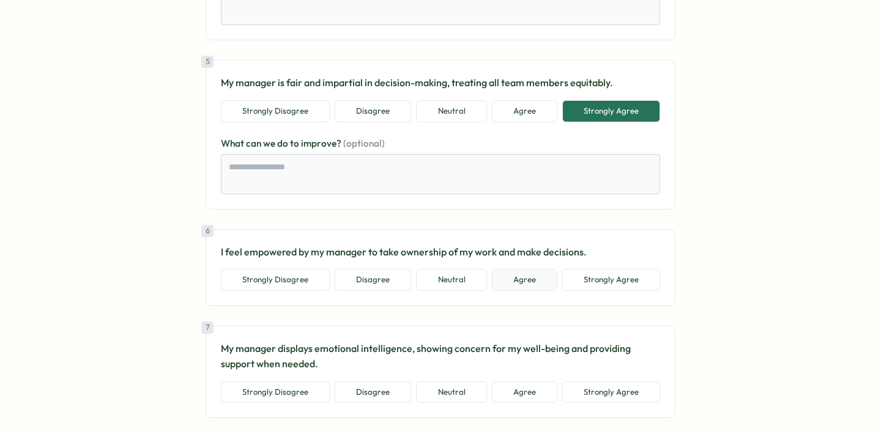
click at [519, 287] on button "Agree" at bounding box center [524, 280] width 65 height 22
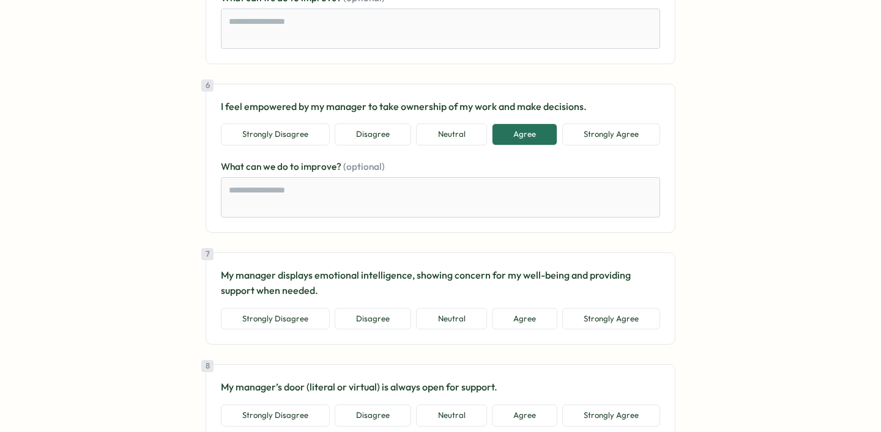
scroll to position [961, 0]
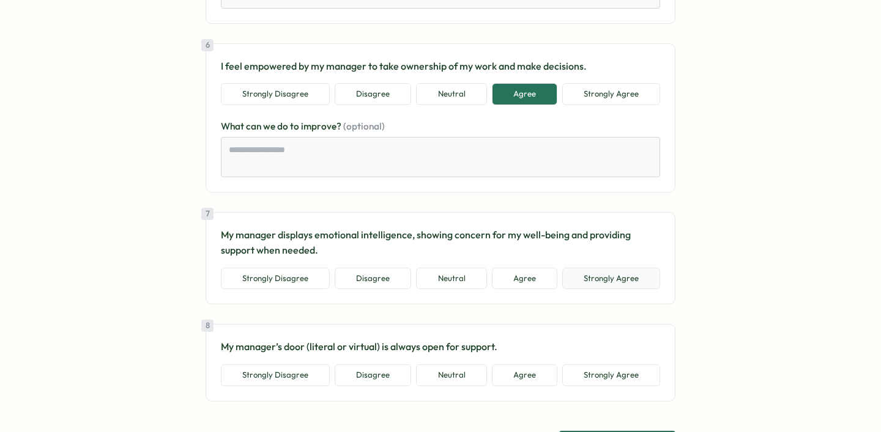
click at [610, 277] on button "Strongly Agree" at bounding box center [611, 279] width 98 height 22
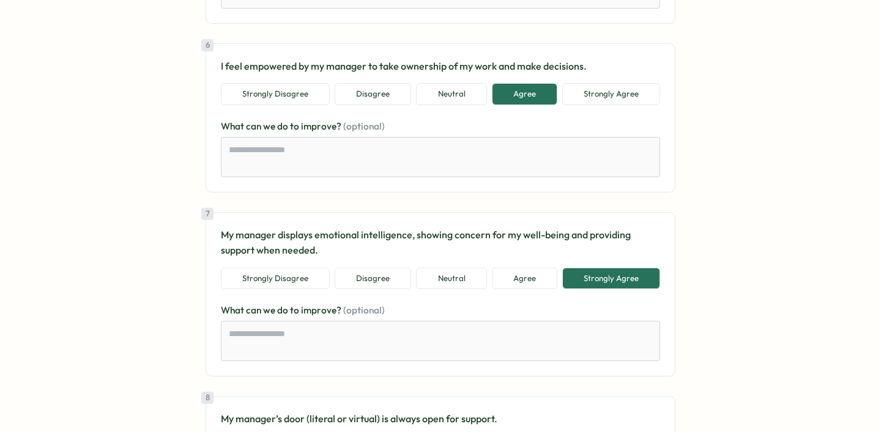
scroll to position [1083, 0]
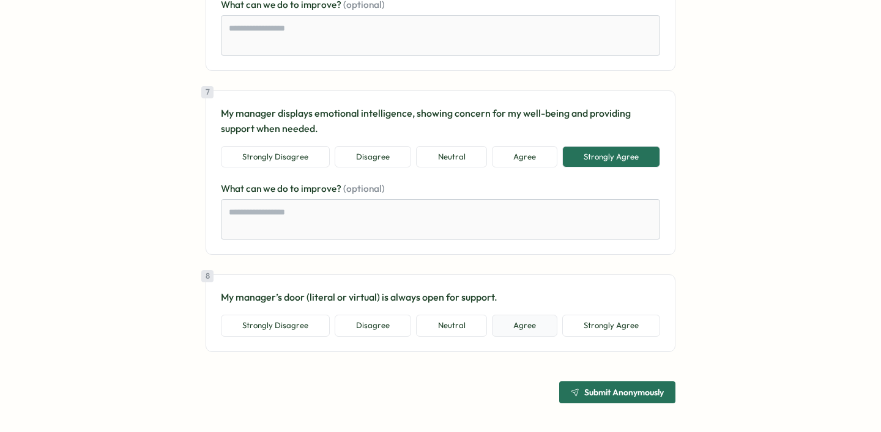
click at [530, 322] on button "Agree" at bounding box center [524, 326] width 65 height 22
type textarea "*"
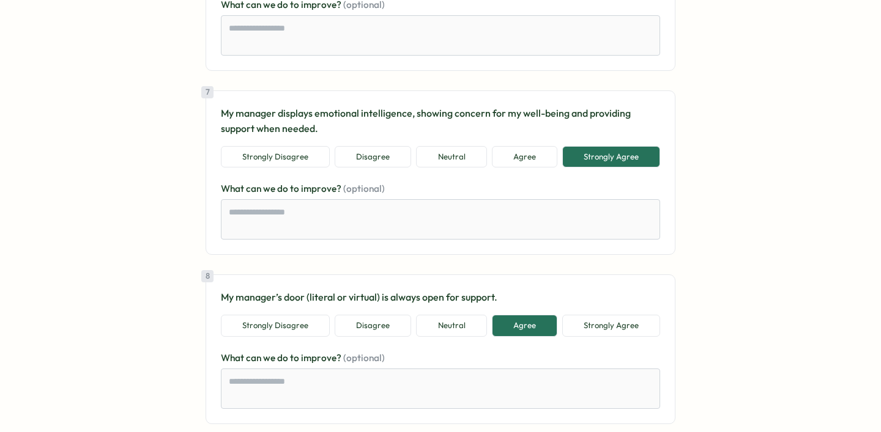
scroll to position [1155, 0]
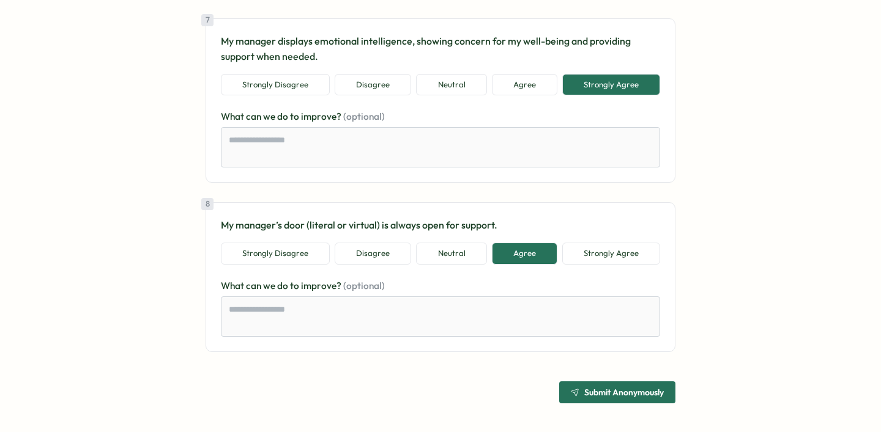
click at [620, 390] on span "Submit Anonymously" at bounding box center [623, 392] width 79 height 9
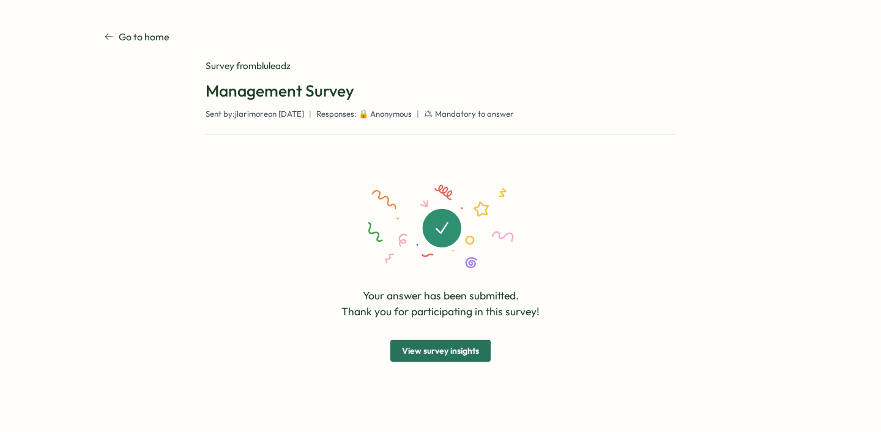
click at [473, 353] on span "View survey insights" at bounding box center [440, 351] width 77 height 21
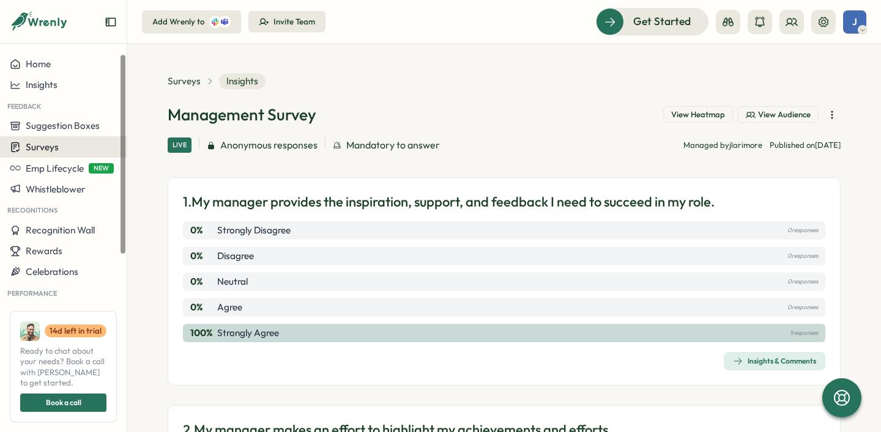
click at [54, 152] on span "Surveys" at bounding box center [42, 147] width 33 height 12
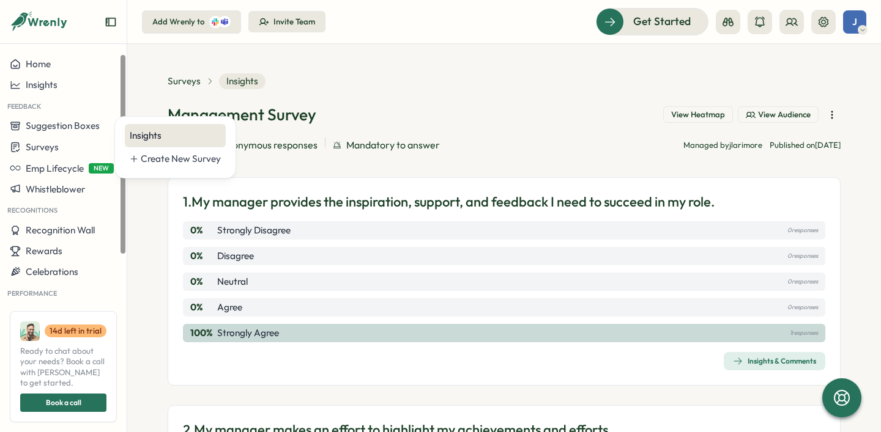
click at [163, 141] on div "Insights" at bounding box center [175, 135] width 91 height 13
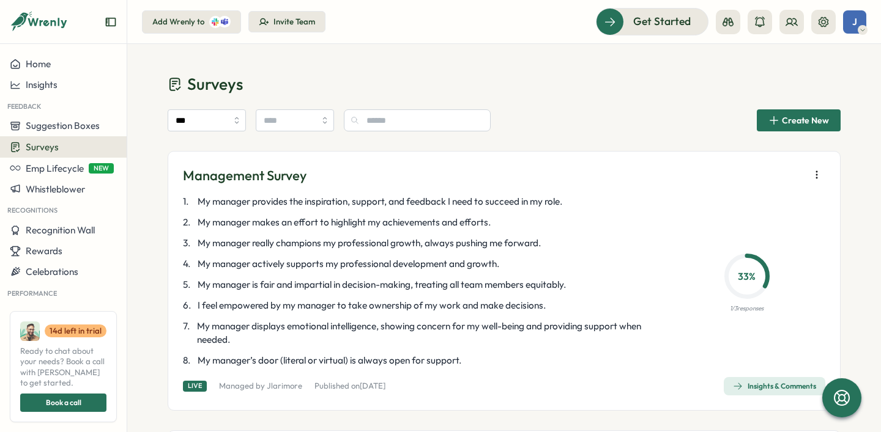
click at [790, 128] on span "Create New" at bounding box center [798, 120] width 61 height 21
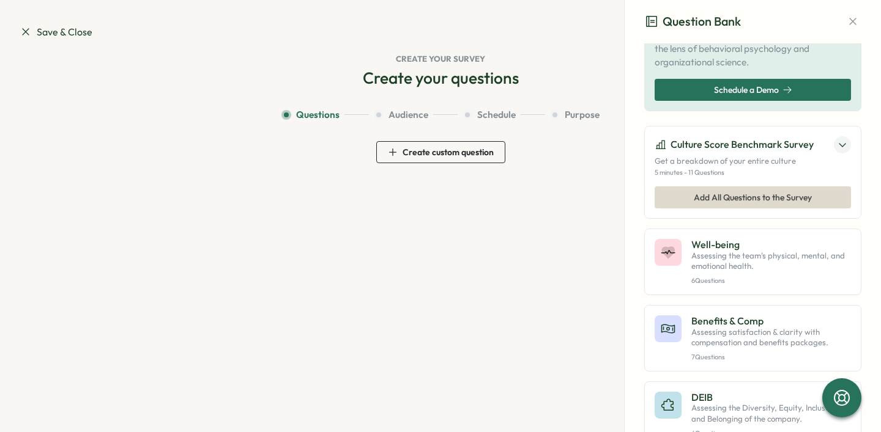
scroll to position [111, 0]
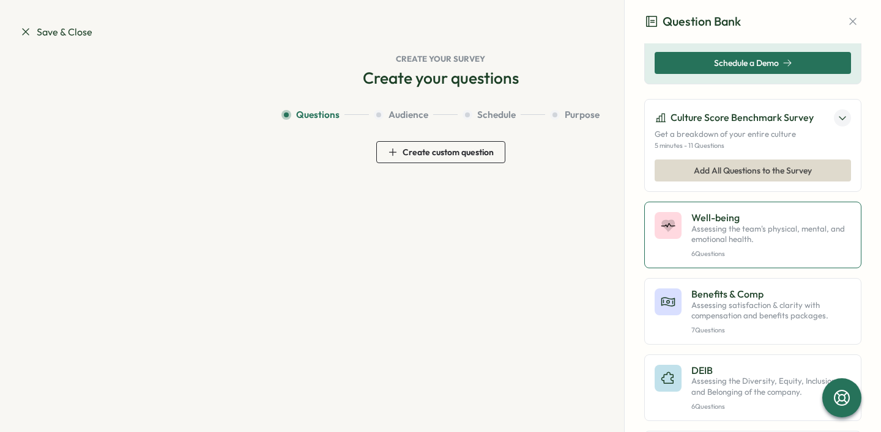
click at [747, 245] on p "Assessing the team's physical, mental, and emotional health." at bounding box center [771, 234] width 160 height 21
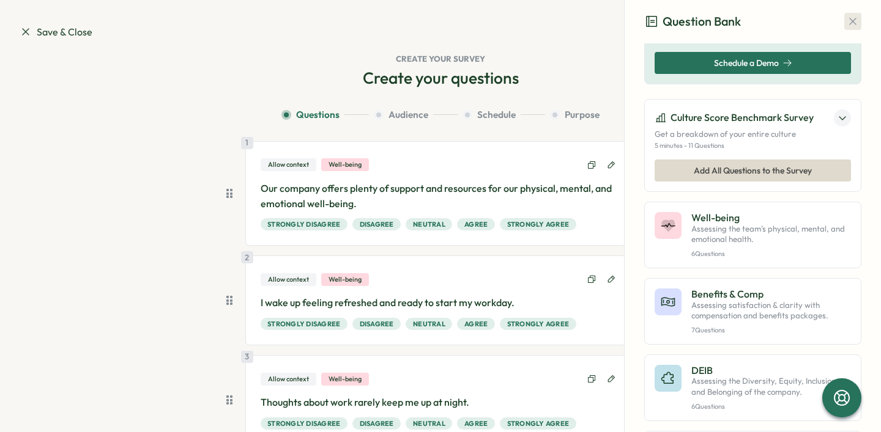
click at [846, 24] on icon "button" at bounding box center [852, 21] width 12 height 12
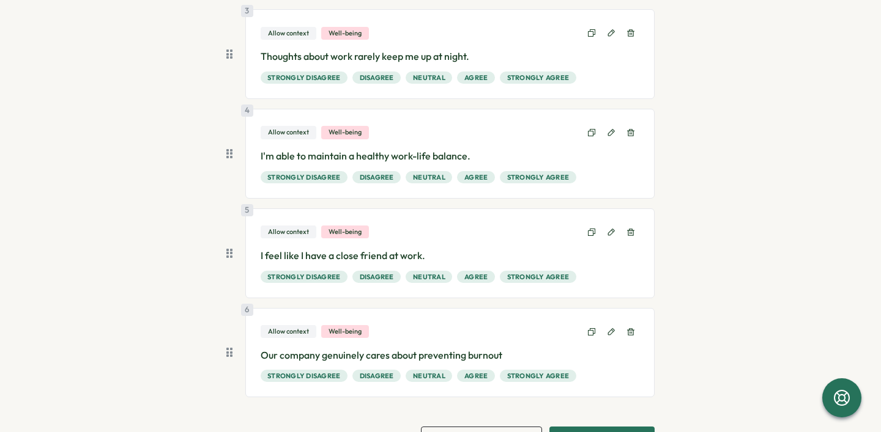
scroll to position [382, 0]
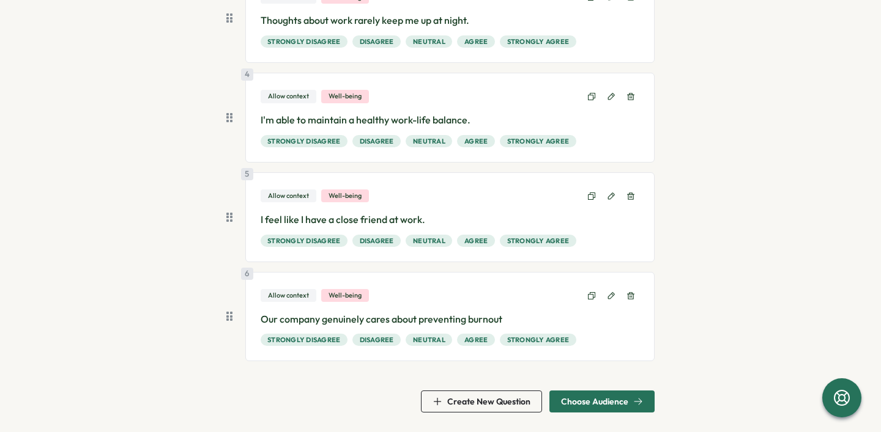
click at [592, 401] on span "Choose Audience" at bounding box center [594, 401] width 67 height 9
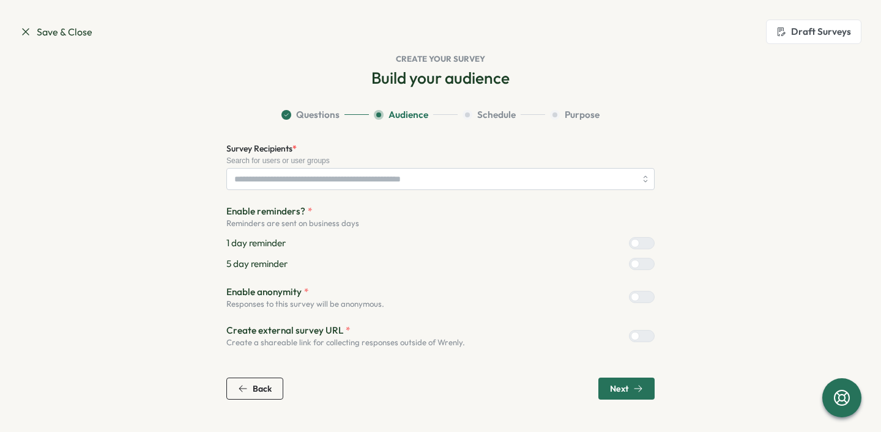
scroll to position [0, 0]
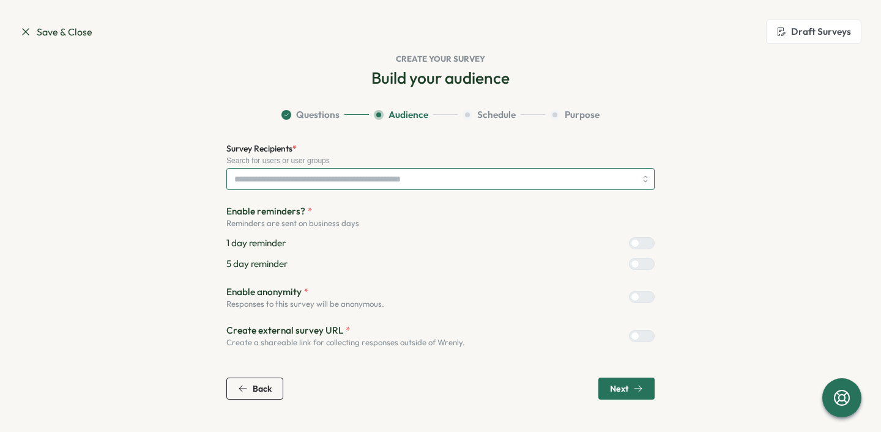
click at [493, 187] on input "Survey Recipients *" at bounding box center [434, 179] width 401 height 21
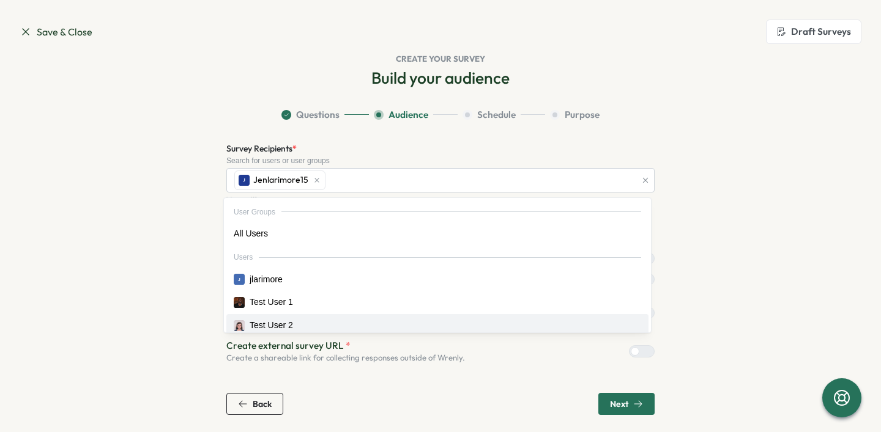
click at [620, 405] on span "Next" at bounding box center [619, 404] width 18 height 9
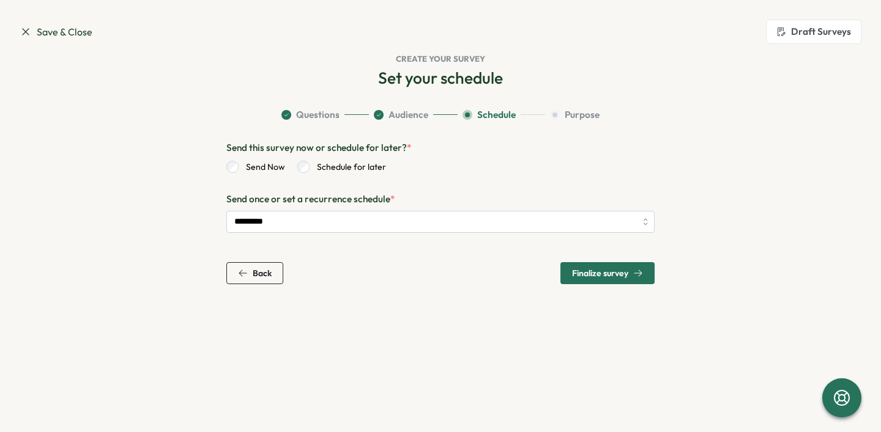
click at [605, 273] on span "Finalize survey" at bounding box center [600, 273] width 56 height 9
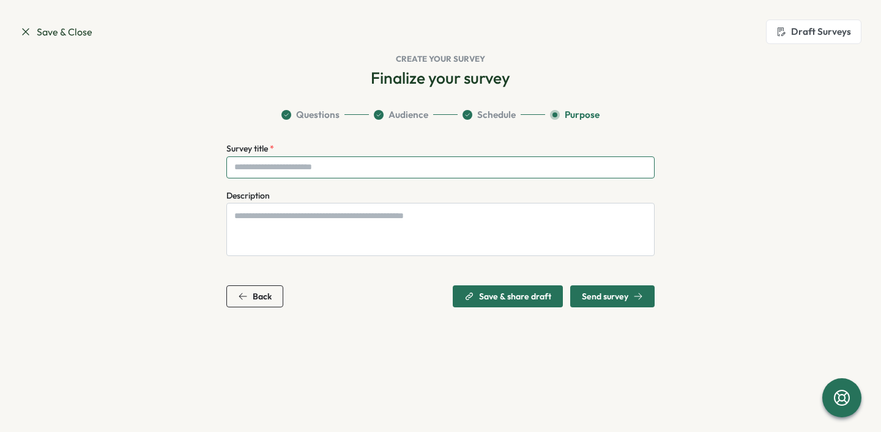
click at [392, 165] on input "Survey title *" at bounding box center [440, 168] width 428 height 22
type input "**********"
click at [601, 300] on span "Send survey" at bounding box center [605, 296] width 46 height 9
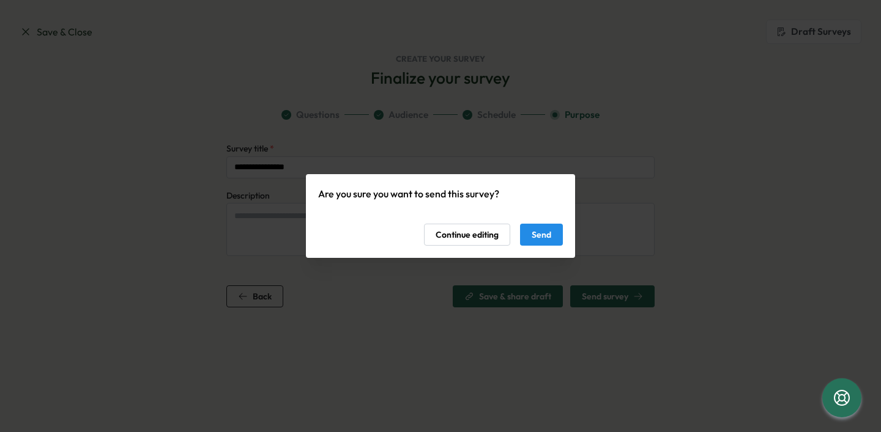
click at [547, 237] on span "Send" at bounding box center [541, 234] width 20 height 21
